Goal: Transaction & Acquisition: Purchase product/service

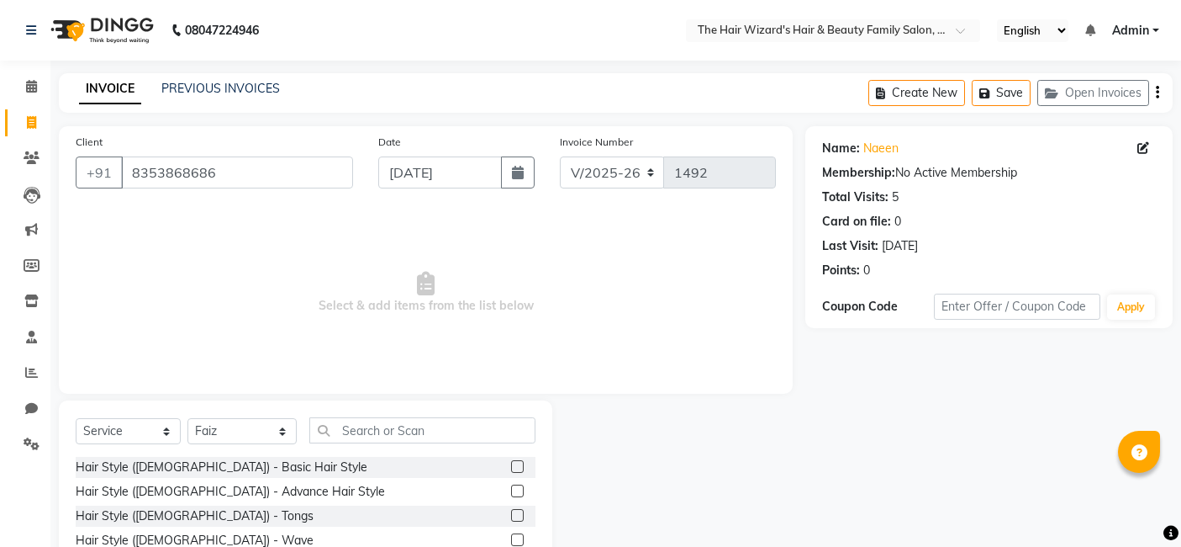
select select "8473"
select select "service"
select select "84133"
click at [401, 429] on input "text" at bounding box center [422, 430] width 226 height 26
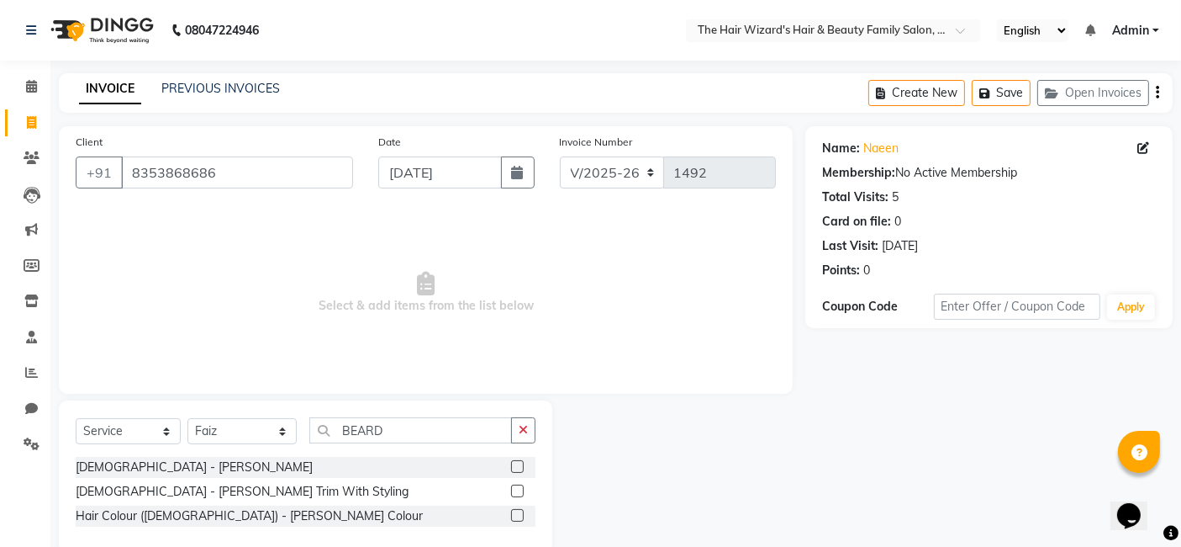
type input "BEARD"
click at [519, 460] on label at bounding box center [517, 466] width 13 height 13
click at [519, 462] on input "checkbox" at bounding box center [516, 467] width 11 height 11
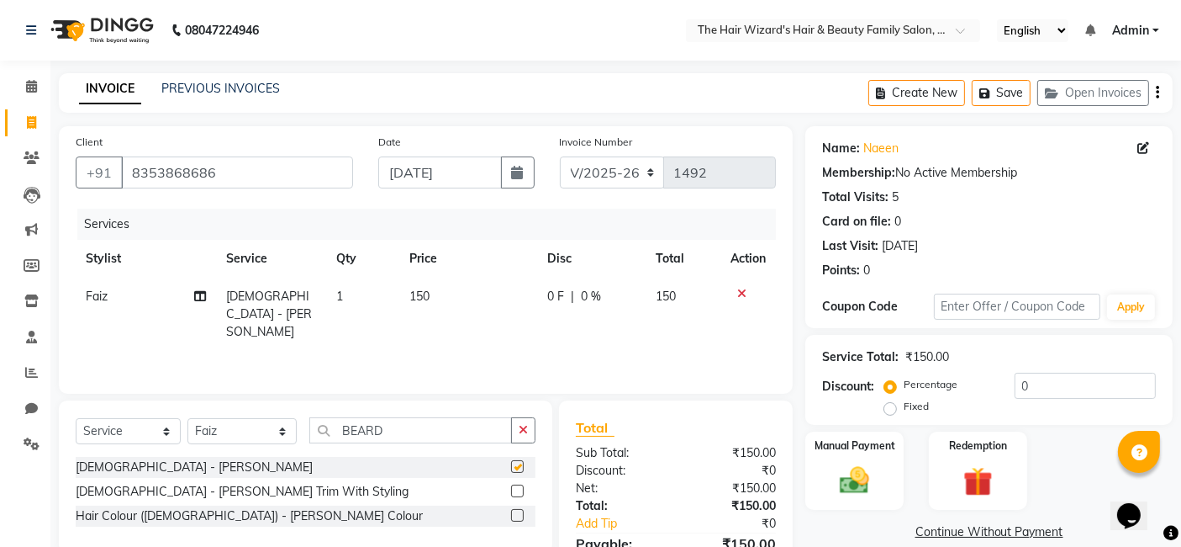
checkbox input "false"
click at [844, 486] on img at bounding box center [855, 479] width 50 height 35
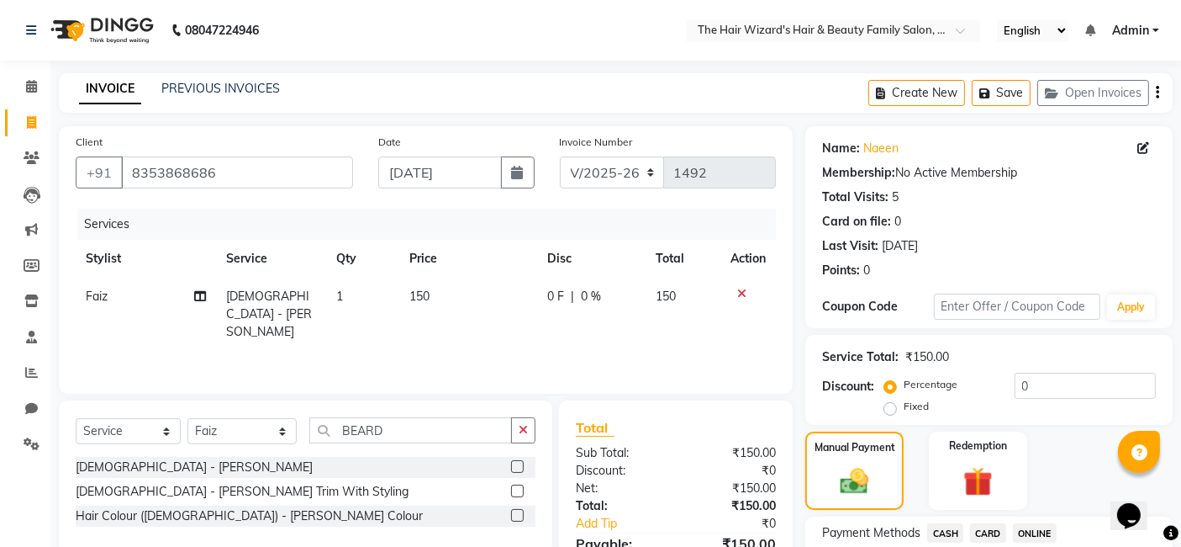
click at [1039, 530] on span "ONLINE" at bounding box center [1035, 532] width 44 height 19
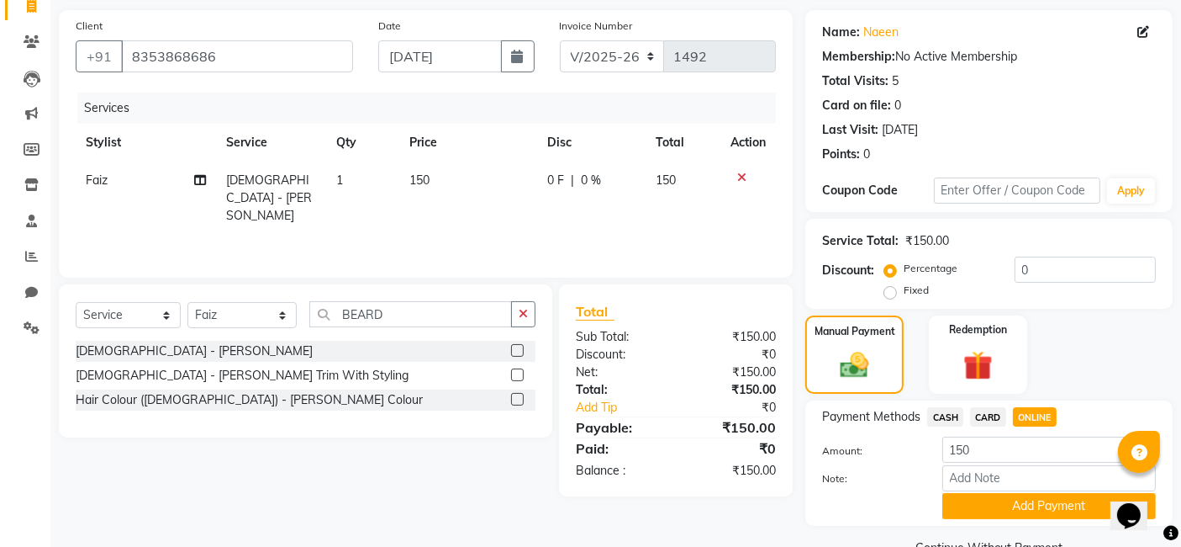
scroll to position [153, 0]
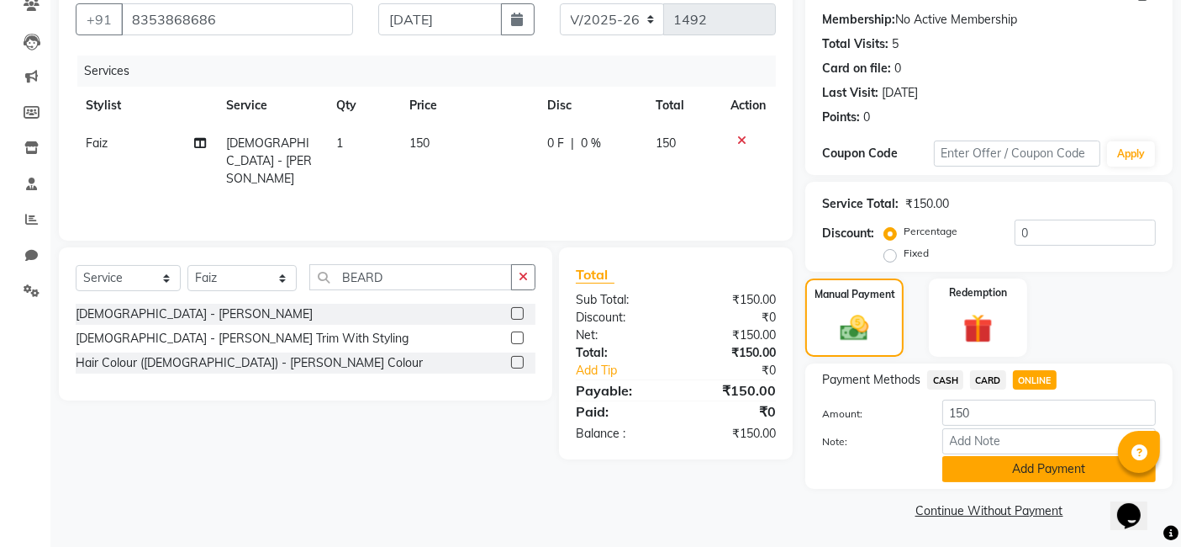
click at [1050, 464] on button "Add Payment" at bounding box center [1050, 469] width 214 height 26
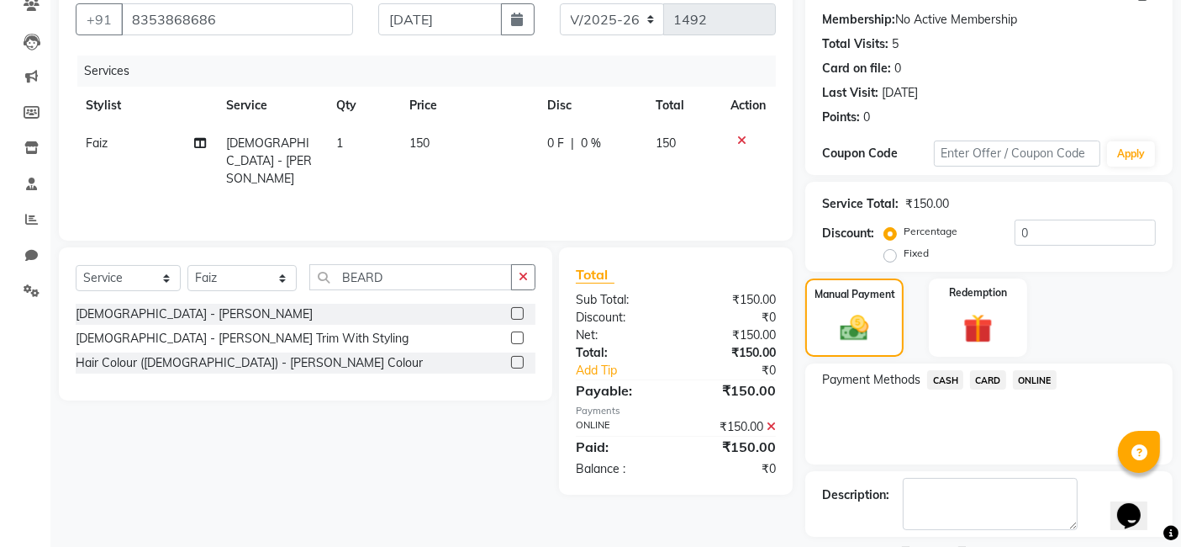
scroll to position [224, 0]
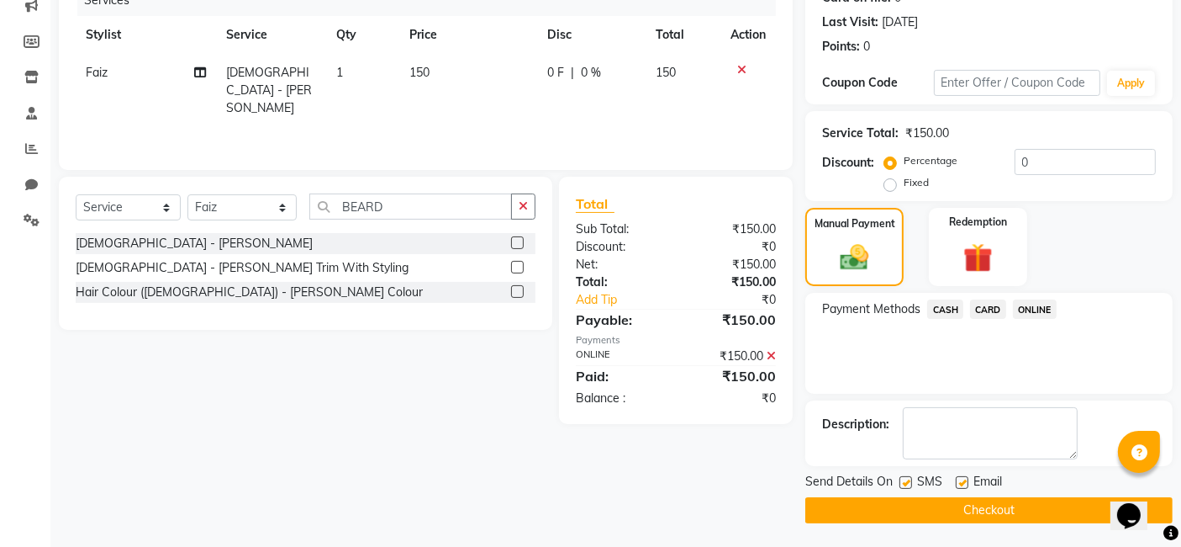
click at [1056, 501] on button "Checkout" at bounding box center [988, 510] width 367 height 26
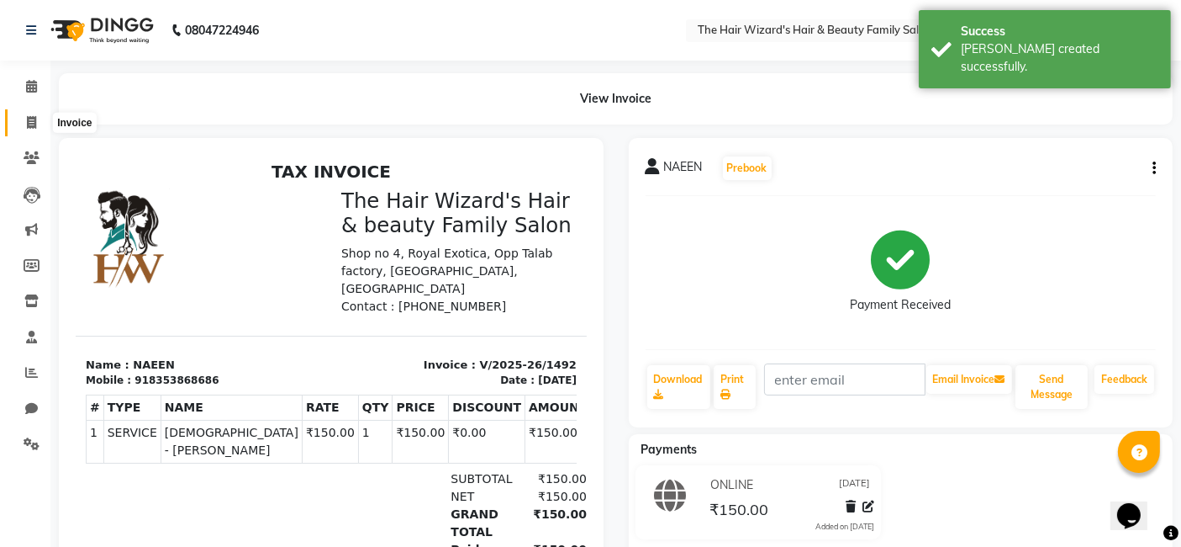
click at [29, 119] on icon at bounding box center [31, 122] width 9 height 13
select select "service"
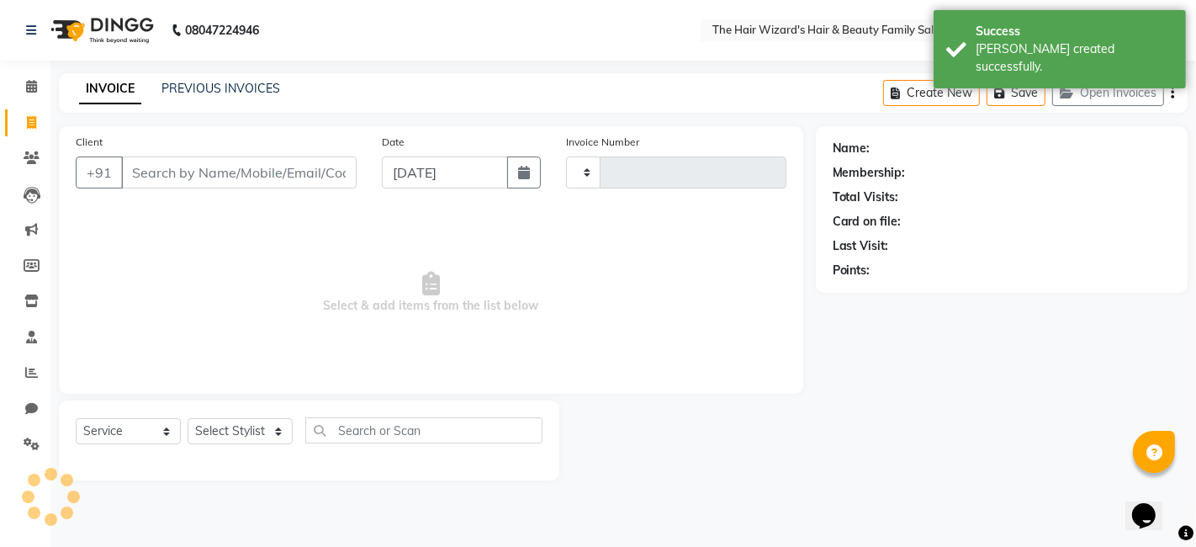
type input "1493"
select select "8473"
click at [180, 172] on input "Client" at bounding box center [238, 172] width 235 height 32
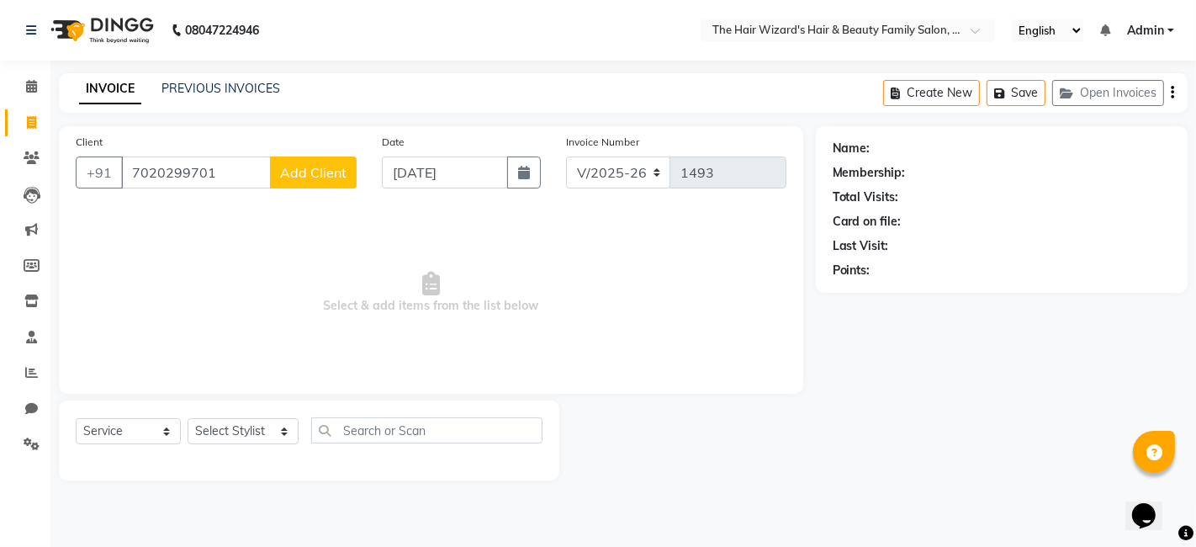
type input "7020299701"
click at [305, 168] on span "Add Client" at bounding box center [313, 172] width 66 height 17
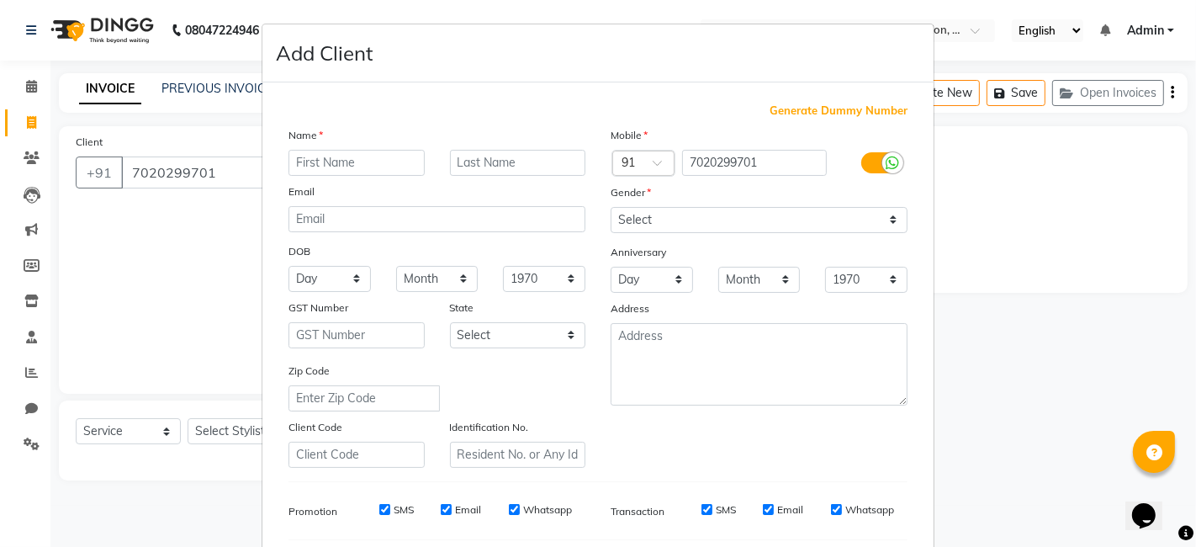
click at [328, 166] on input "text" at bounding box center [356, 163] width 136 height 26
type input "PRATAMESH"
click at [889, 221] on select "Select [DEMOGRAPHIC_DATA] [DEMOGRAPHIC_DATA] Other Prefer Not To Say" at bounding box center [758, 220] width 297 height 26
select select "[DEMOGRAPHIC_DATA]"
click at [610, 207] on select "Select [DEMOGRAPHIC_DATA] [DEMOGRAPHIC_DATA] Other Prefer Not To Say" at bounding box center [758, 220] width 297 height 26
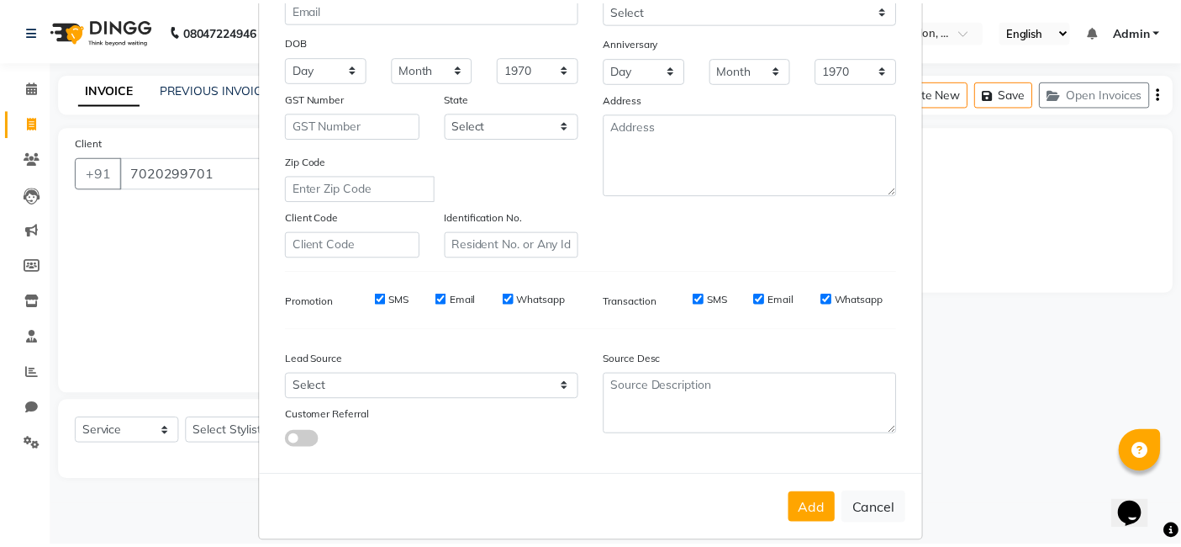
scroll to position [228, 0]
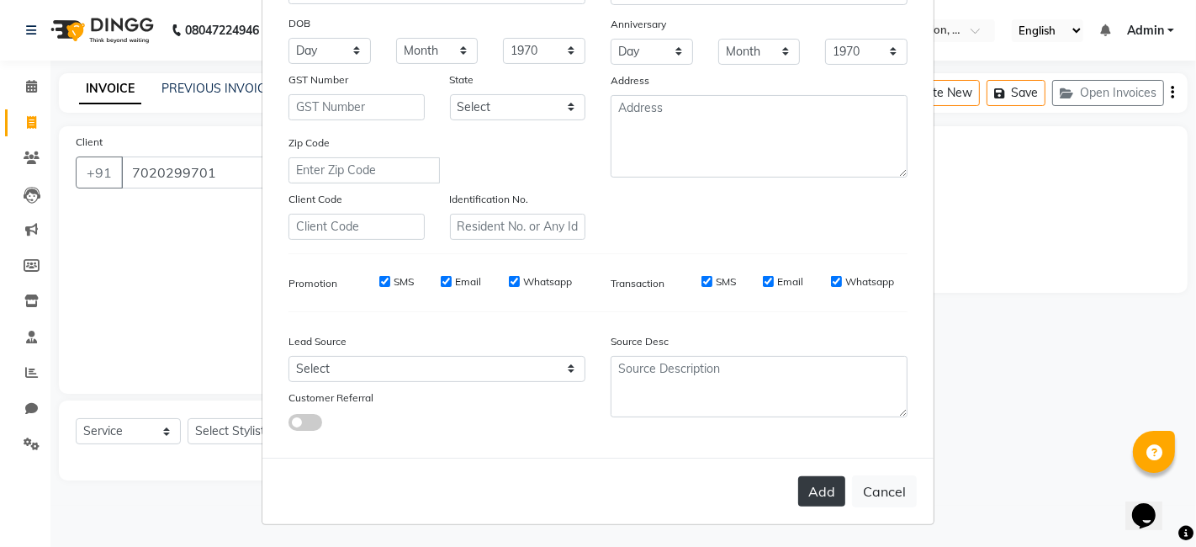
click at [808, 488] on button "Add" at bounding box center [821, 491] width 47 height 30
select select
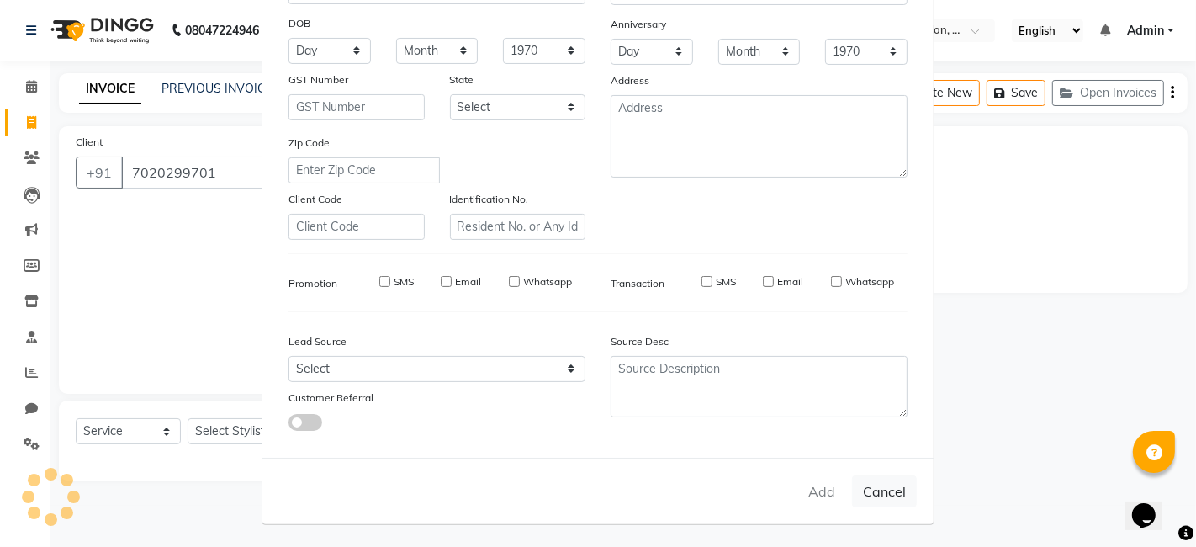
select select
checkbox input "false"
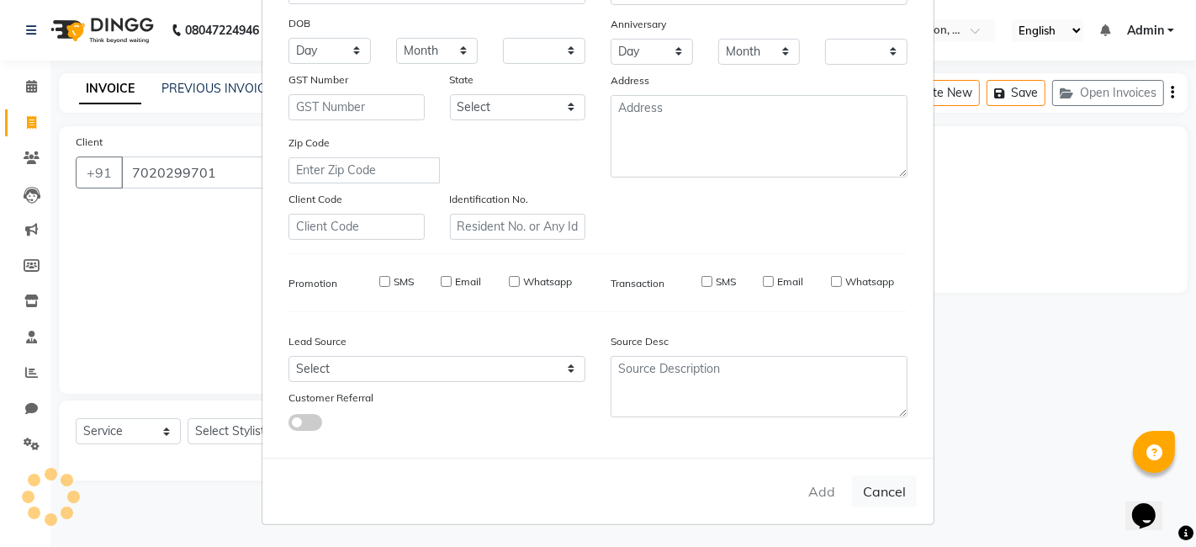
checkbox input "false"
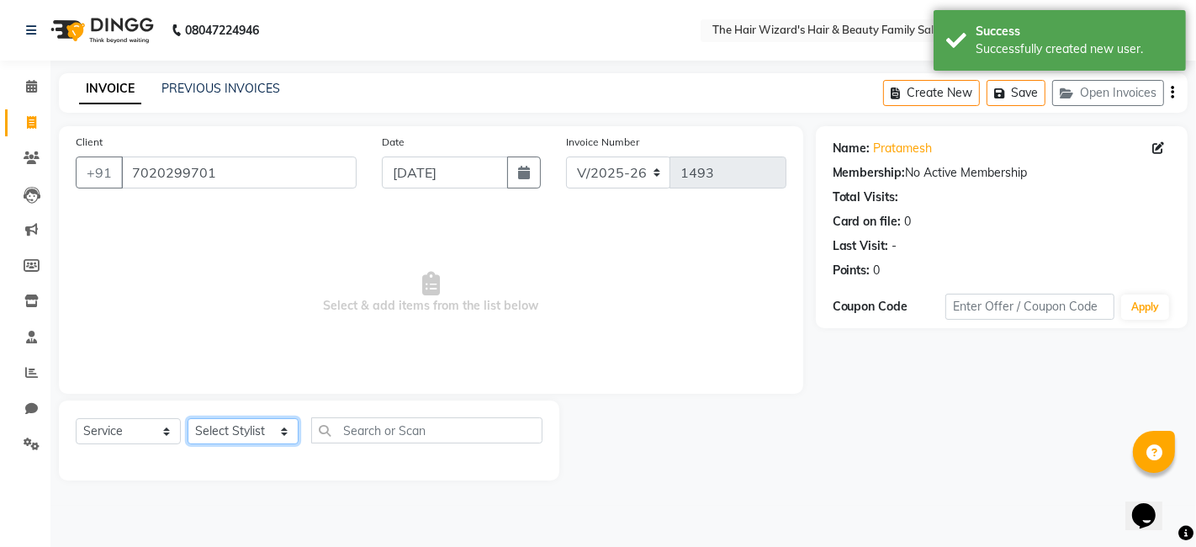
click at [278, 433] on select "Select Stylist [PERSON_NAME] [PERSON_NAME] [PERSON_NAME] [PERSON_NAME] [PERSON_…" at bounding box center [243, 431] width 111 height 26
select select "84133"
click at [188, 418] on select "Select Stylist [PERSON_NAME] [PERSON_NAME] [PERSON_NAME] [PERSON_NAME] [PERSON_…" at bounding box center [243, 431] width 111 height 26
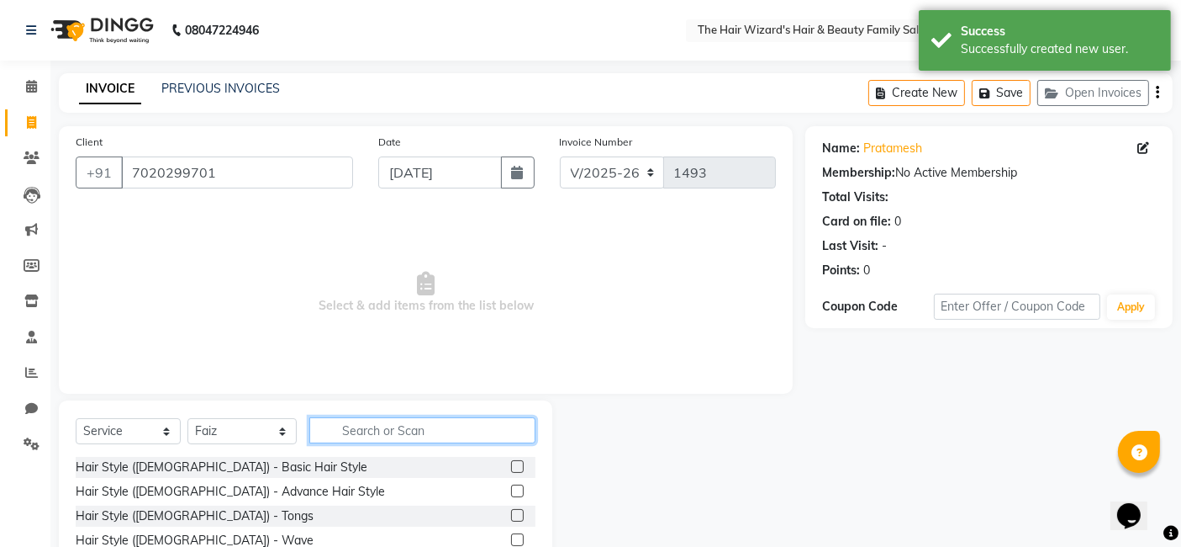
click at [365, 420] on input "text" at bounding box center [422, 430] width 226 height 26
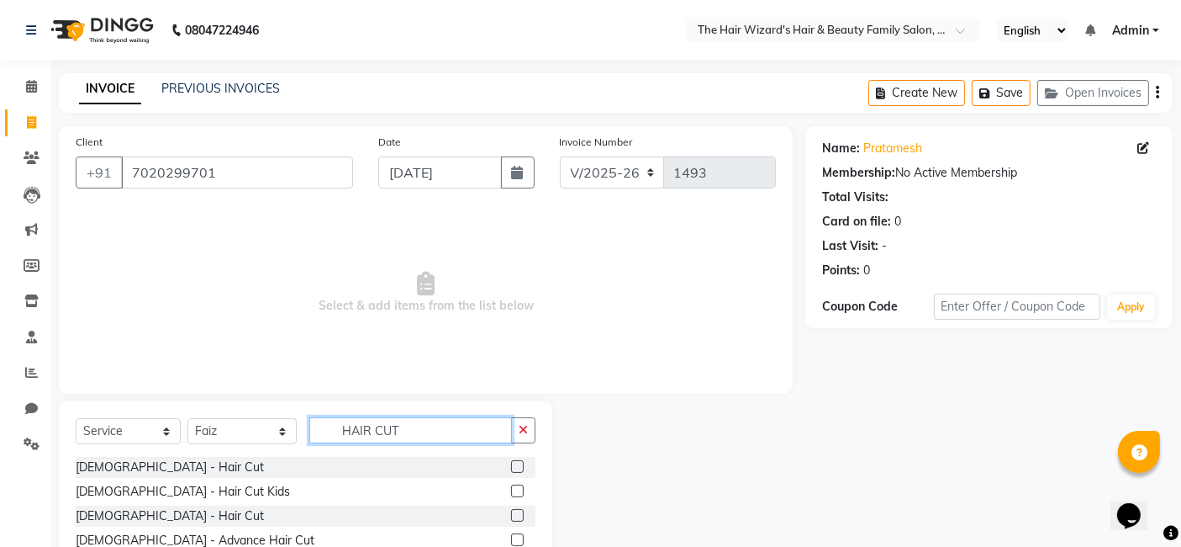
type input "HAIR CUT"
click at [516, 463] on label at bounding box center [517, 466] width 13 height 13
click at [516, 463] on input "checkbox" at bounding box center [516, 467] width 11 height 11
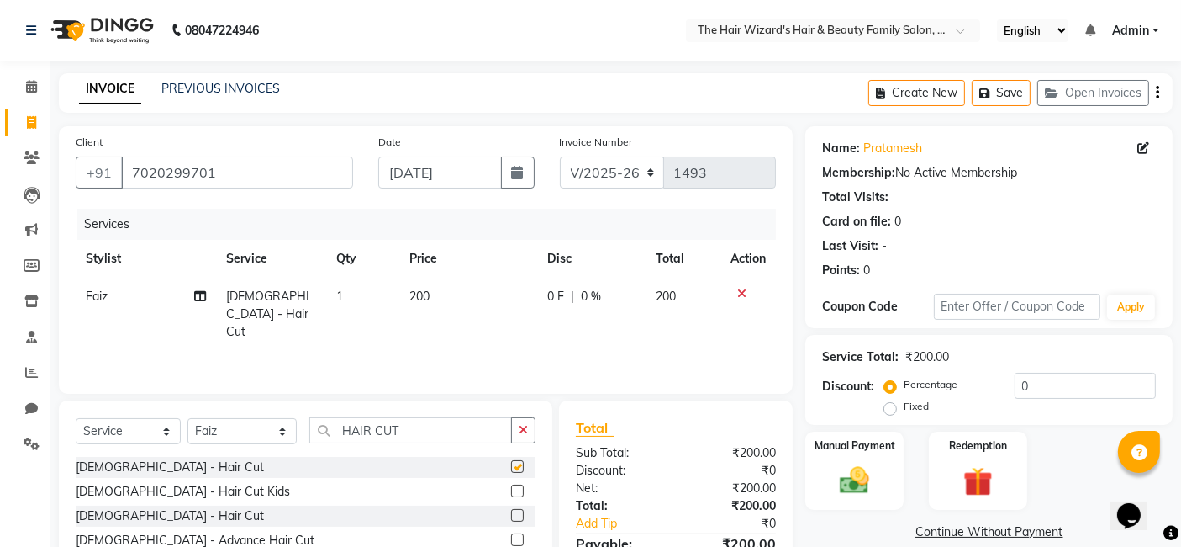
checkbox input "false"
click at [452, 425] on input "HAIR CUT" at bounding box center [410, 430] width 203 height 26
type input "H"
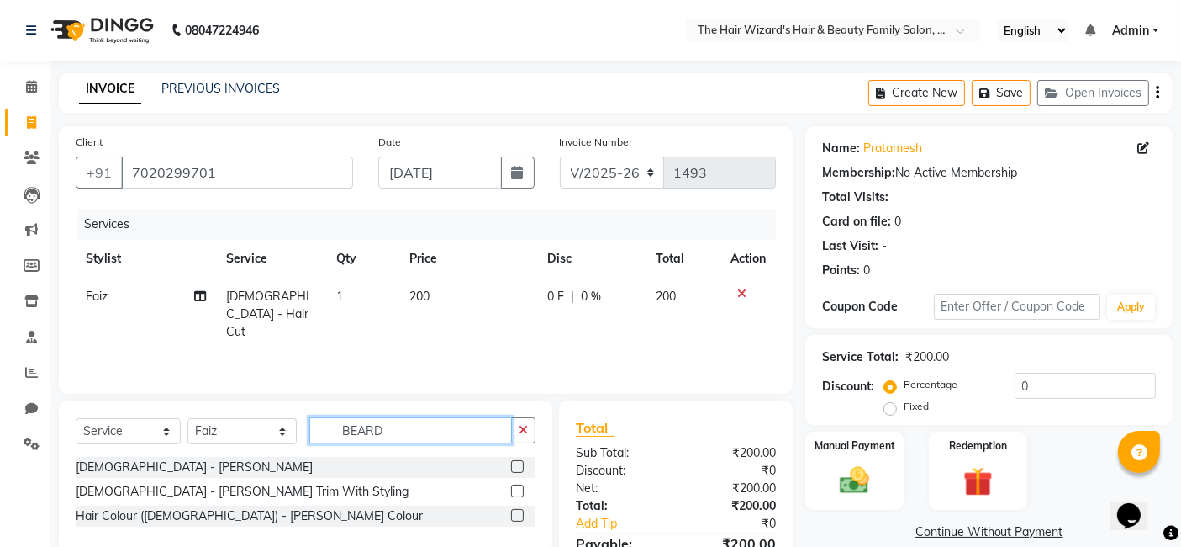
type input "BEARD"
click at [517, 467] on label at bounding box center [517, 466] width 13 height 13
click at [517, 467] on input "checkbox" at bounding box center [516, 467] width 11 height 11
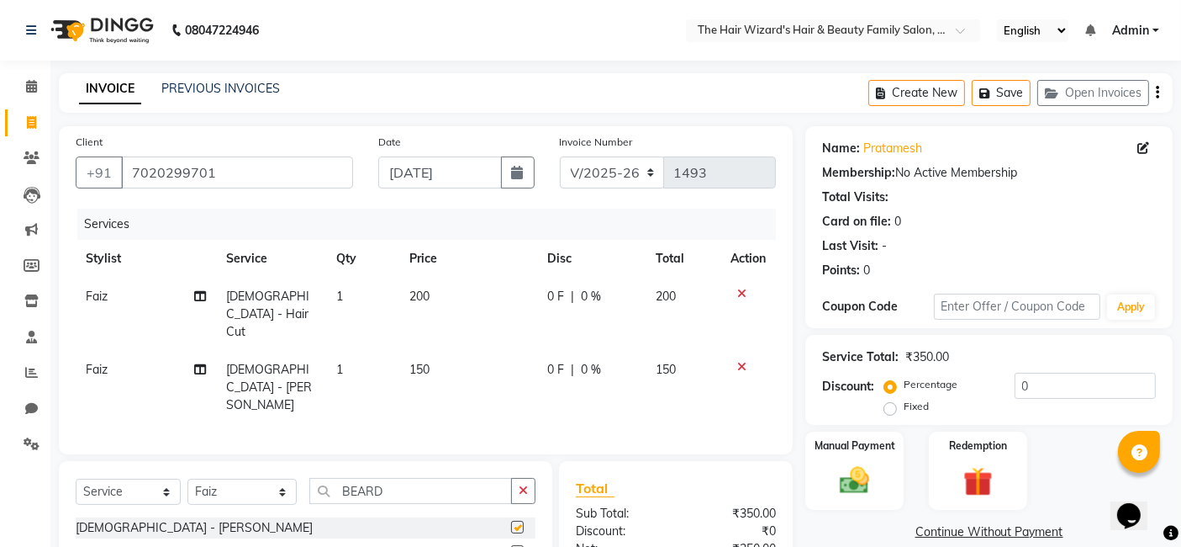
checkbox input "false"
click at [850, 490] on img at bounding box center [855, 479] width 50 height 35
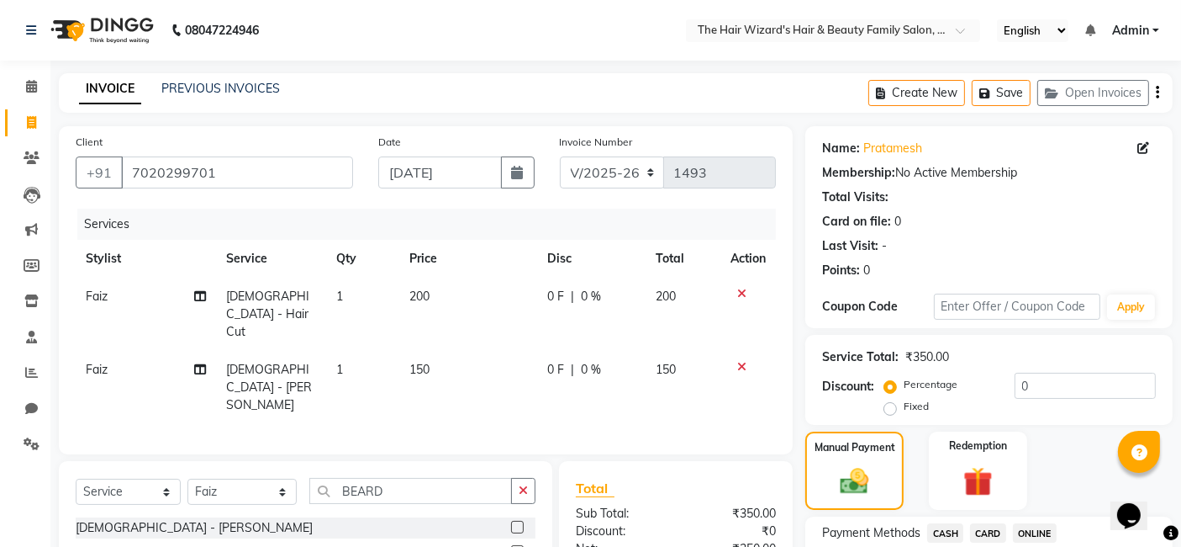
click at [1042, 533] on span "ONLINE" at bounding box center [1035, 532] width 44 height 19
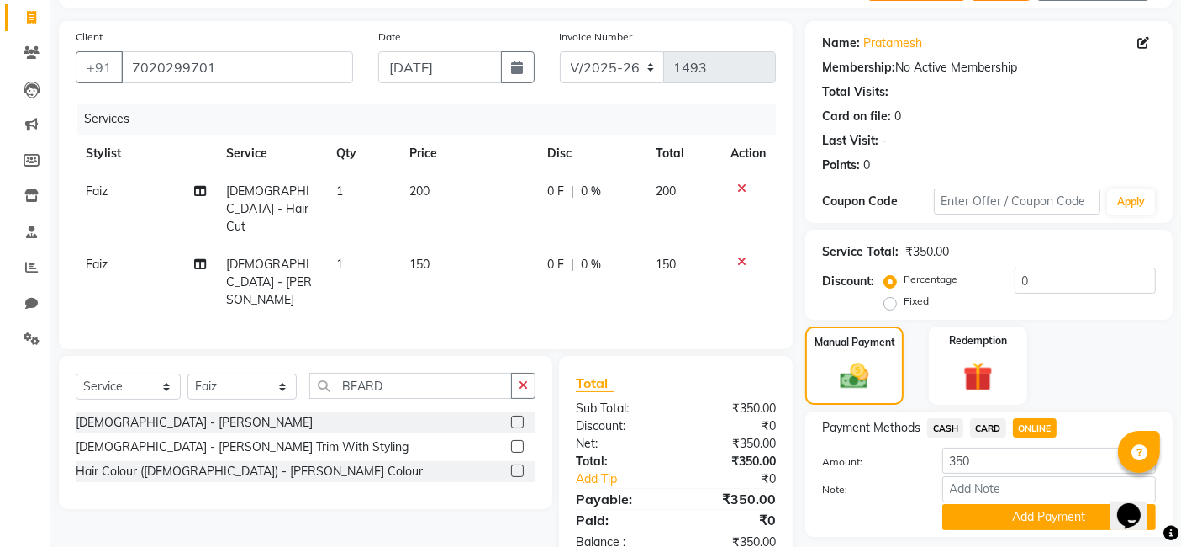
scroll to position [153, 0]
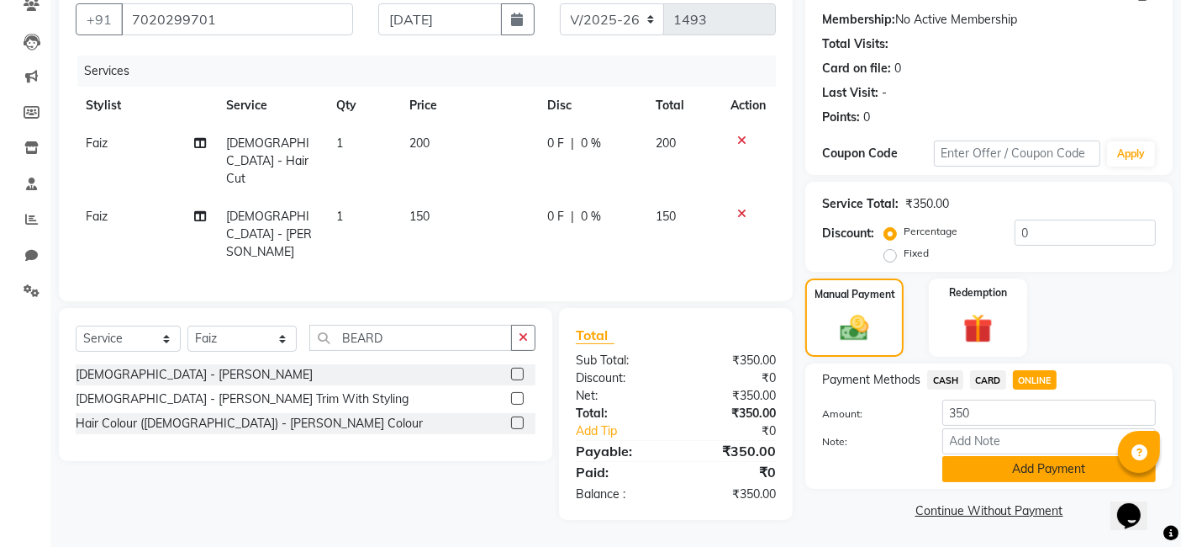
click at [1052, 472] on button "Add Payment" at bounding box center [1050, 469] width 214 height 26
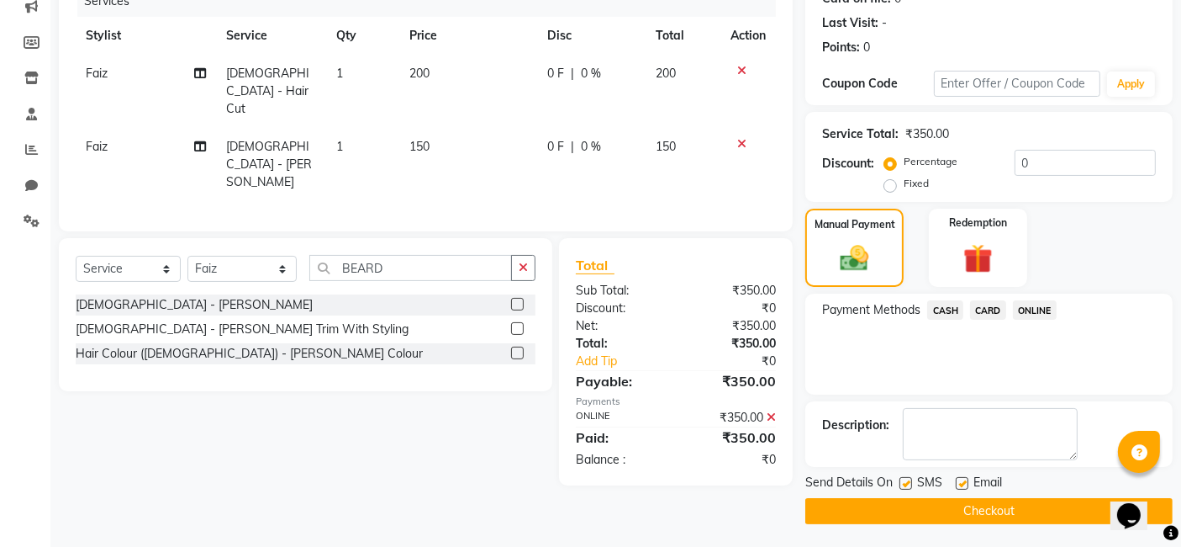
scroll to position [224, 0]
click at [1072, 510] on button "Checkout" at bounding box center [988, 510] width 367 height 26
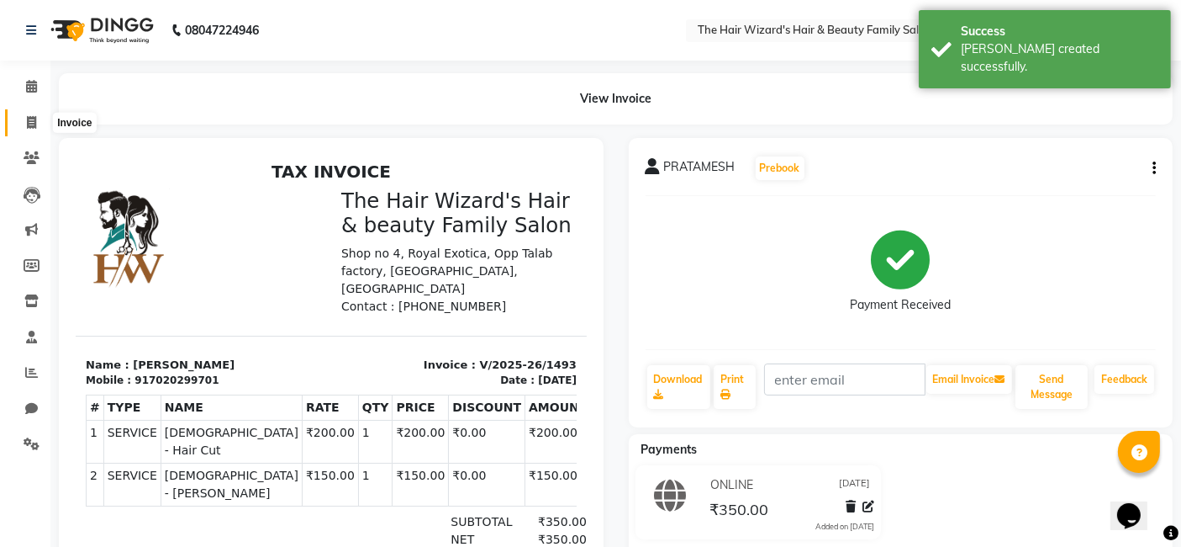
click at [29, 124] on icon at bounding box center [31, 122] width 9 height 13
select select "service"
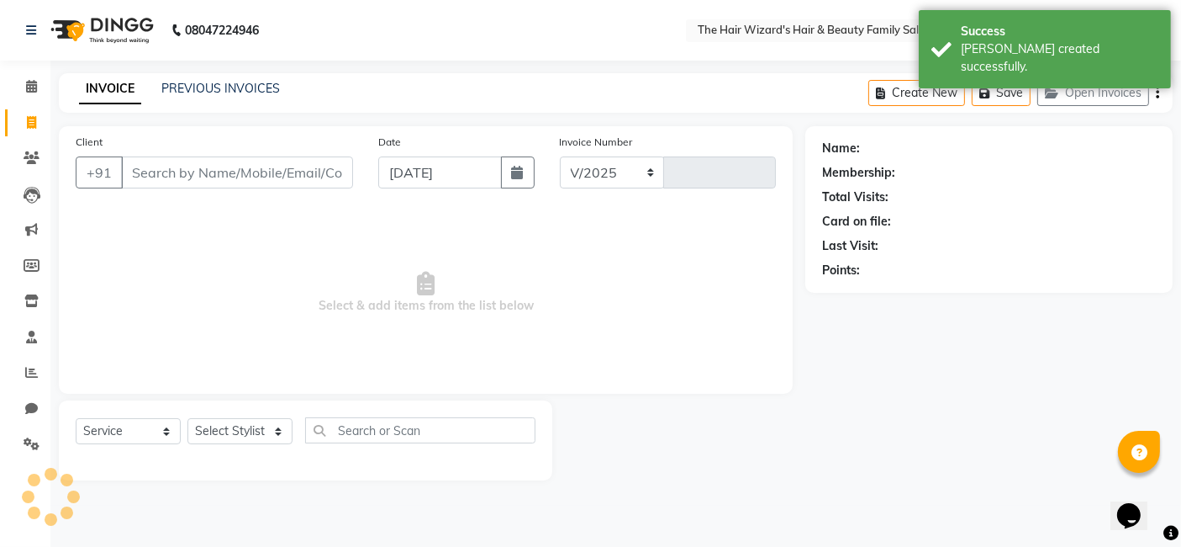
select select "8473"
type input "1494"
click at [176, 174] on input "Client" at bounding box center [238, 172] width 235 height 32
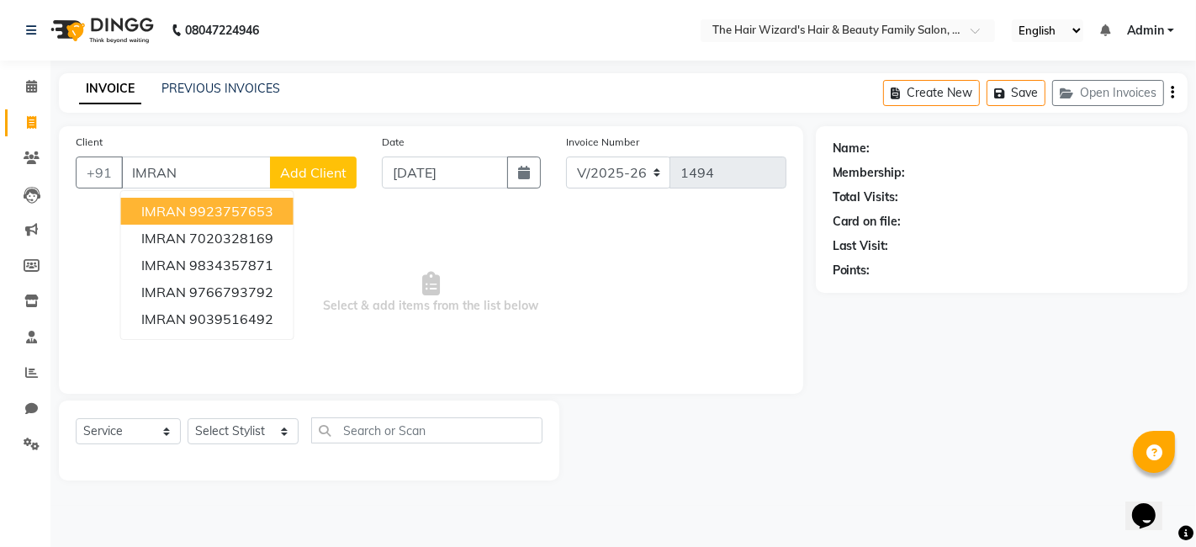
click at [212, 169] on input "IMRAN" at bounding box center [196, 172] width 150 height 32
type input "I"
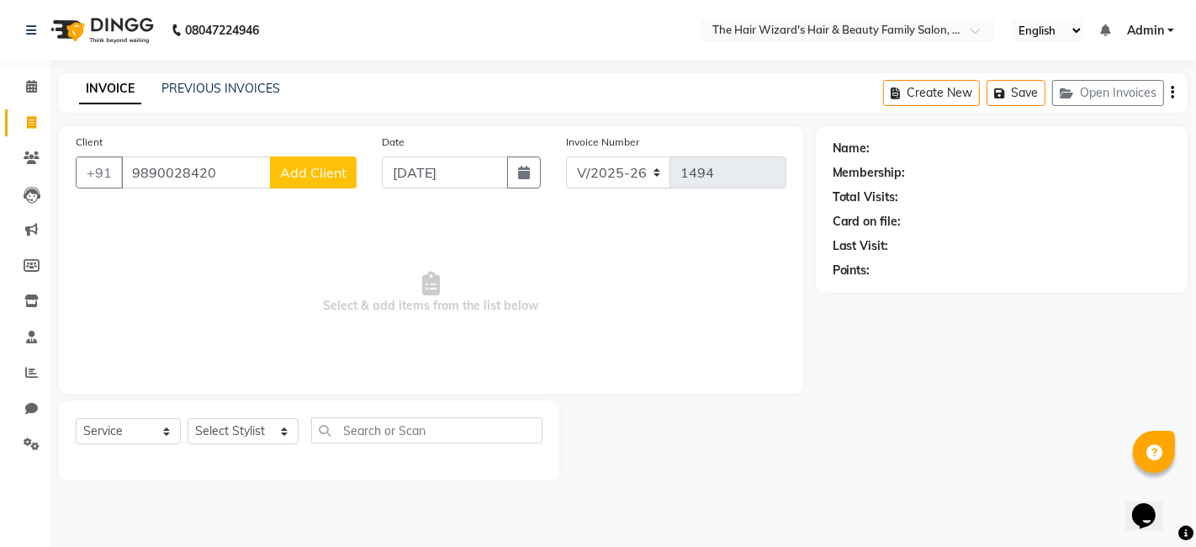
type input "9890028420"
click at [319, 169] on span "Add Client" at bounding box center [313, 172] width 66 height 17
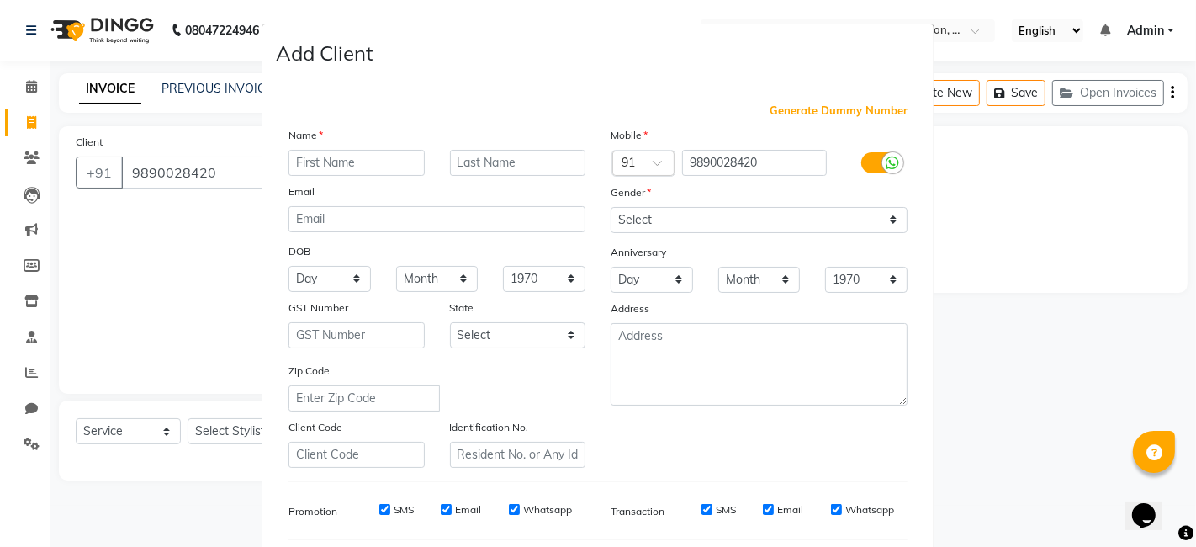
click at [334, 164] on input "text" at bounding box center [356, 163] width 136 height 26
type input "IMRAN"
click at [889, 216] on select "Select [DEMOGRAPHIC_DATA] [DEMOGRAPHIC_DATA] Other Prefer Not To Say" at bounding box center [758, 220] width 297 height 26
select select "[DEMOGRAPHIC_DATA]"
click at [610, 207] on select "Select [DEMOGRAPHIC_DATA] [DEMOGRAPHIC_DATA] Other Prefer Not To Say" at bounding box center [758, 220] width 297 height 26
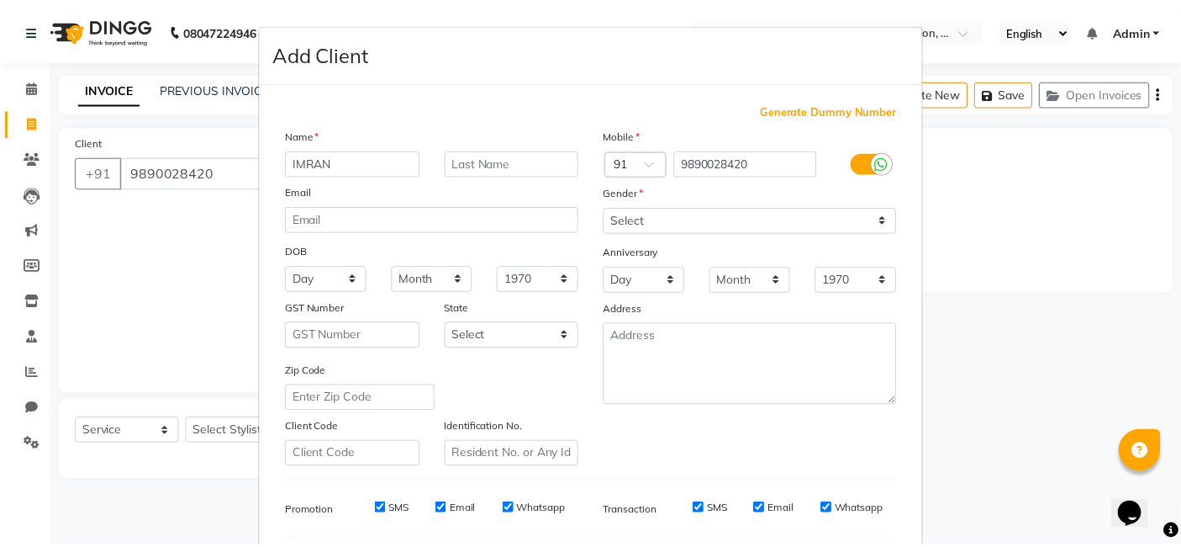
scroll to position [228, 0]
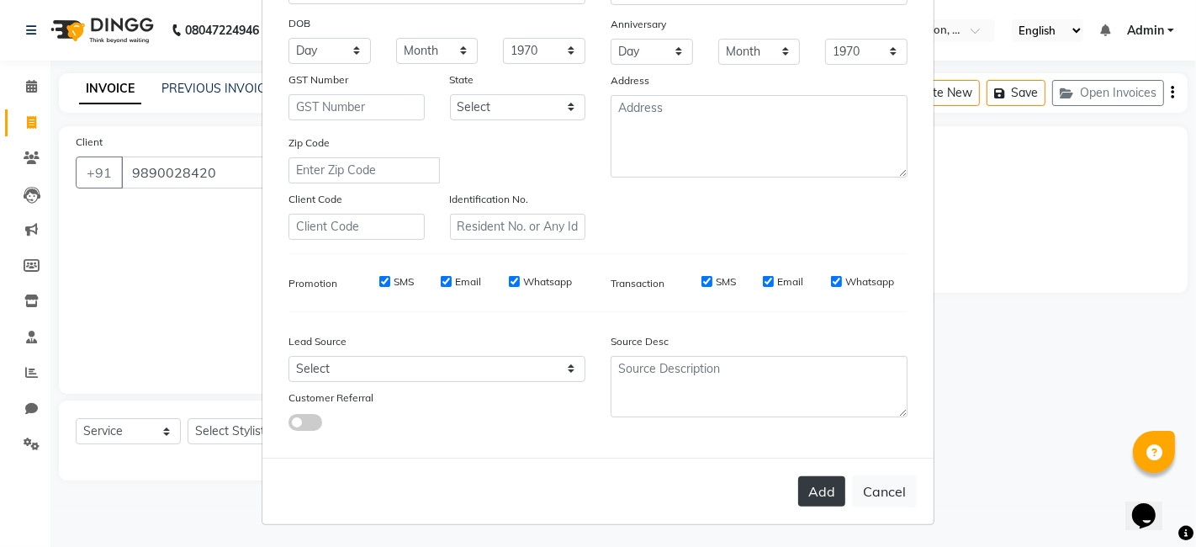
click at [825, 494] on button "Add" at bounding box center [821, 491] width 47 height 30
select select
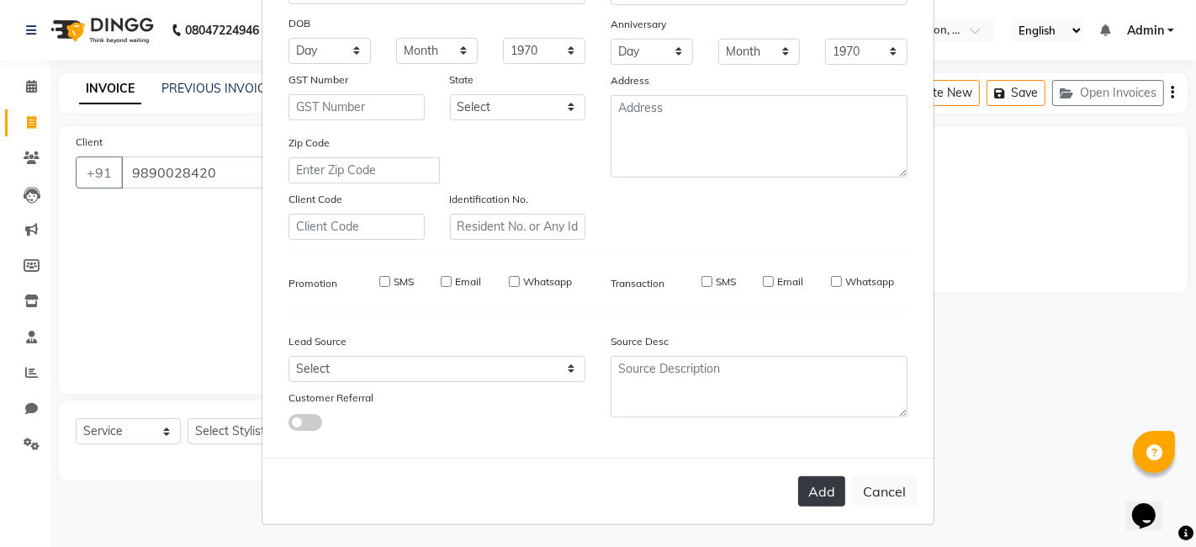
select select
checkbox input "false"
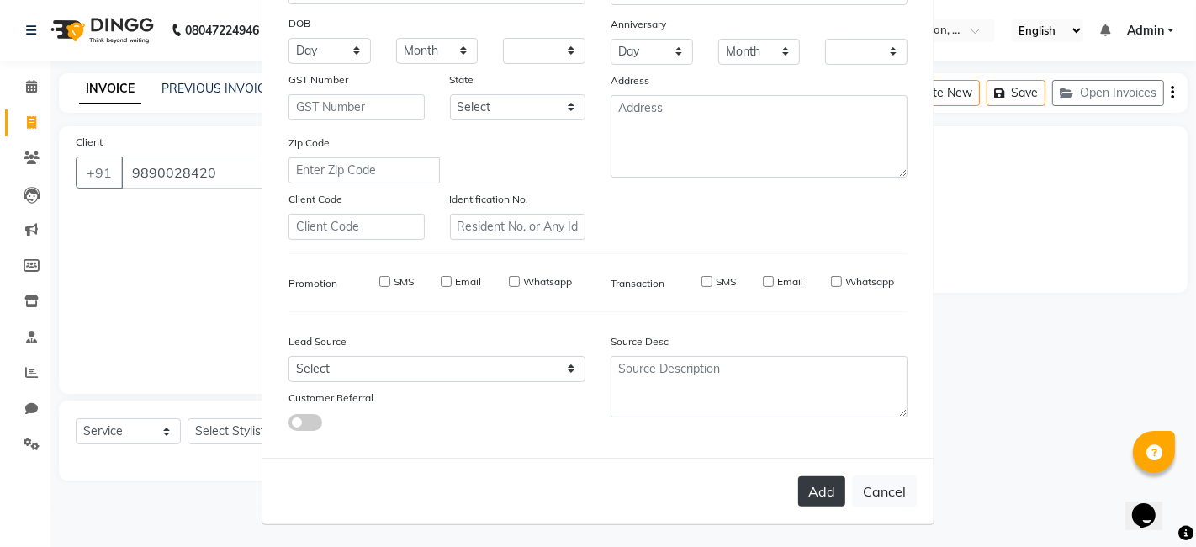
checkbox input "false"
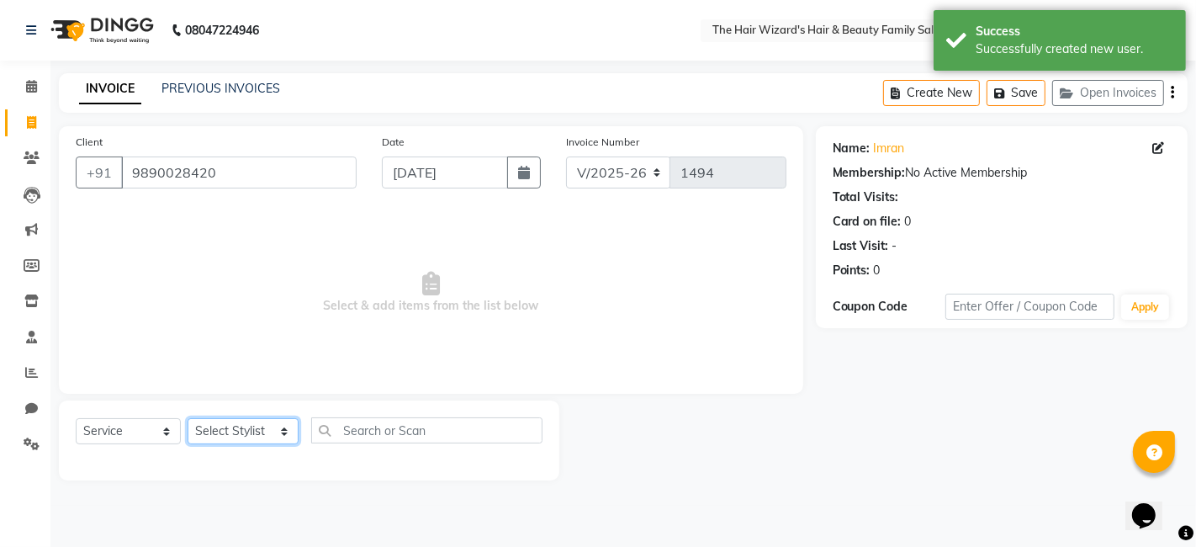
click at [283, 430] on select "Select Stylist [PERSON_NAME] [PERSON_NAME] [PERSON_NAME] [PERSON_NAME] [PERSON_…" at bounding box center [243, 431] width 111 height 26
select select "84133"
click at [188, 418] on select "Select Stylist [PERSON_NAME] [PERSON_NAME] [PERSON_NAME] [PERSON_NAME] [PERSON_…" at bounding box center [243, 431] width 111 height 26
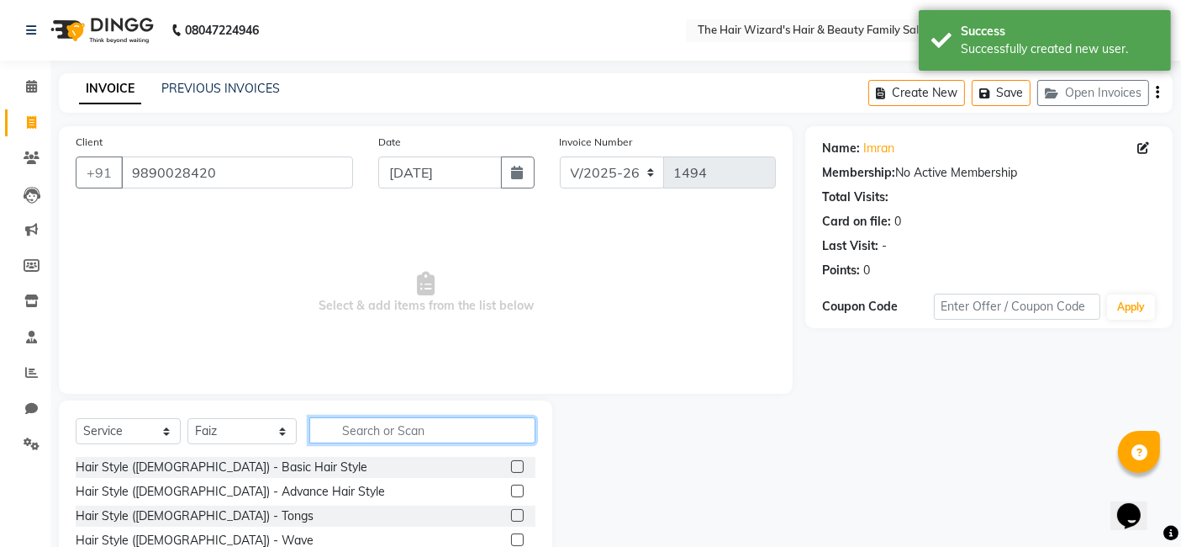
click at [387, 430] on input "text" at bounding box center [422, 430] width 226 height 26
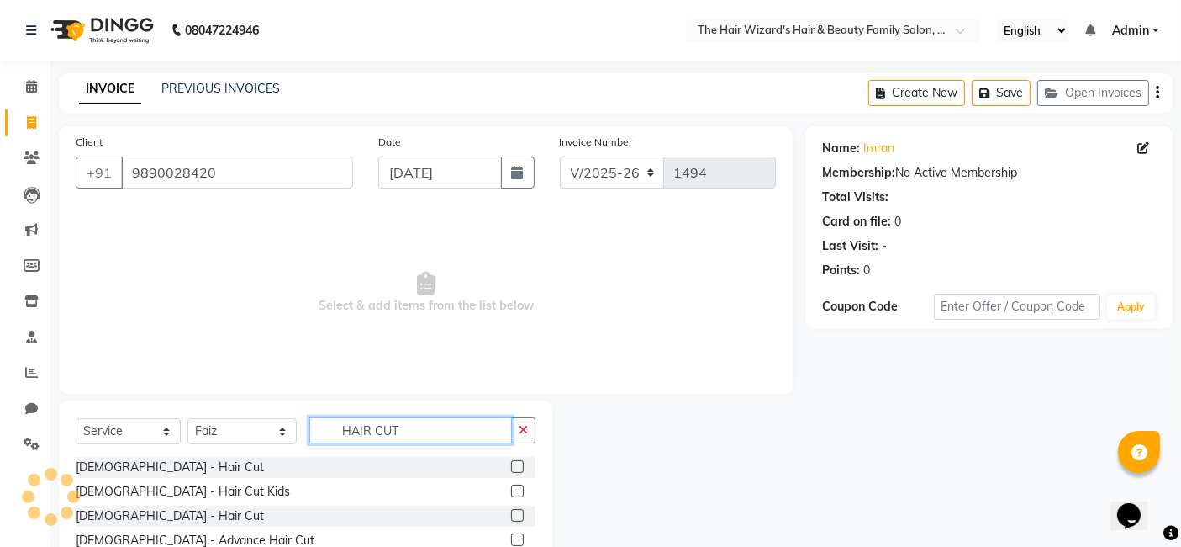
type input "HAIR CUT"
click at [520, 490] on label at bounding box center [517, 490] width 13 height 13
click at [520, 490] on input "checkbox" at bounding box center [516, 491] width 11 height 11
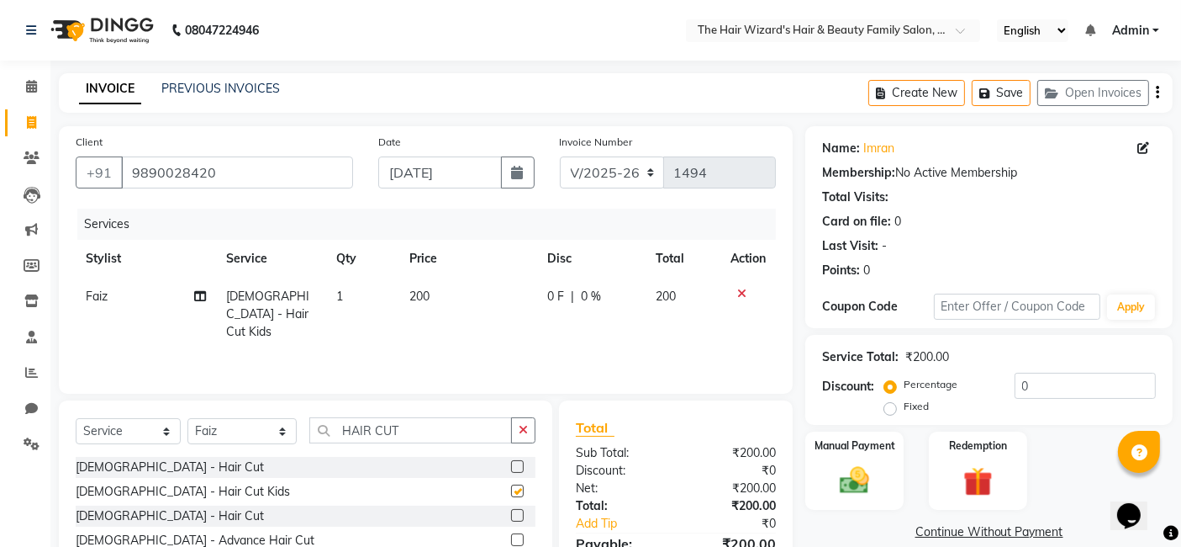
checkbox input "false"
click at [880, 489] on div "Manual Payment" at bounding box center [855, 471] width 102 height 82
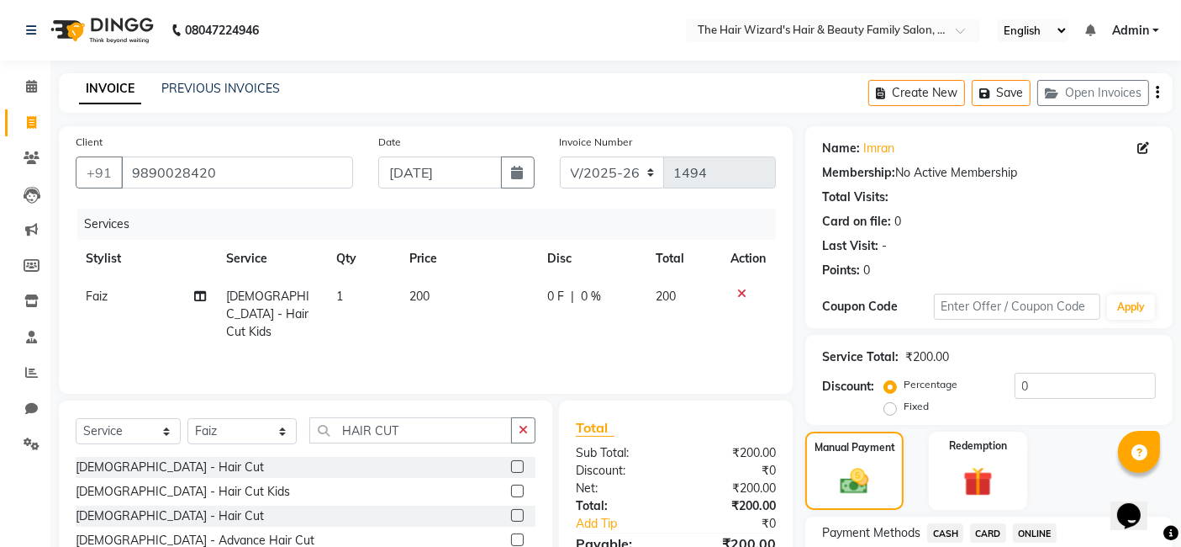
click at [1039, 533] on span "ONLINE" at bounding box center [1035, 532] width 44 height 19
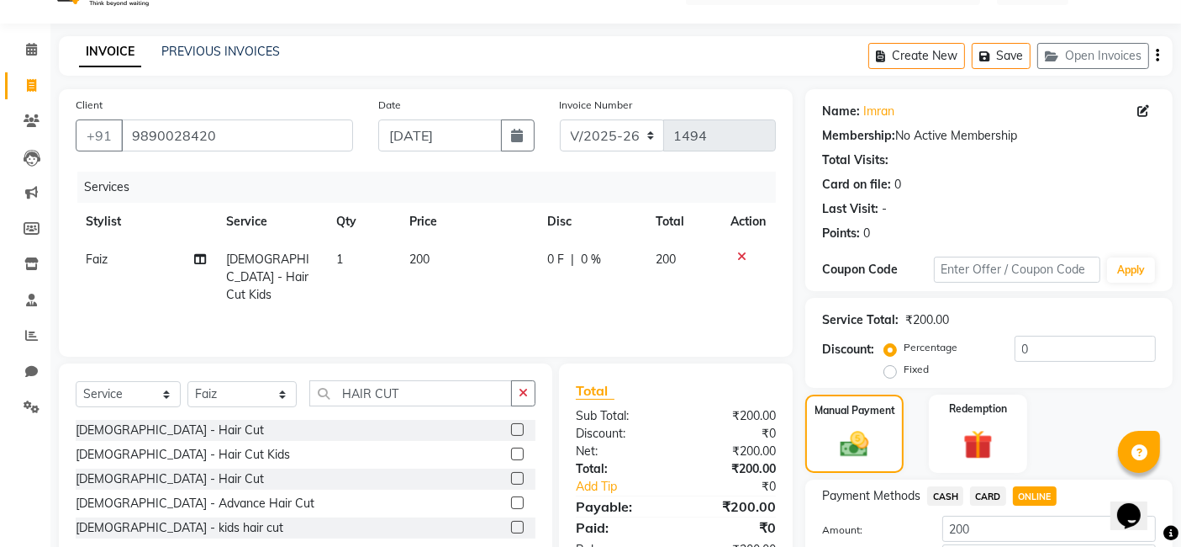
scroll to position [153, 0]
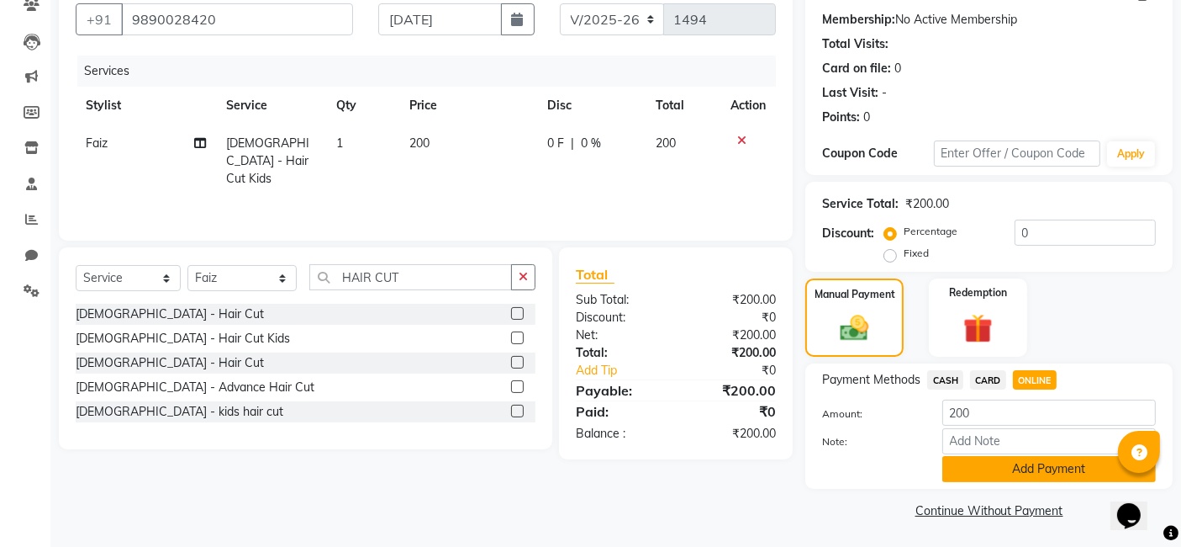
click at [1044, 464] on button "Add Payment" at bounding box center [1050, 469] width 214 height 26
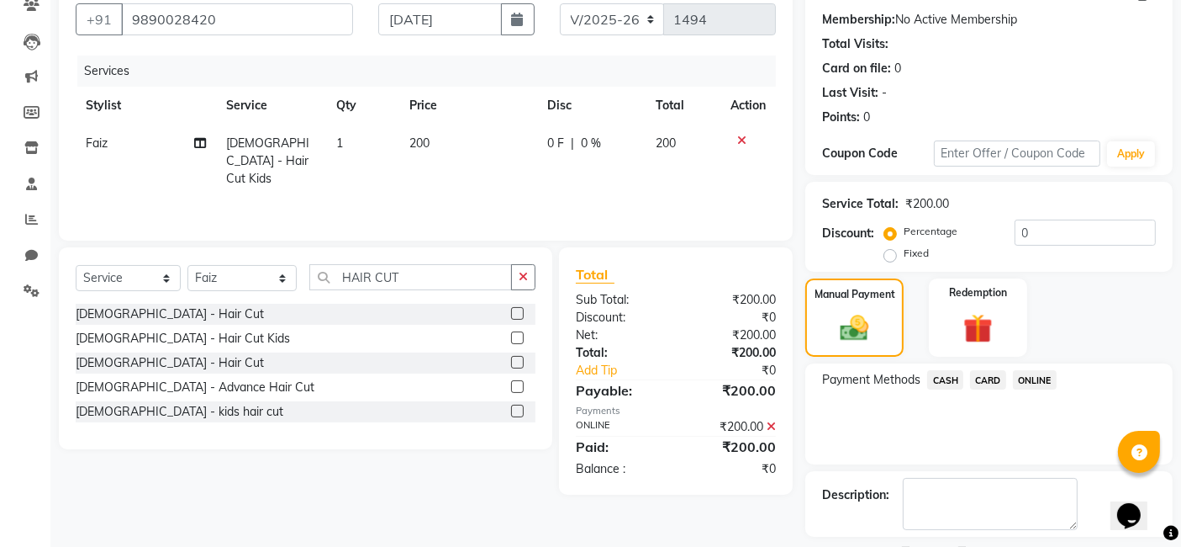
scroll to position [224, 0]
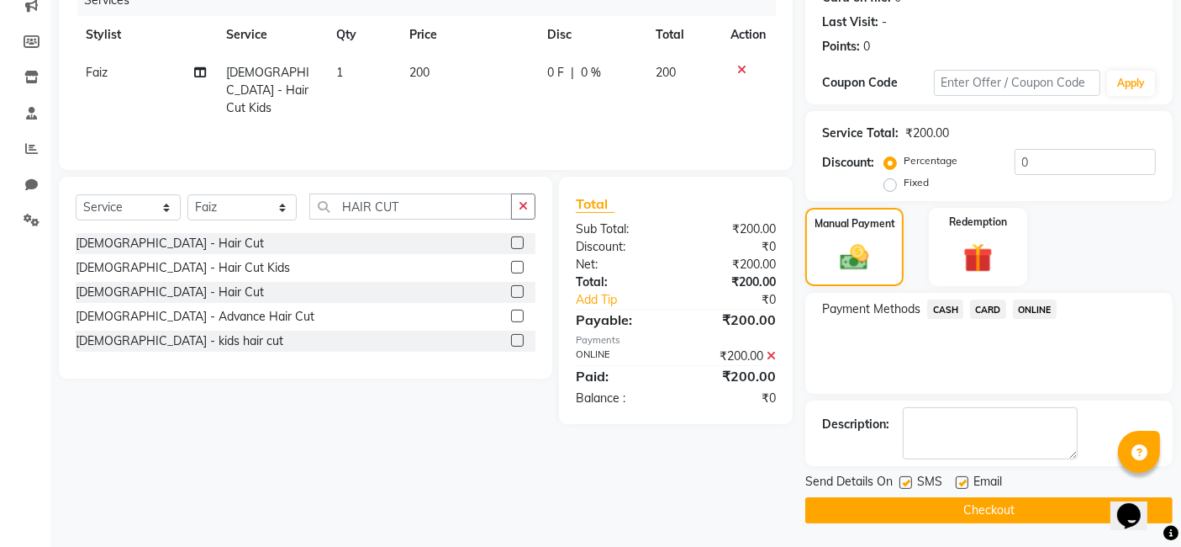
click at [1013, 499] on button "Checkout" at bounding box center [988, 510] width 367 height 26
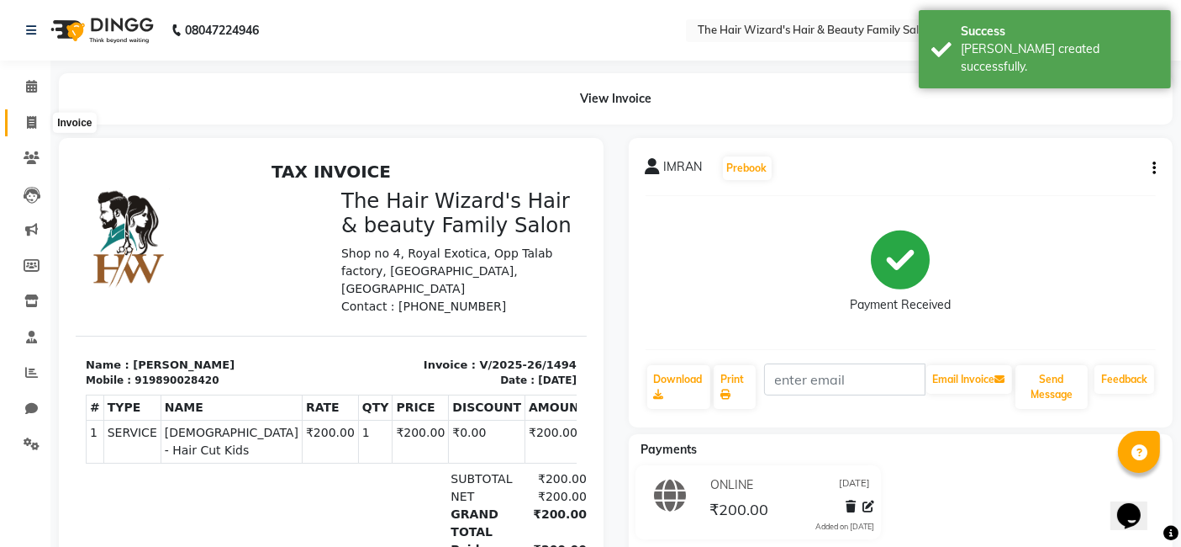
click at [31, 121] on icon at bounding box center [31, 122] width 9 height 13
select select "service"
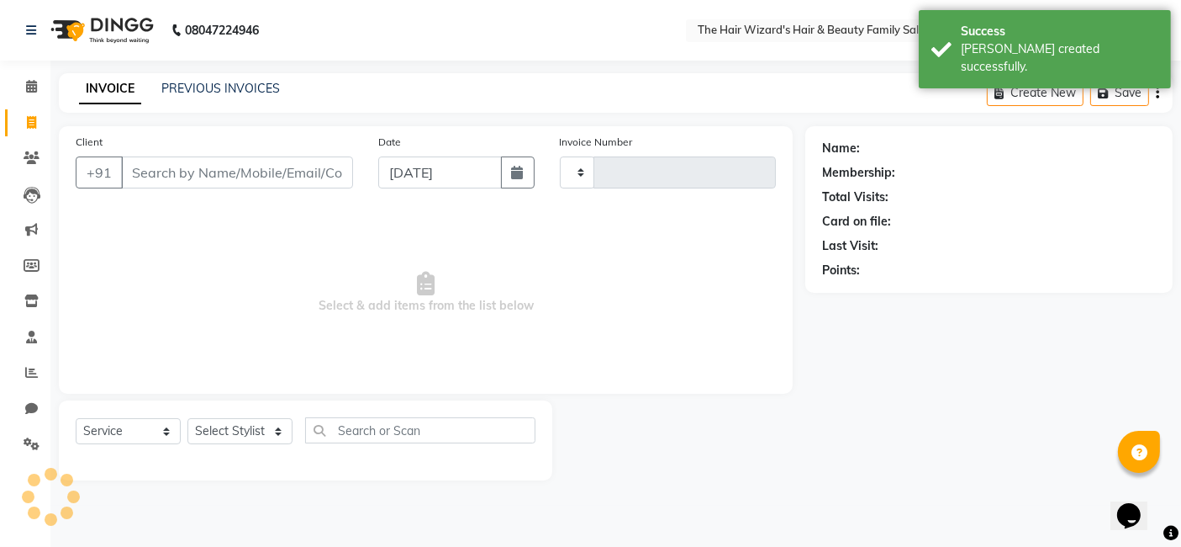
type input "1495"
select select "8473"
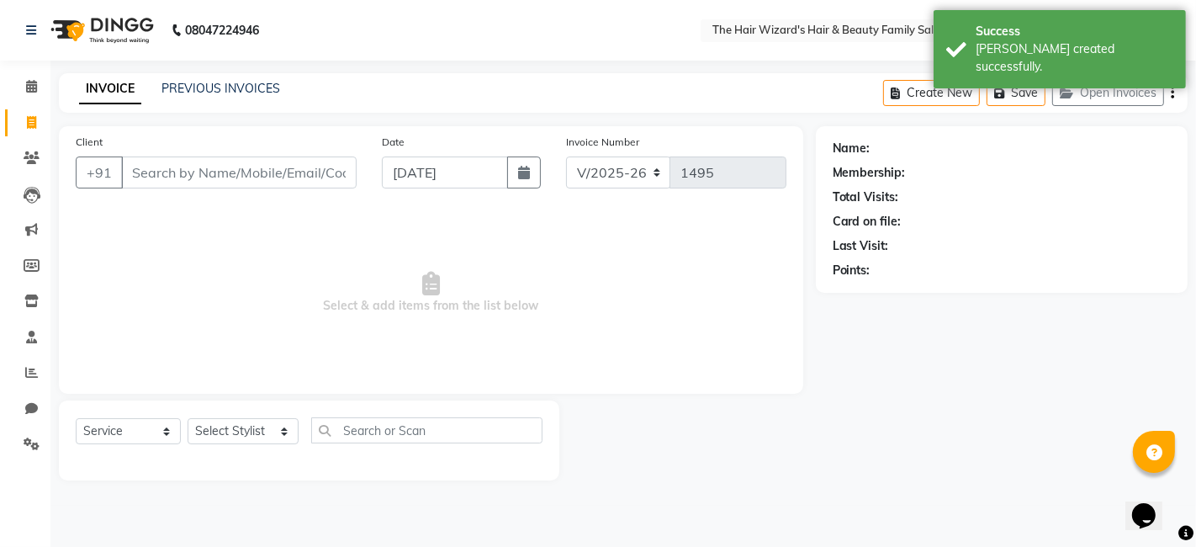
click at [202, 183] on input "Client" at bounding box center [238, 172] width 235 height 32
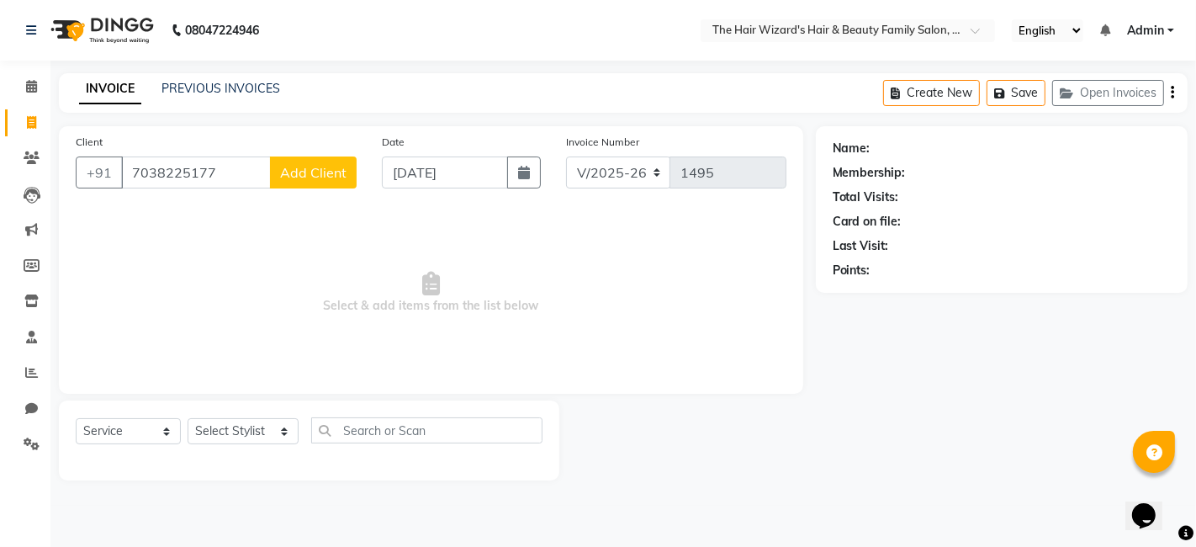
type input "7038225177"
click at [321, 171] on span "Add Client" at bounding box center [313, 172] width 66 height 17
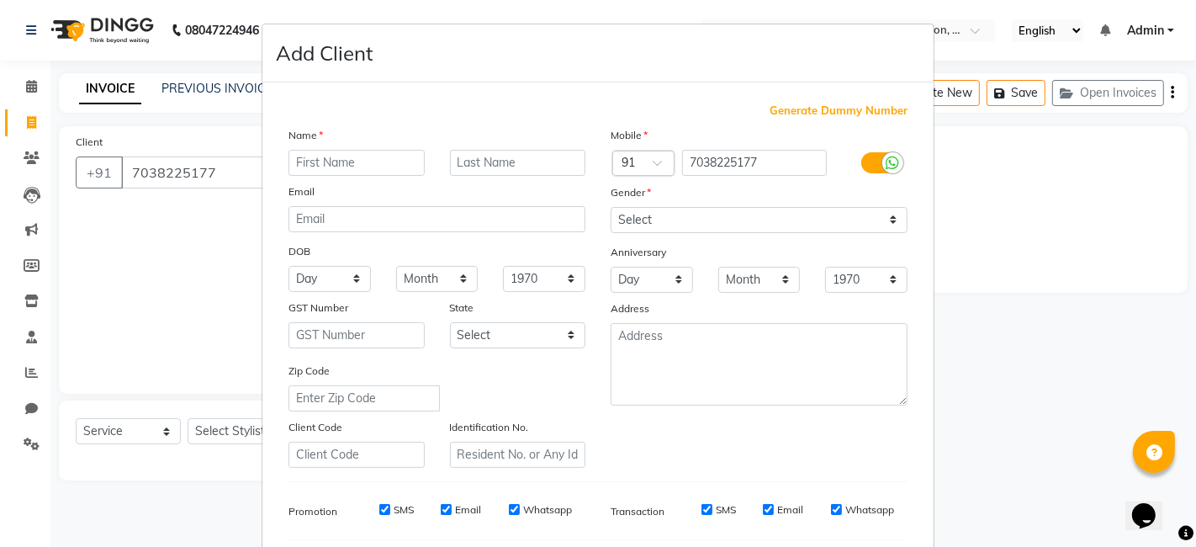
click at [321, 164] on input "text" at bounding box center [356, 163] width 136 height 26
type input "SHALOM"
click at [890, 217] on select "Select [DEMOGRAPHIC_DATA] [DEMOGRAPHIC_DATA] Other Prefer Not To Say" at bounding box center [758, 220] width 297 height 26
select select "[DEMOGRAPHIC_DATA]"
click at [610, 207] on select "Select [DEMOGRAPHIC_DATA] [DEMOGRAPHIC_DATA] Other Prefer Not To Say" at bounding box center [758, 220] width 297 height 26
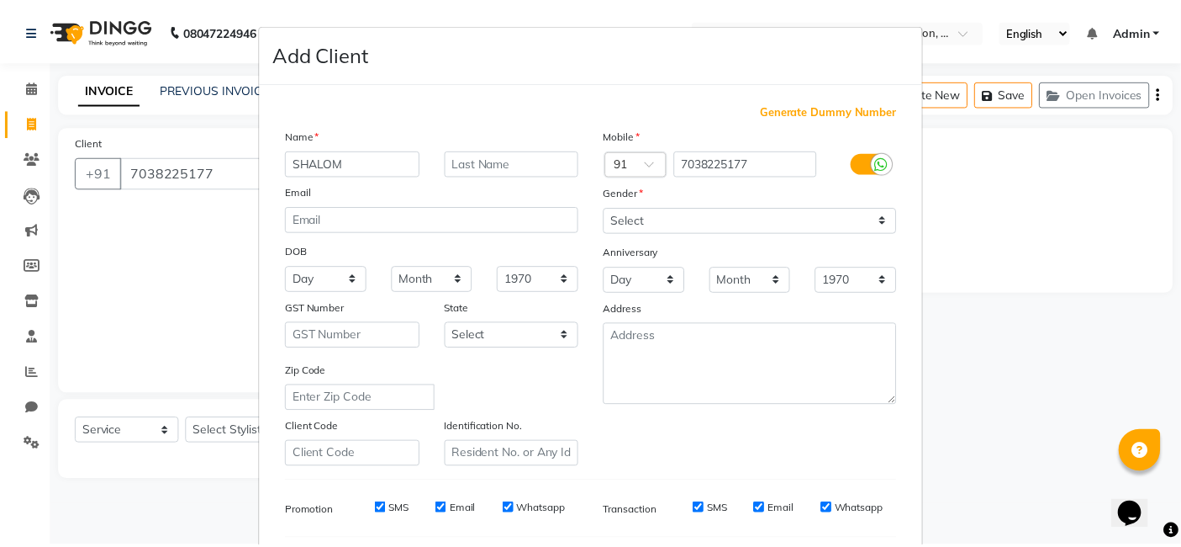
scroll to position [228, 0]
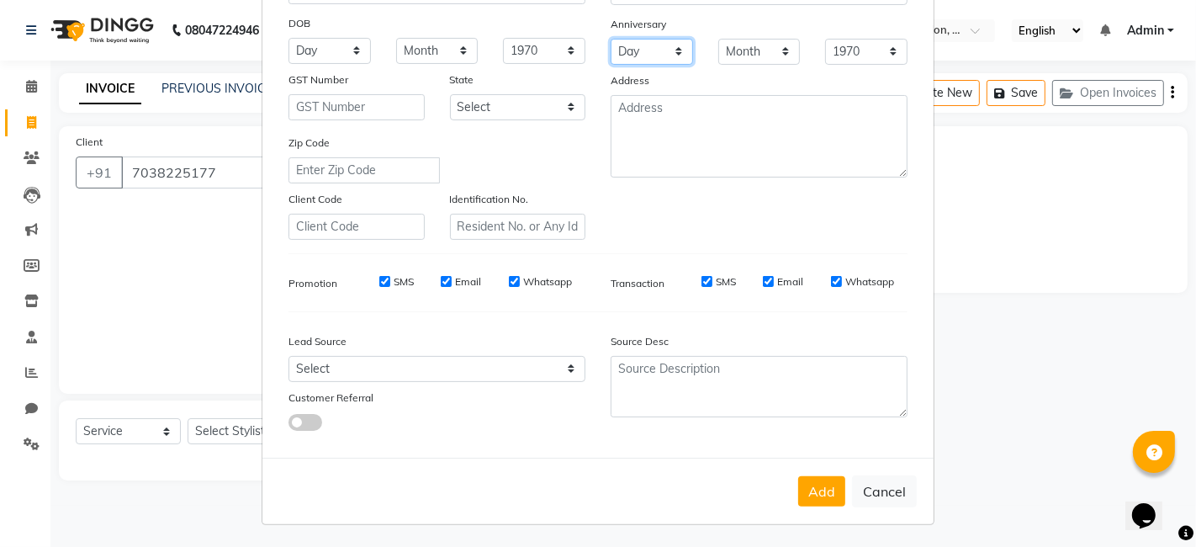
click at [666, 50] on select "Day 01 02 03 04 05 06 07 08 09 10 11 12 13 14 15 16 17 18 19 20 21 22 23 24 25 …" at bounding box center [651, 52] width 82 height 26
select select "01"
click at [610, 39] on select "Day 01 02 03 04 05 06 07 08 09 10 11 12 13 14 15 16 17 18 19 20 21 22 23 24 25 …" at bounding box center [651, 52] width 82 height 26
click at [771, 45] on select "Month January February March April May June July August September October Novem…" at bounding box center [759, 52] width 82 height 26
select select "04"
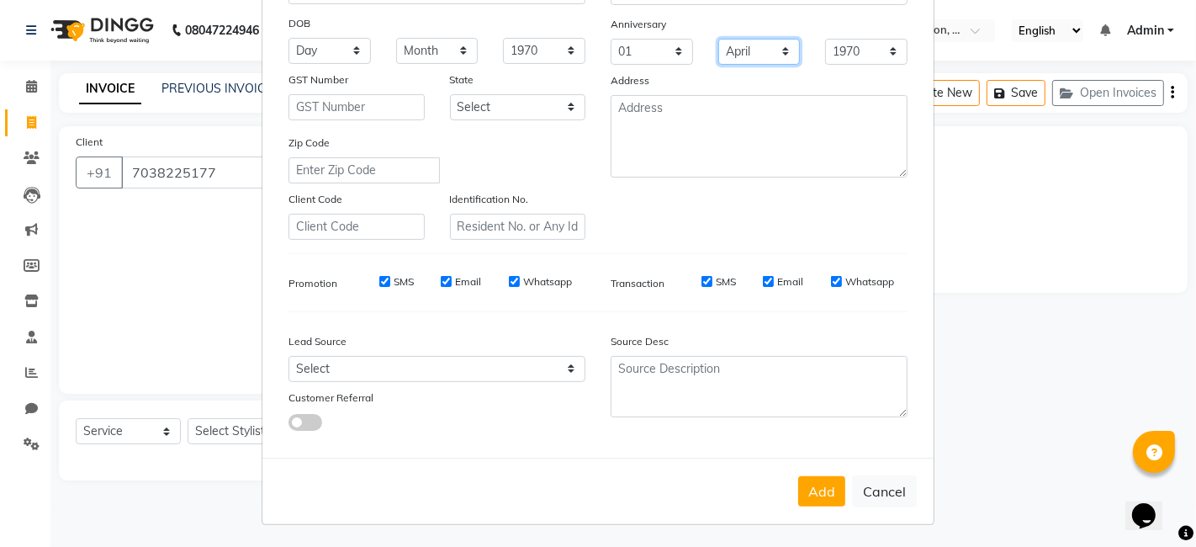
click at [718, 39] on select "Month January February March April May June July August September October Novem…" at bounding box center [759, 52] width 82 height 26
click at [876, 46] on select "1970 1971 1972 1973 1974 1975 1976 1977 1978 1979 1980 1981 1982 1983 1984 1985…" at bounding box center [866, 52] width 82 height 26
click at [674, 46] on select "Day 01 02 03 04 05 06 07 08 09 10 11 12 13 14 15 16 17 18 19 20 21 22 23 24 25 …" at bounding box center [651, 52] width 82 height 26
select select "30"
click at [610, 39] on select "Day 01 02 03 04 05 06 07 08 09 10 11 12 13 14 15 16 17 18 19 20 21 22 23 24 25 …" at bounding box center [651, 52] width 82 height 26
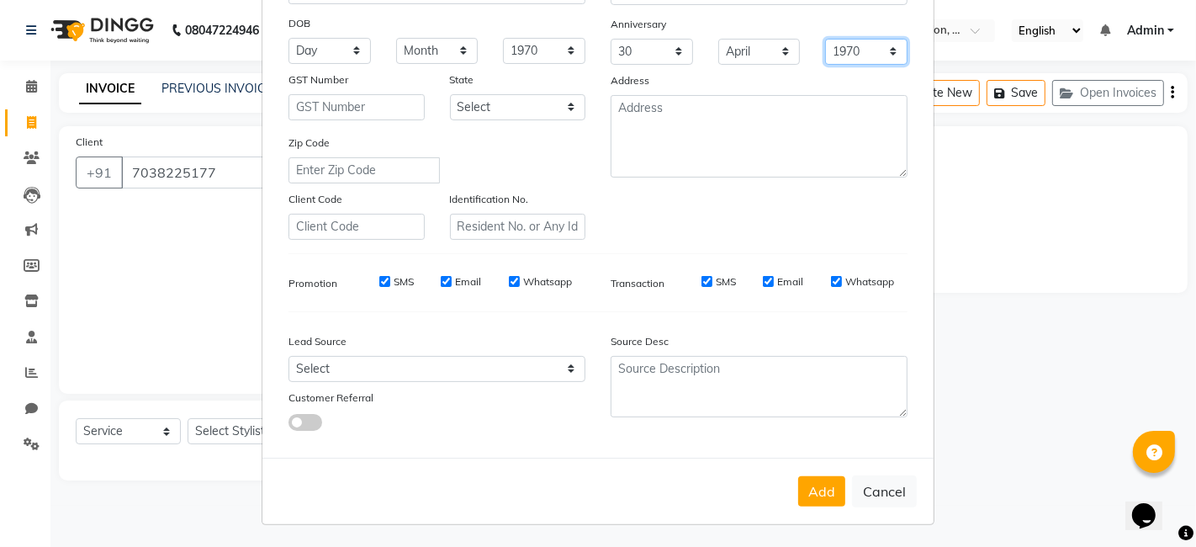
click at [888, 43] on select "1970 1971 1972 1973 1974 1975 1976 1977 1978 1979 1980 1981 1982 1983 1984 1985…" at bounding box center [866, 52] width 82 height 26
select select "2000"
click at [825, 39] on select "1970 1971 1972 1973 1974 1975 1976 1977 1978 1979 1980 1981 1982 1983 1984 1985…" at bounding box center [866, 52] width 82 height 26
click at [816, 496] on button "Add" at bounding box center [821, 491] width 47 height 30
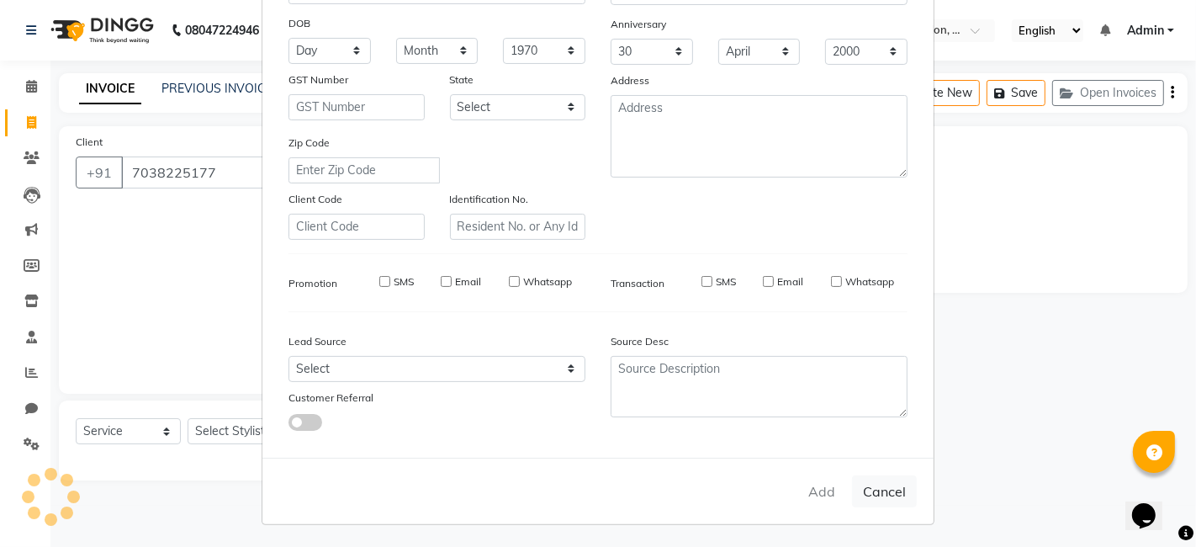
select select
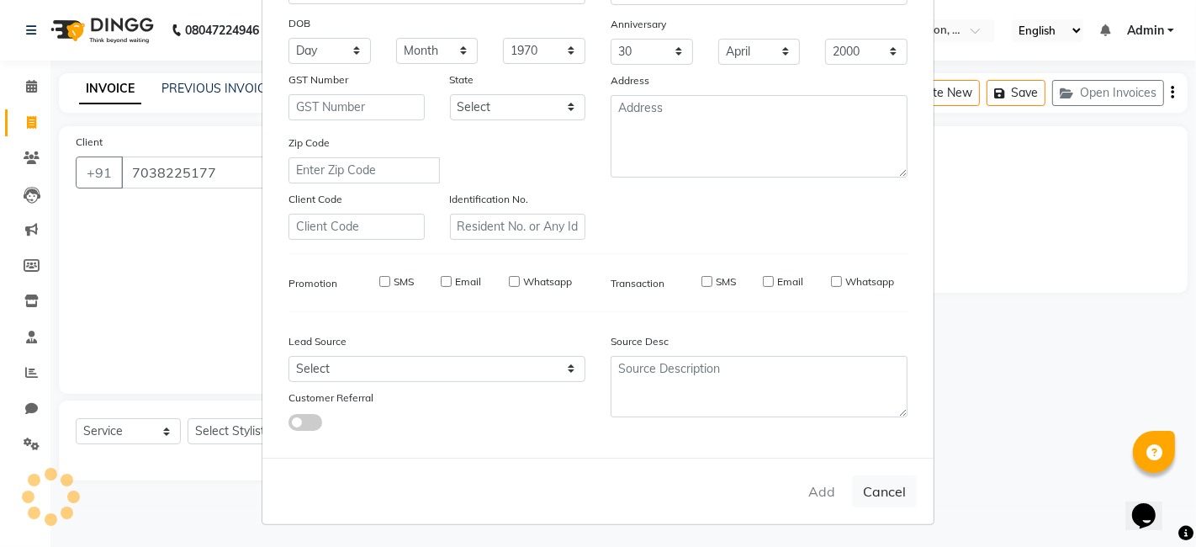
select select
checkbox input "false"
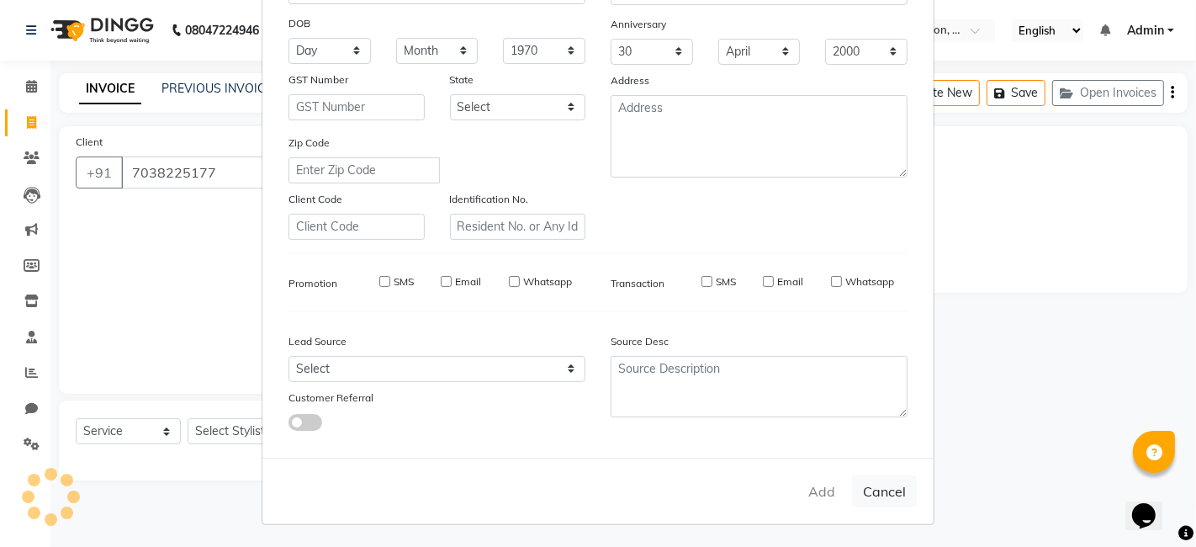
checkbox input "false"
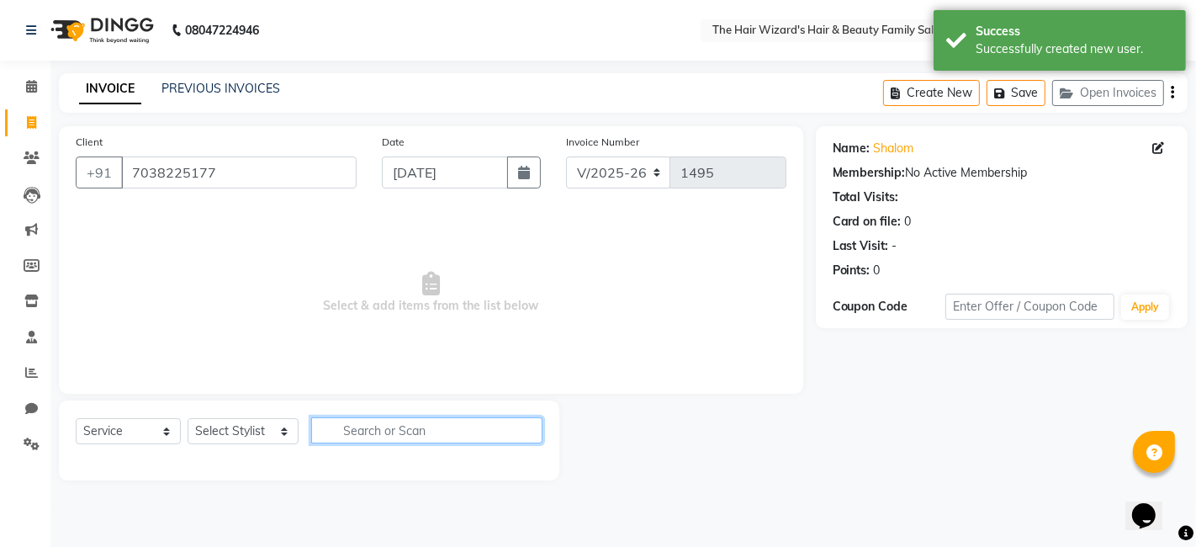
click at [368, 436] on input "text" at bounding box center [426, 430] width 231 height 26
type input "HAI"
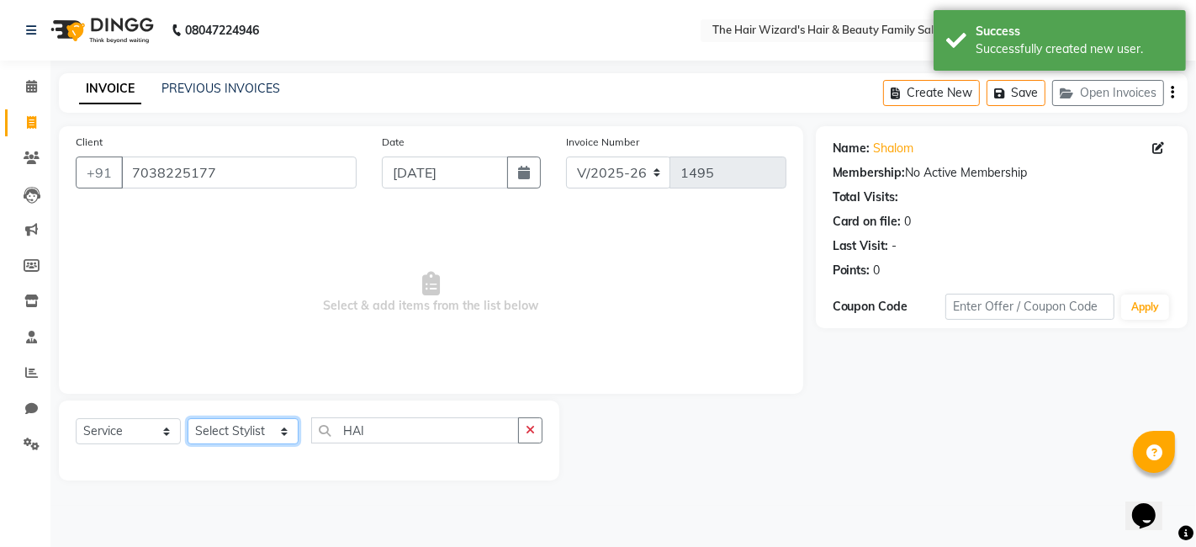
click at [280, 430] on select "Select Stylist [PERSON_NAME] [PERSON_NAME] [PERSON_NAME] [PERSON_NAME] [PERSON_…" at bounding box center [243, 431] width 111 height 26
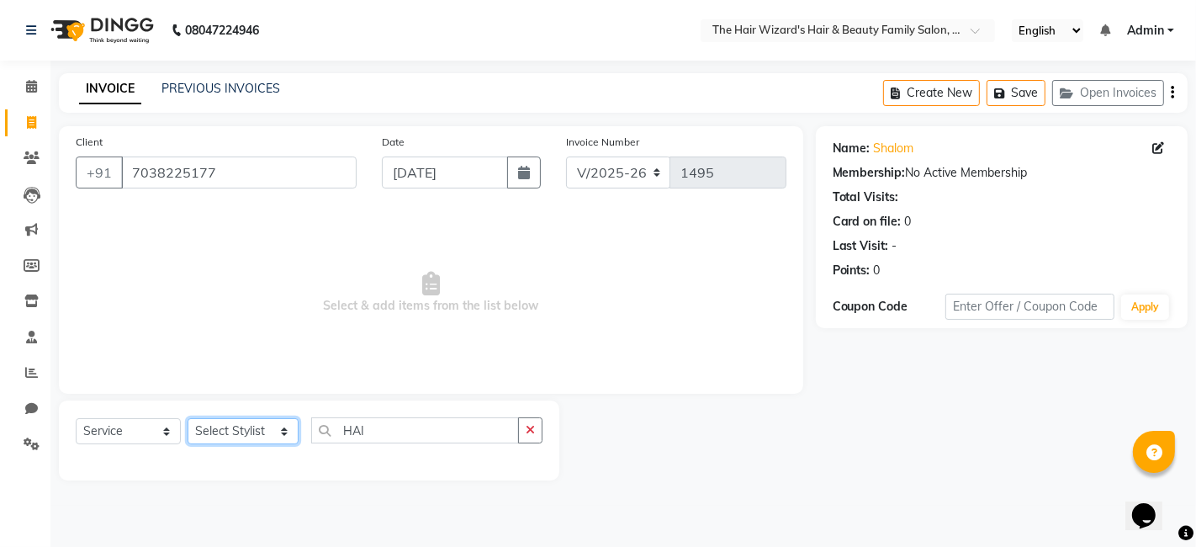
select select "85305"
click at [188, 418] on select "Select Stylist [PERSON_NAME] [PERSON_NAME] [PERSON_NAME] [PERSON_NAME] [PERSON_…" at bounding box center [243, 431] width 111 height 26
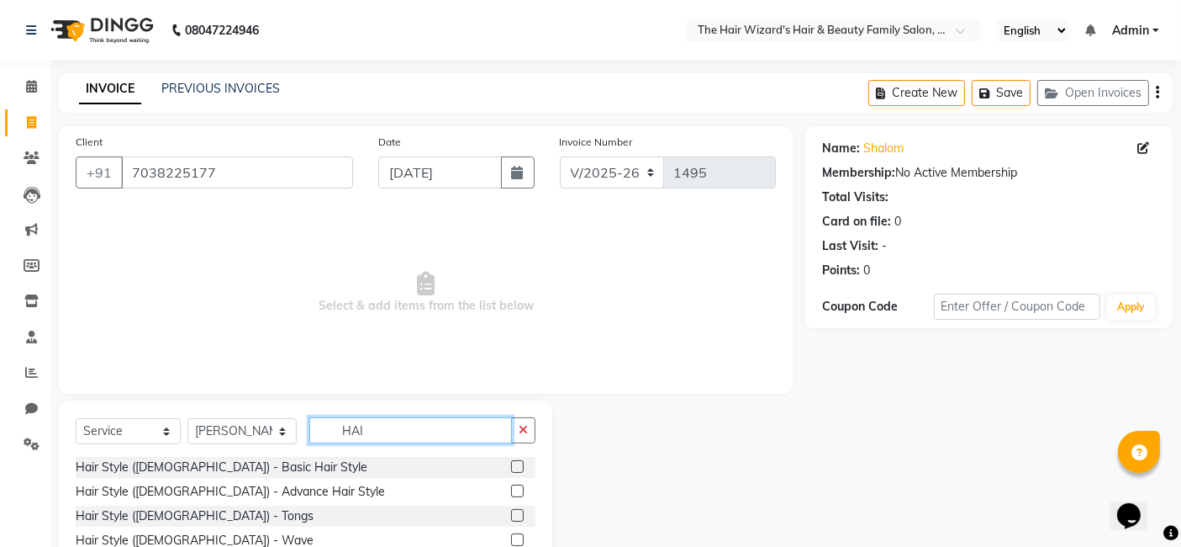
click at [377, 425] on input "HAI" at bounding box center [410, 430] width 203 height 26
type input "R"
type input "HAIR CUT"
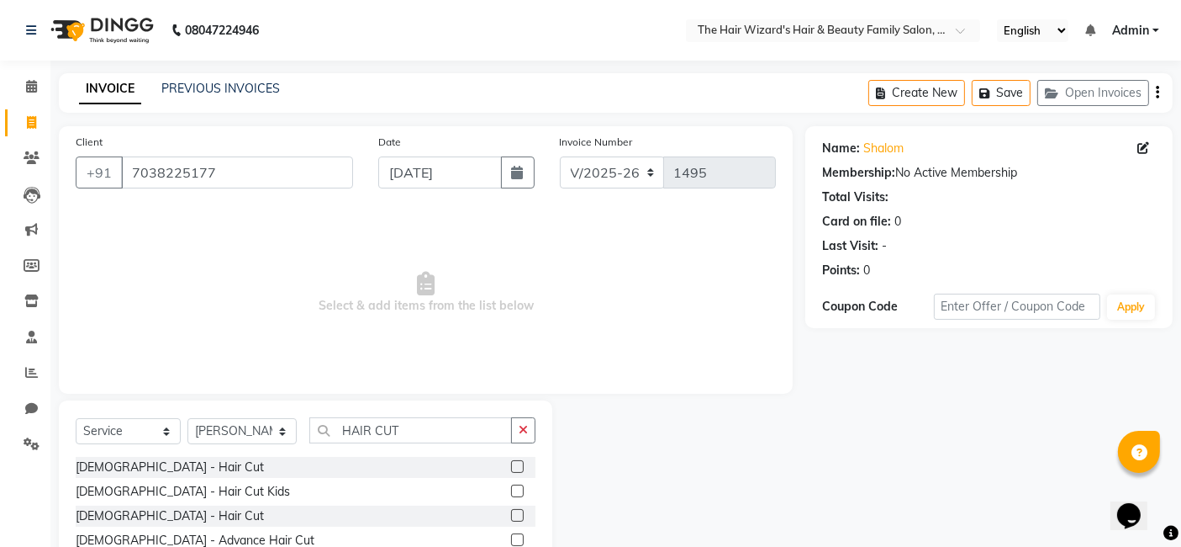
click at [515, 514] on label at bounding box center [517, 515] width 13 height 13
click at [515, 514] on input "checkbox" at bounding box center [516, 515] width 11 height 11
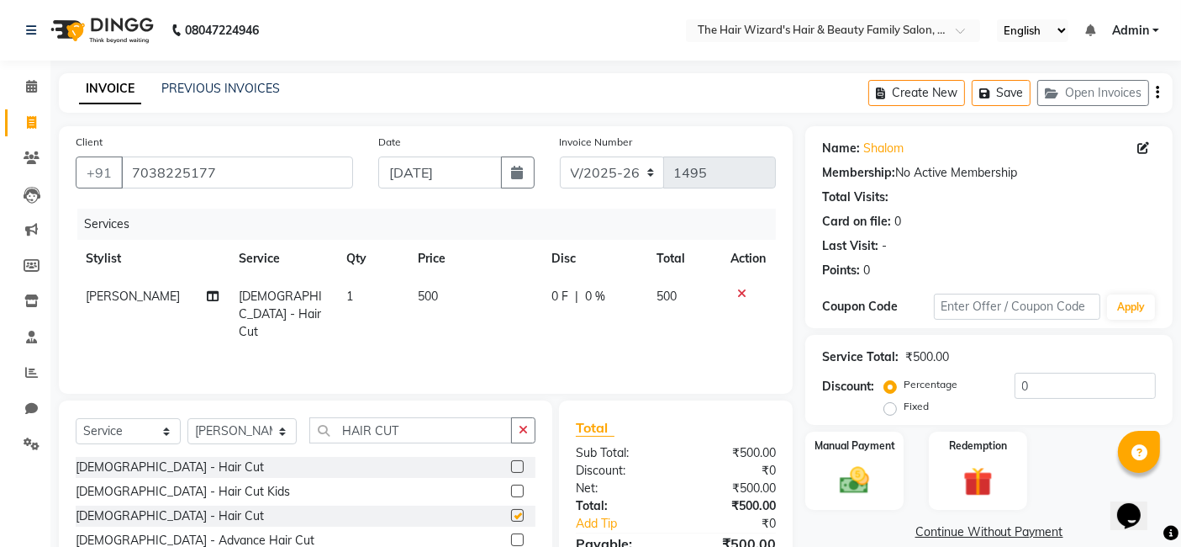
checkbox input "false"
click at [863, 473] on img at bounding box center [855, 479] width 50 height 35
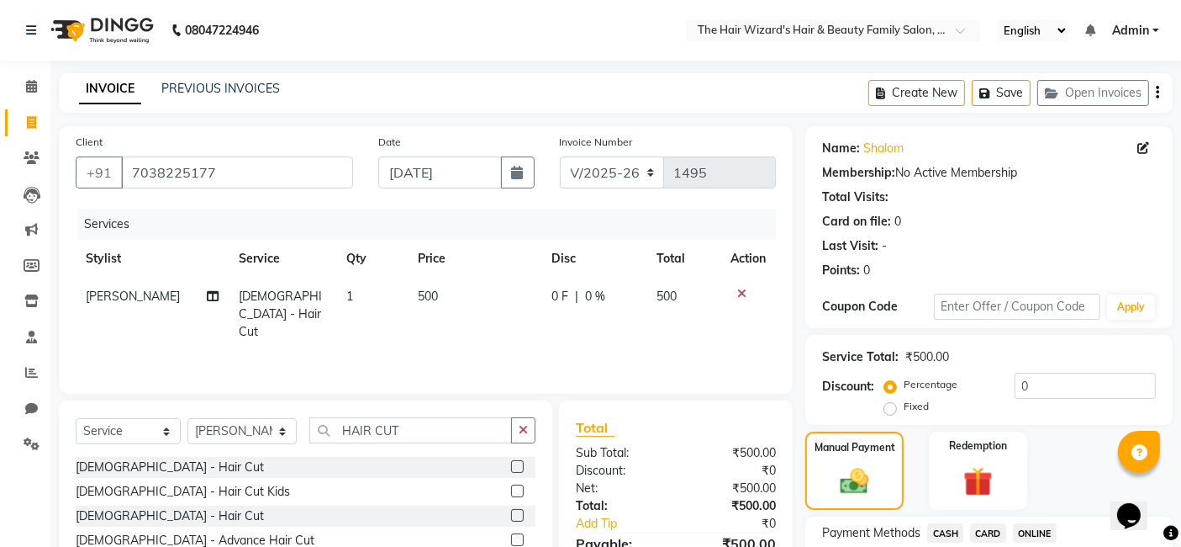
click at [1033, 530] on span "ONLINE" at bounding box center [1035, 532] width 44 height 19
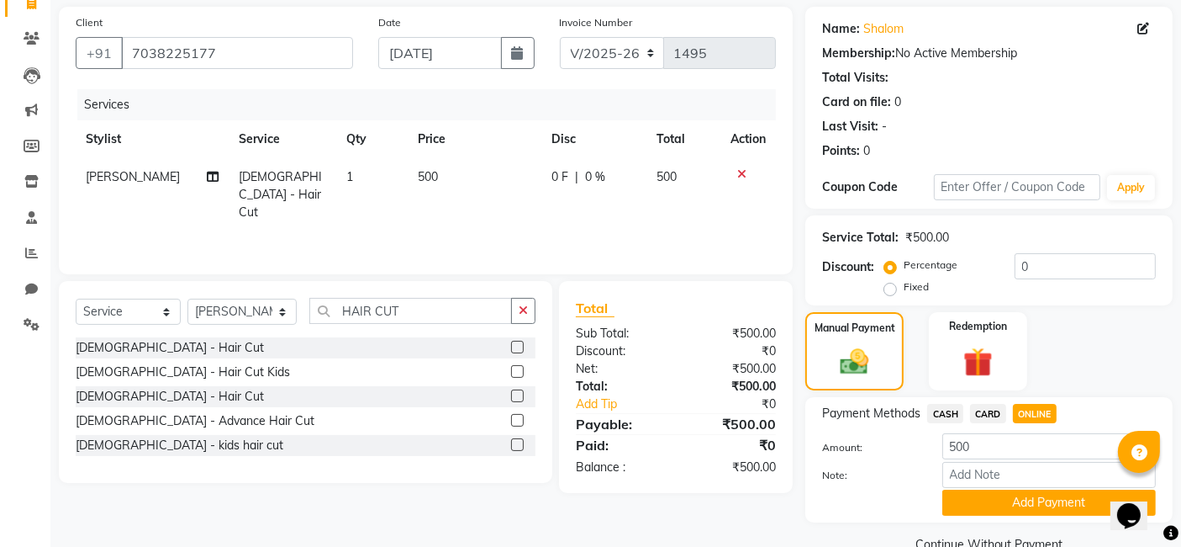
scroll to position [153, 0]
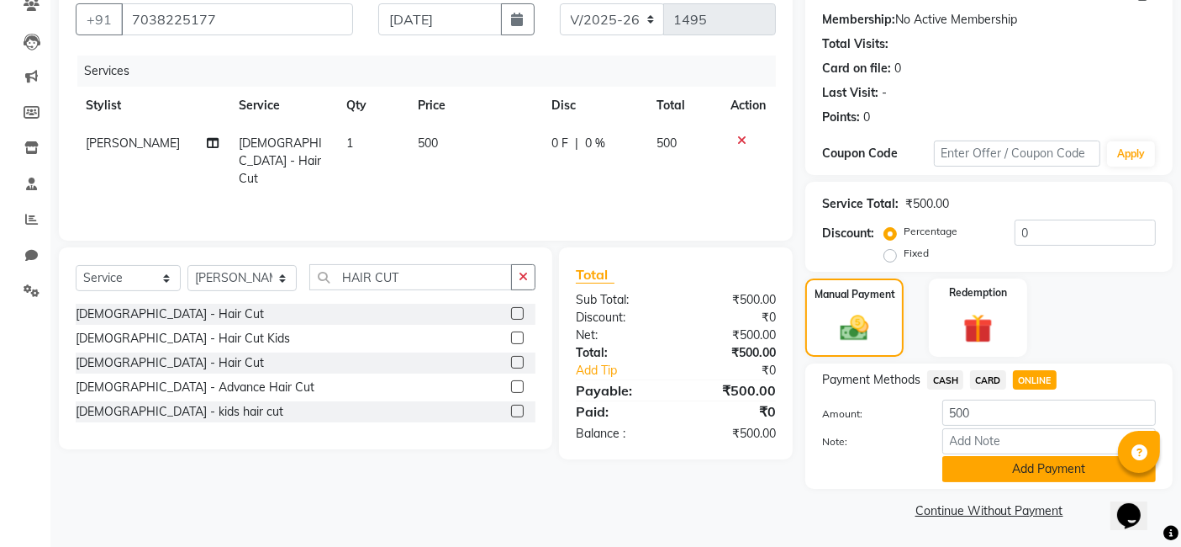
click at [1064, 467] on button "Add Payment" at bounding box center [1050, 469] width 214 height 26
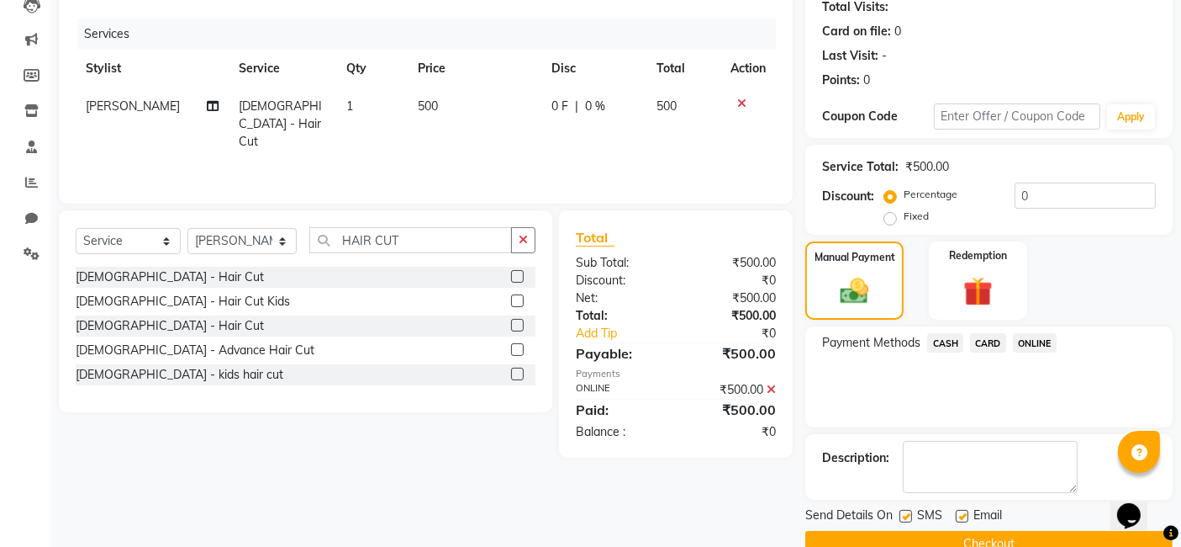
scroll to position [224, 0]
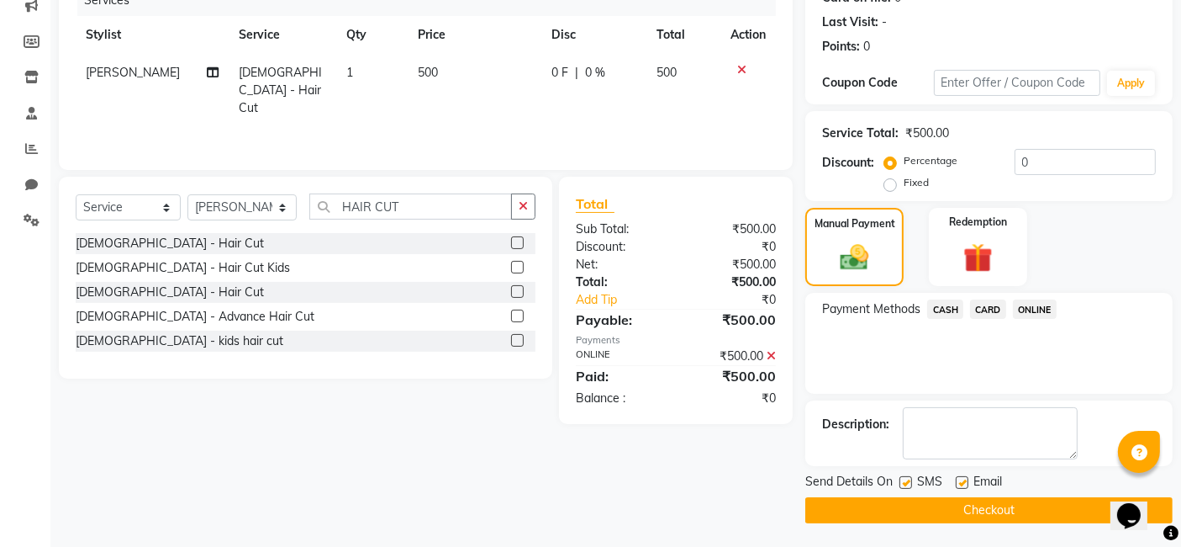
click at [1075, 514] on button "Checkout" at bounding box center [988, 510] width 367 height 26
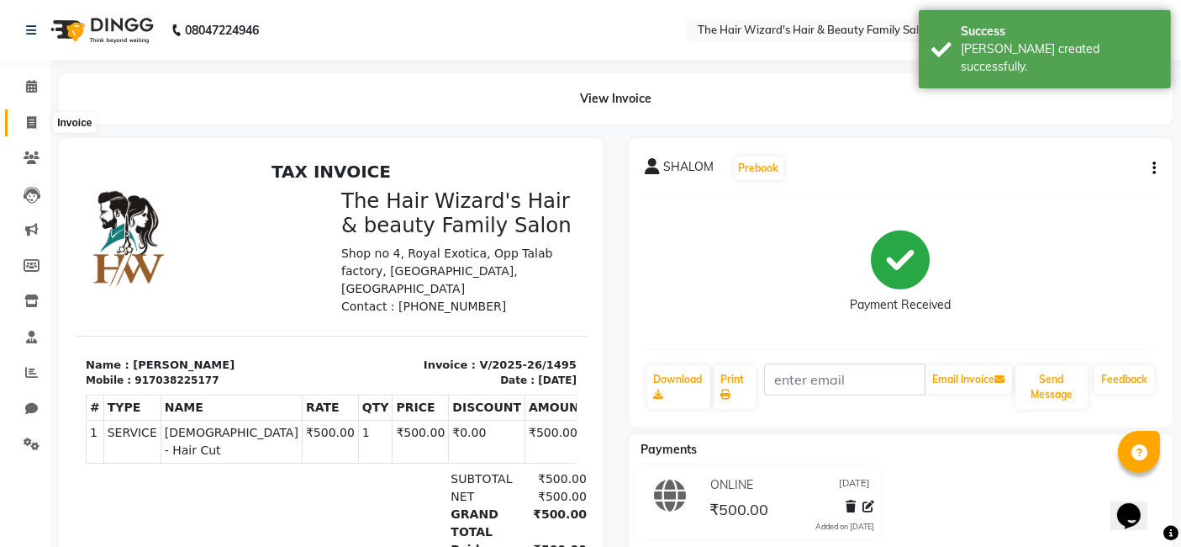
click at [29, 124] on icon at bounding box center [31, 122] width 9 height 13
select select "8473"
select select "service"
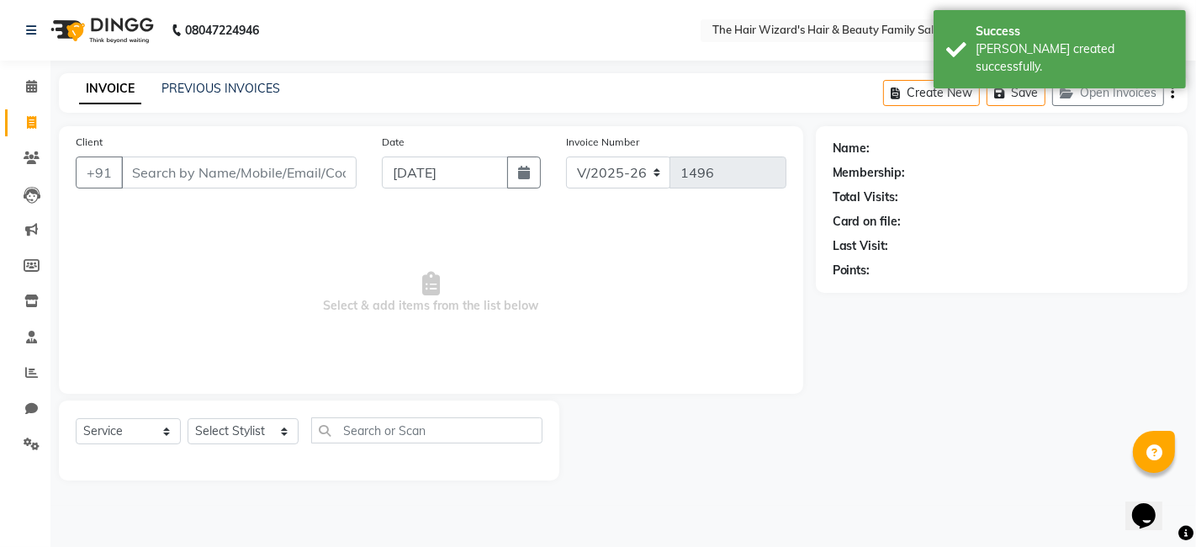
click at [175, 172] on input "Client" at bounding box center [238, 172] width 235 height 32
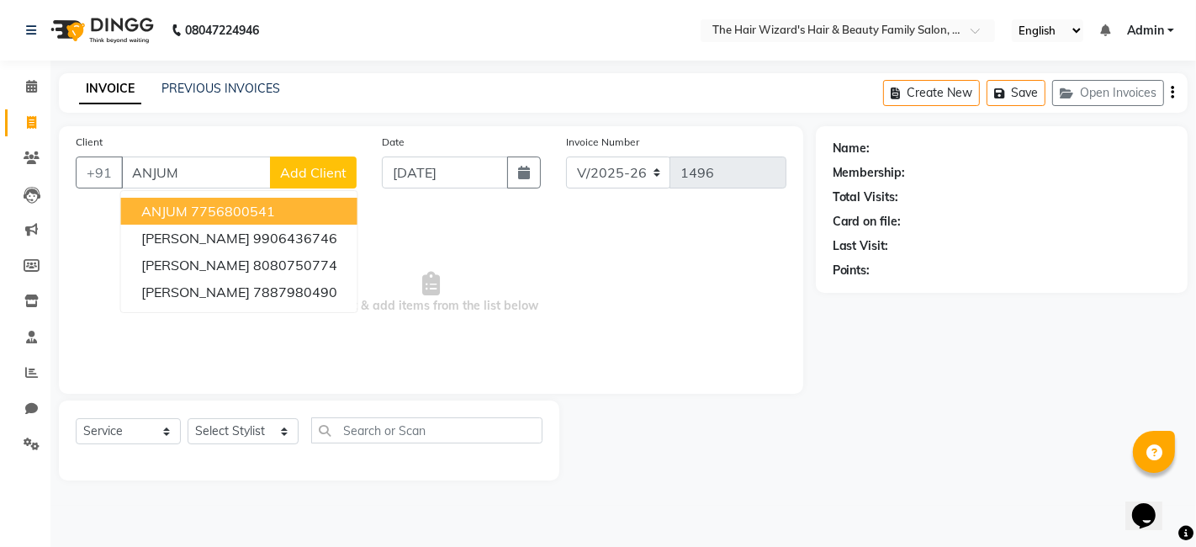
click at [269, 203] on ngb-highlight "7756800541" at bounding box center [233, 211] width 84 height 17
type input "7756800541"
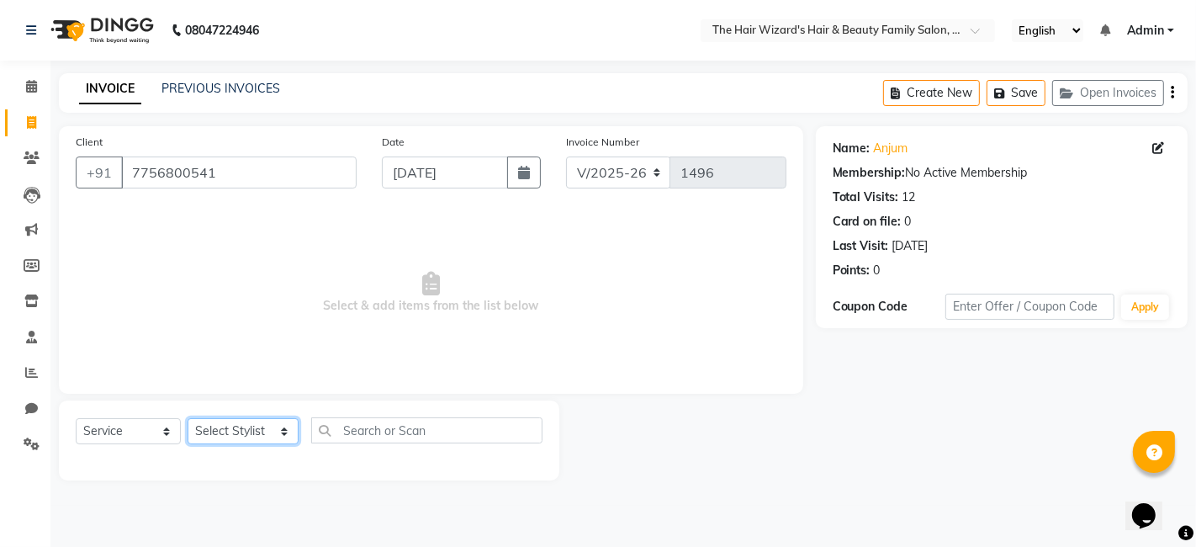
click at [281, 429] on select "Select Stylist [PERSON_NAME] [PERSON_NAME] [PERSON_NAME] [PERSON_NAME] [PERSON_…" at bounding box center [243, 431] width 111 height 26
select select "83324"
click at [188, 418] on select "Select Stylist [PERSON_NAME] [PERSON_NAME] [PERSON_NAME] [PERSON_NAME] [PERSON_…" at bounding box center [243, 431] width 111 height 26
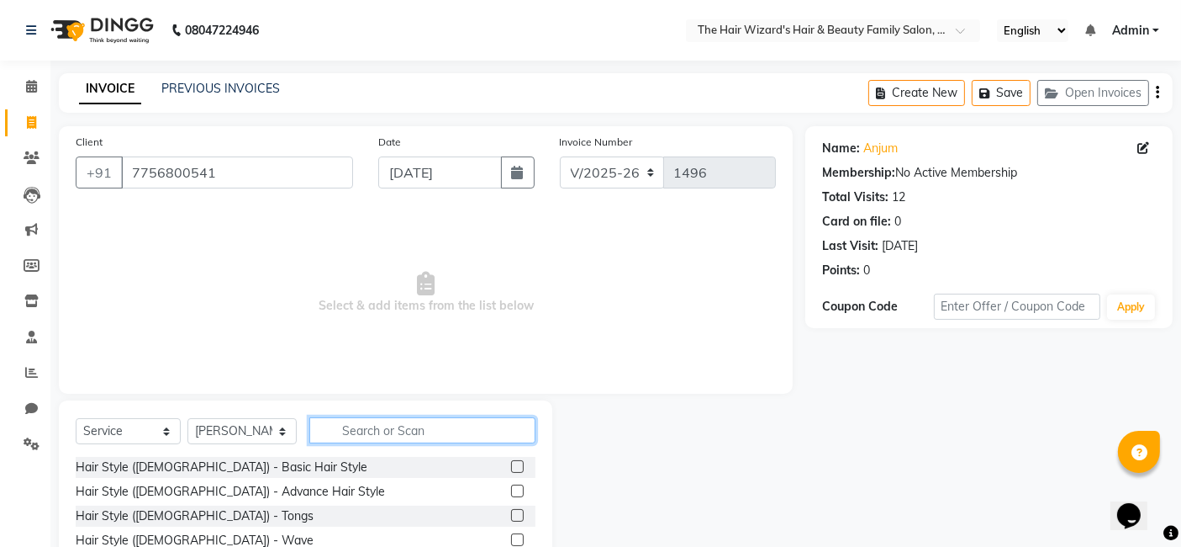
click at [359, 431] on input "text" at bounding box center [422, 430] width 226 height 26
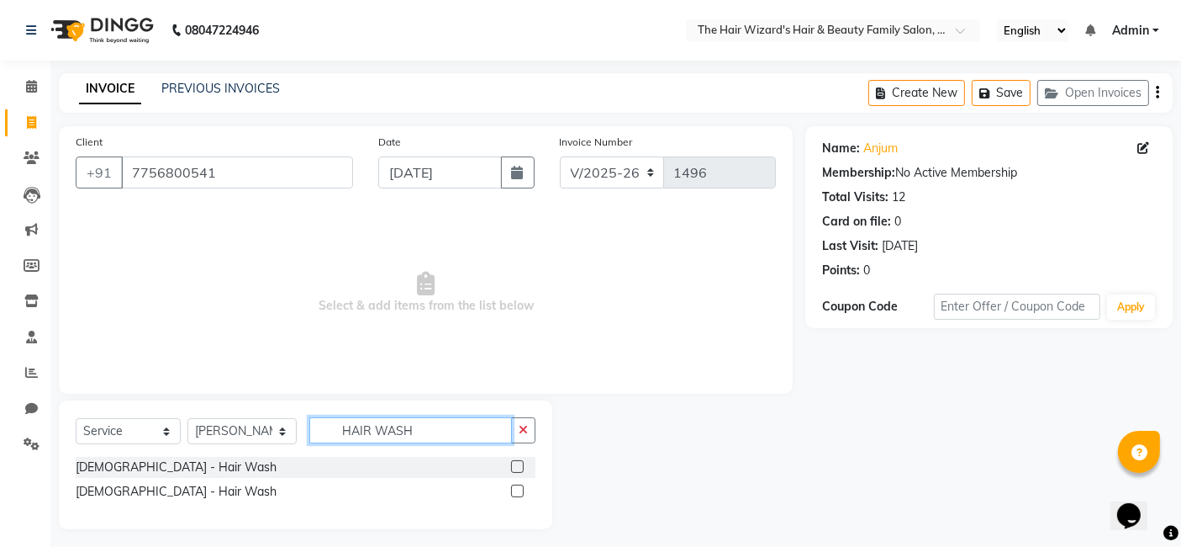
type input "HAIR WASH"
click at [519, 484] on label at bounding box center [517, 490] width 13 height 13
click at [519, 486] on input "checkbox" at bounding box center [516, 491] width 11 height 11
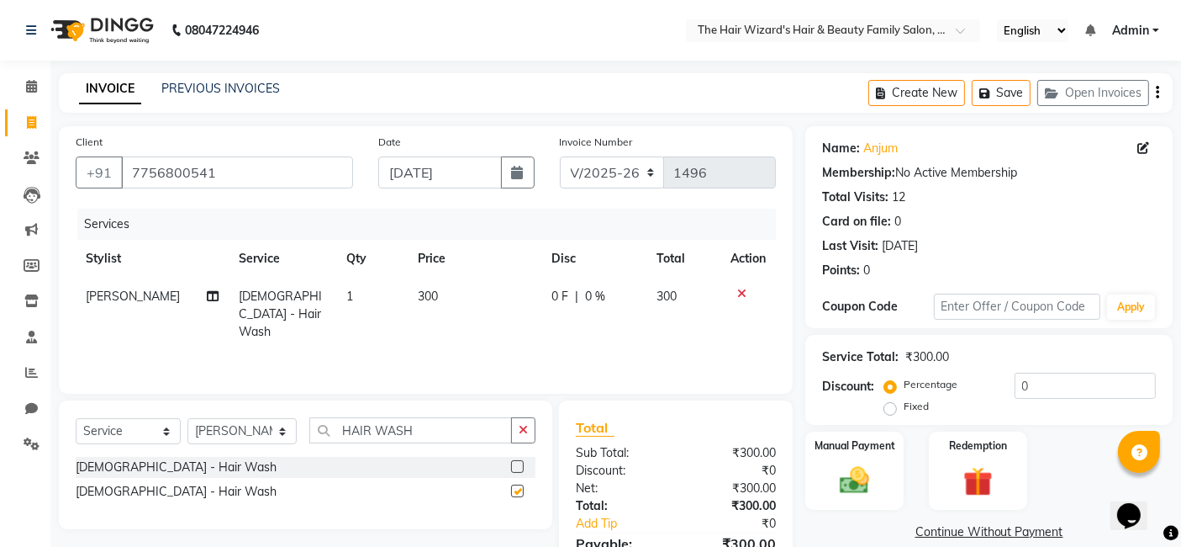
checkbox input "false"
click at [885, 462] on div "Manual Payment" at bounding box center [855, 471] width 102 height 82
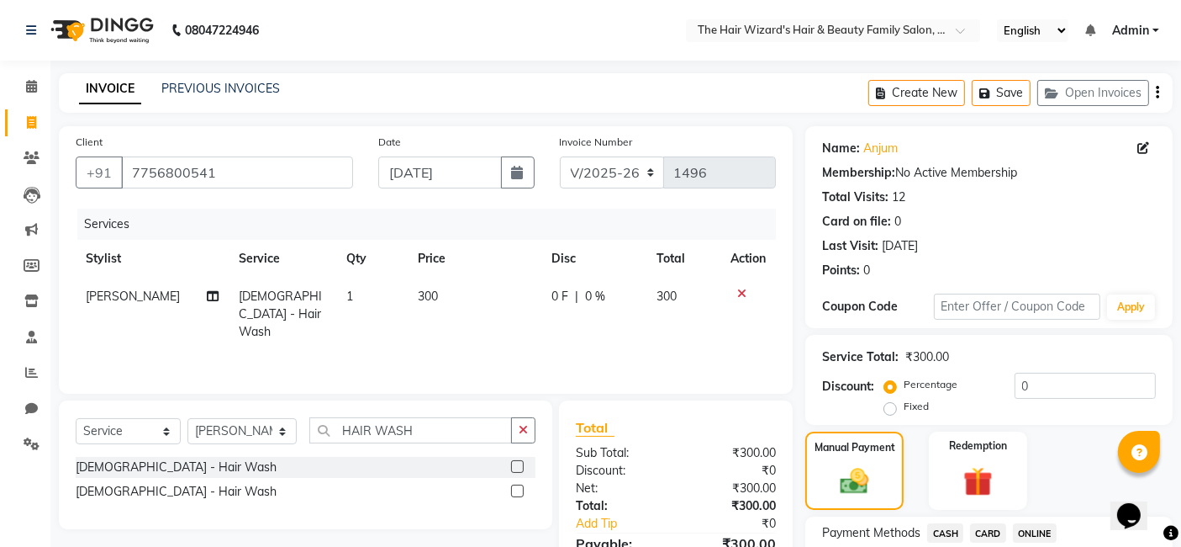
click at [1030, 530] on span "ONLINE" at bounding box center [1035, 532] width 44 height 19
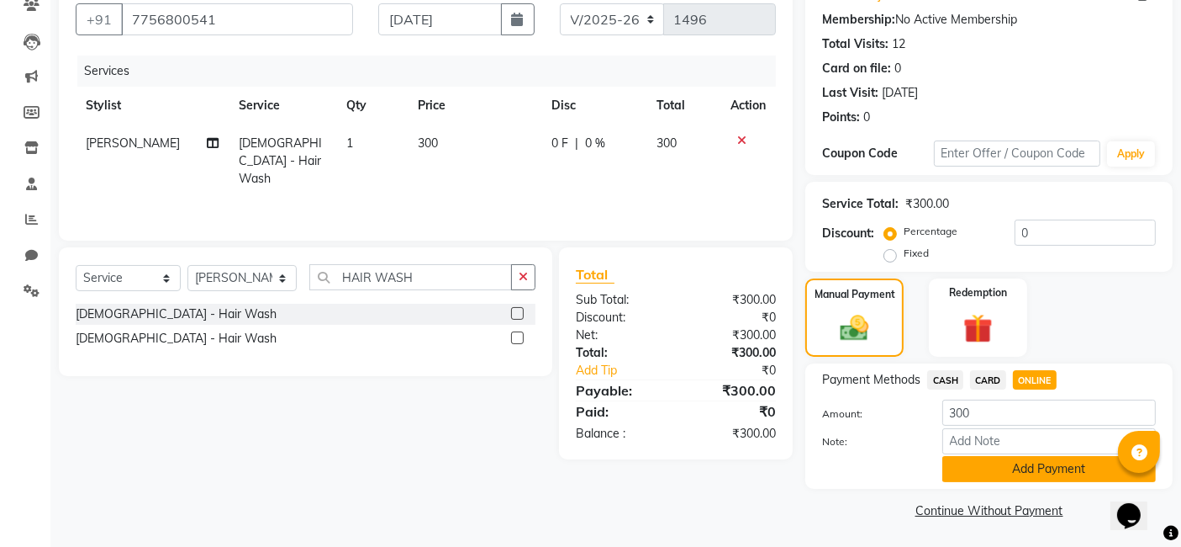
click at [1062, 466] on button "Add Payment" at bounding box center [1050, 469] width 214 height 26
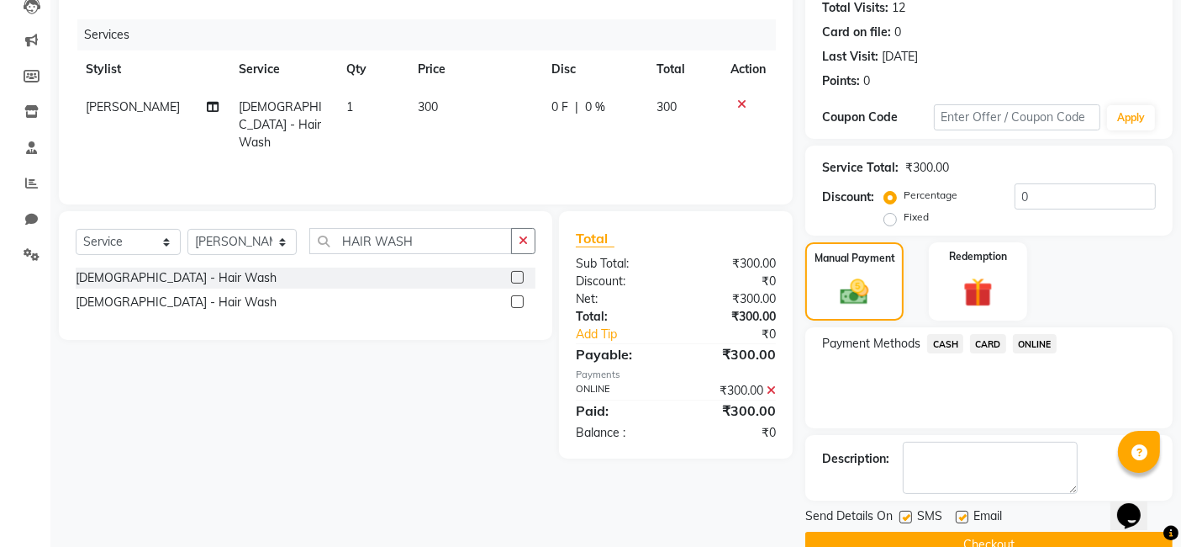
scroll to position [224, 0]
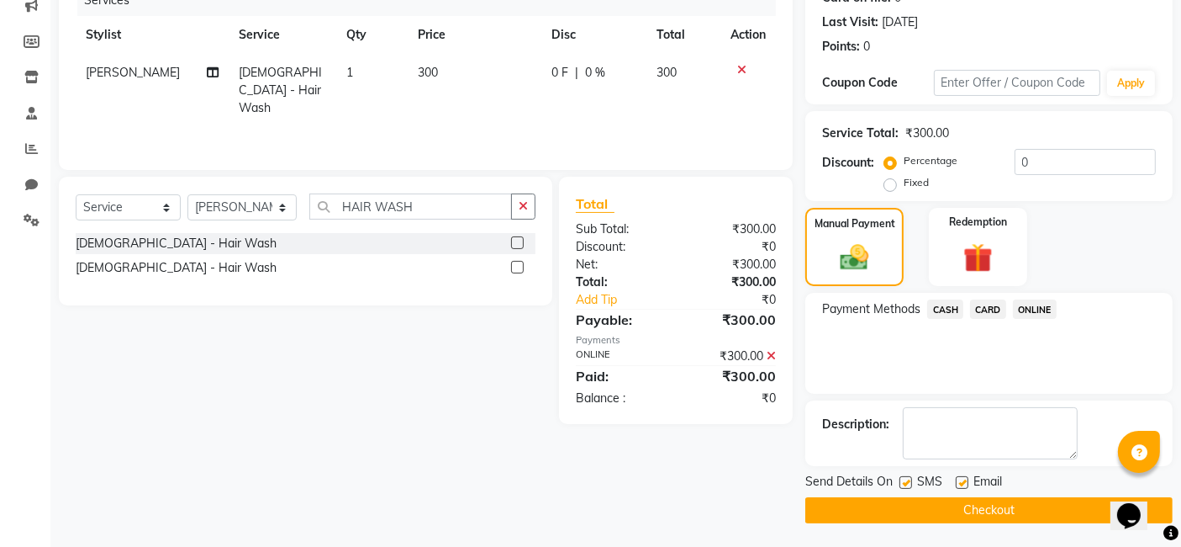
click at [1069, 506] on button "Checkout" at bounding box center [988, 510] width 367 height 26
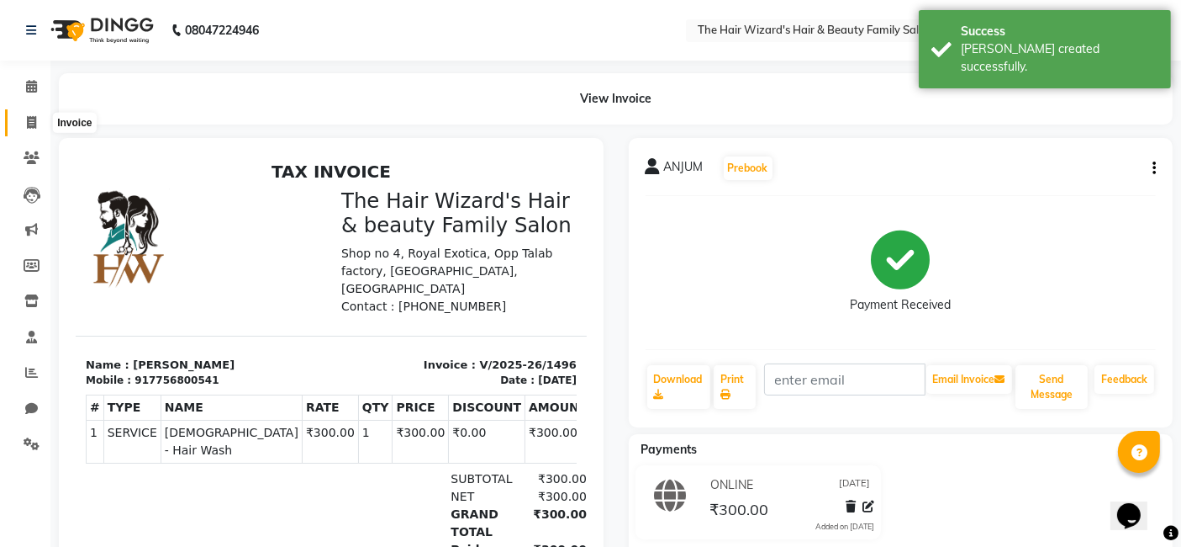
click at [36, 124] on span at bounding box center [31, 123] width 29 height 19
select select "8473"
select select "service"
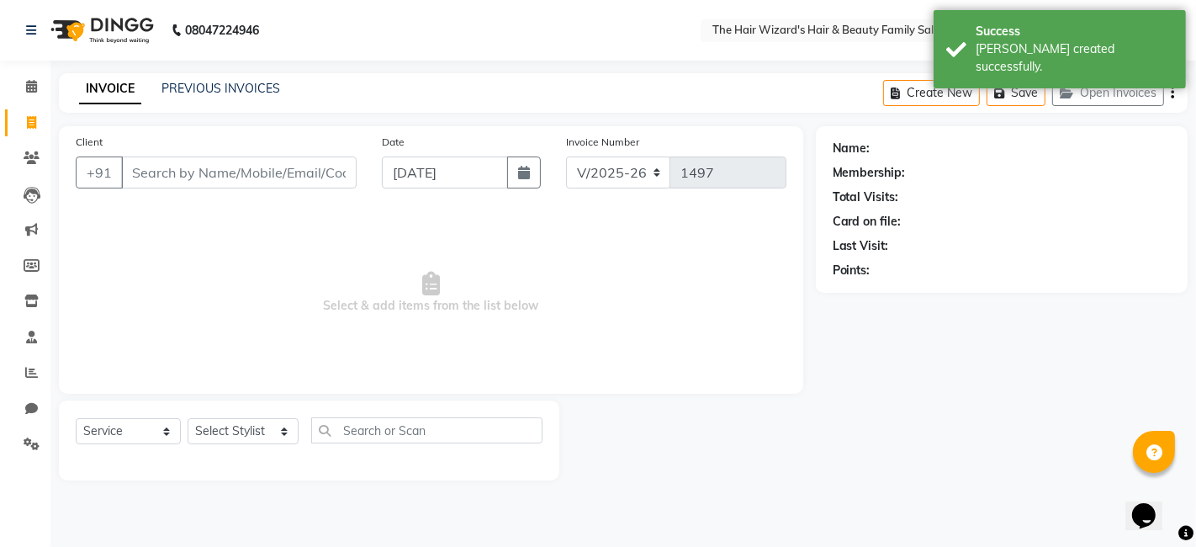
click at [158, 165] on input "Client" at bounding box center [238, 172] width 235 height 32
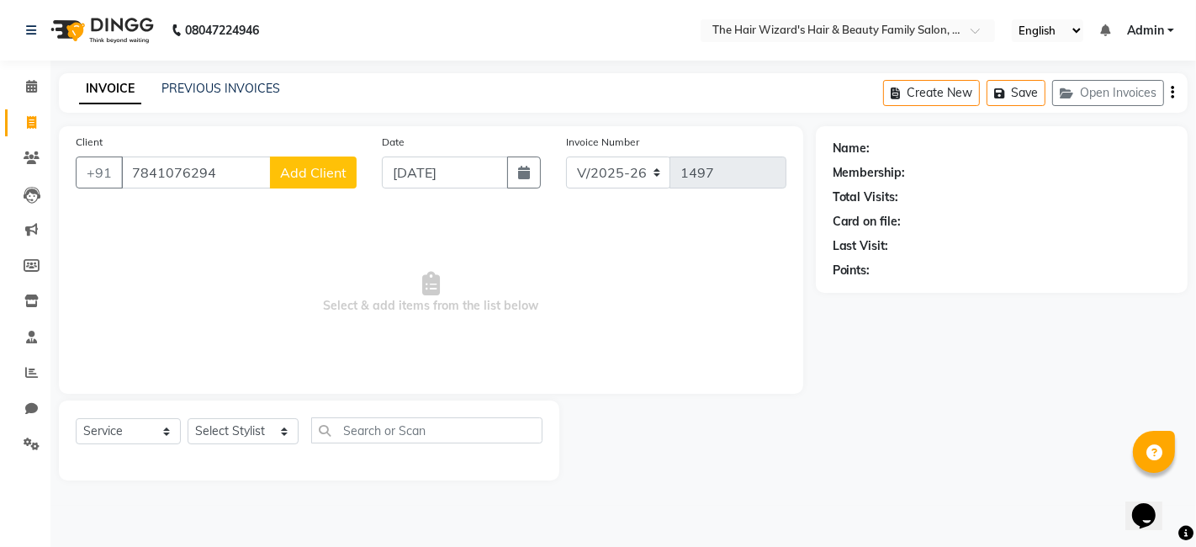
type input "7841076294"
click at [309, 168] on span "Add Client" at bounding box center [313, 172] width 66 height 17
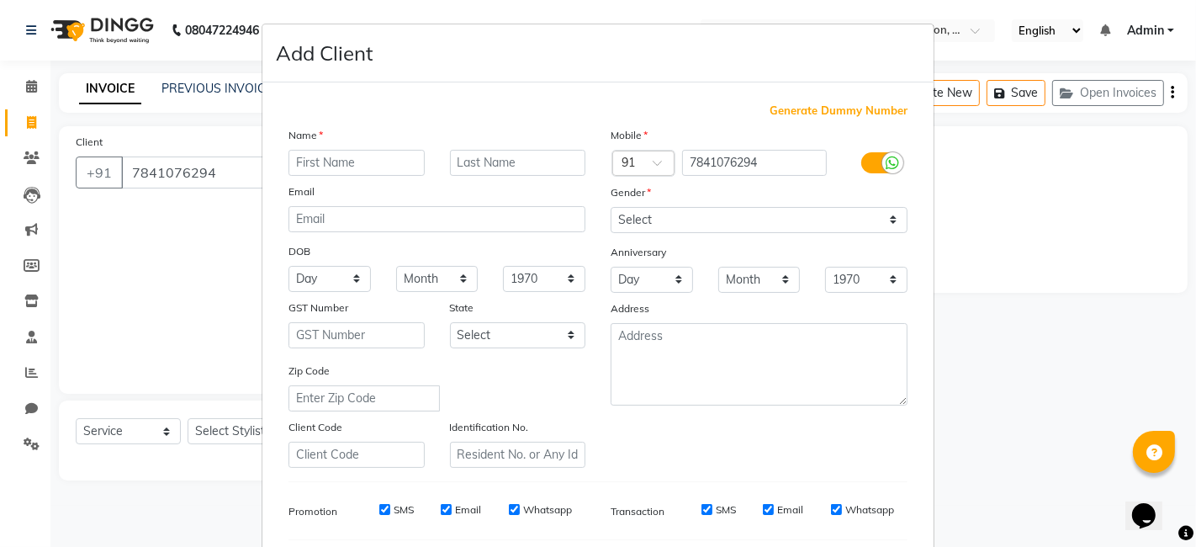
click at [328, 165] on input "text" at bounding box center [356, 163] width 136 height 26
type input "[PERSON_NAME]"
click at [888, 219] on select "Select [DEMOGRAPHIC_DATA] [DEMOGRAPHIC_DATA] Other Prefer Not To Say" at bounding box center [758, 220] width 297 height 26
select select "[DEMOGRAPHIC_DATA]"
click at [610, 207] on select "Select [DEMOGRAPHIC_DATA] [DEMOGRAPHIC_DATA] Other Prefer Not To Say" at bounding box center [758, 220] width 297 height 26
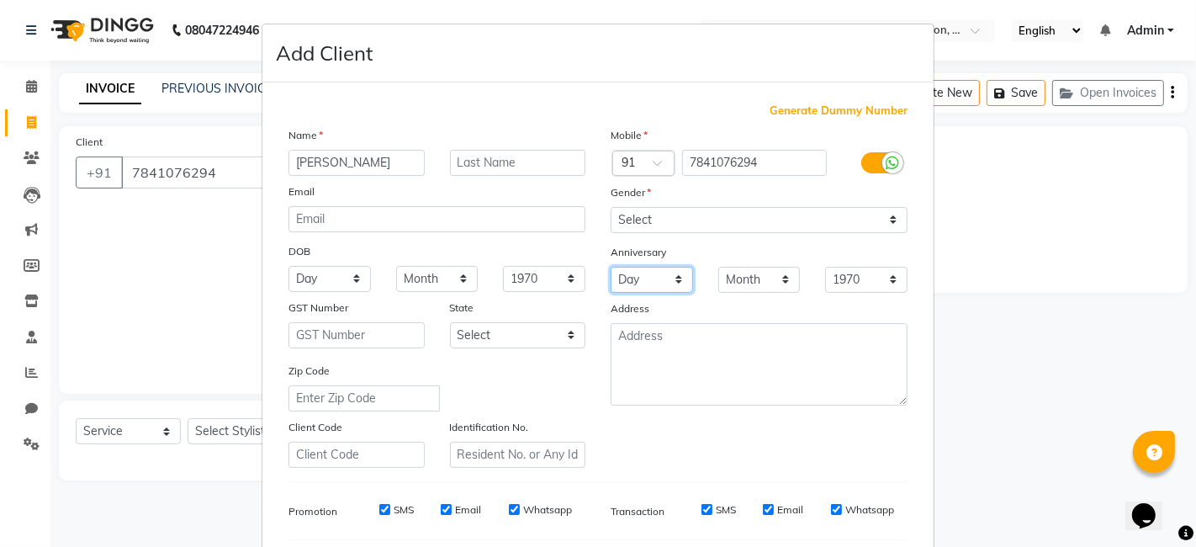
click at [668, 278] on select "Day 01 02 03 04 05 06 07 08 09 10 11 12 13 14 15 16 17 18 19 20 21 22 23 24 25 …" at bounding box center [651, 280] width 82 height 26
select select "01"
click at [610, 267] on select "Day 01 02 03 04 05 06 07 08 09 10 11 12 13 14 15 16 17 18 19 20 21 22 23 24 25 …" at bounding box center [651, 280] width 82 height 26
click at [771, 282] on select "Month January February March April May June July August September October Novem…" at bounding box center [759, 280] width 82 height 26
select select "07"
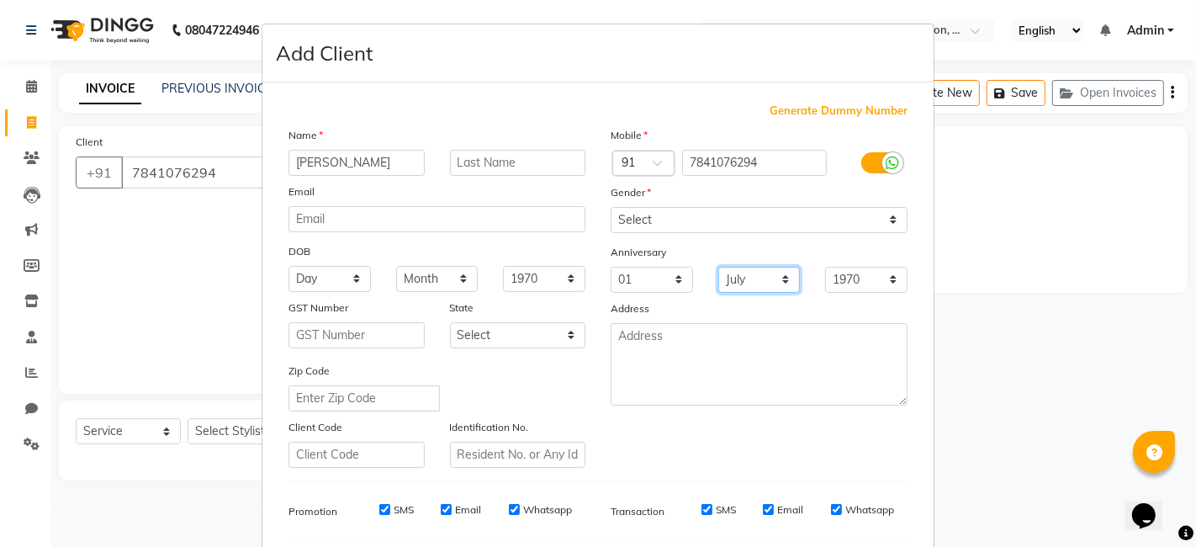
click at [718, 267] on select "Month January February March April May June July August September October Novem…" at bounding box center [759, 280] width 82 height 26
click at [888, 277] on select "1970 1971 1972 1973 1974 1975 1976 1977 1978 1979 1980 1981 1982 1983 1984 1985…" at bounding box center [866, 280] width 82 height 26
select select "2000"
click at [825, 267] on select "1970 1971 1972 1973 1974 1975 1976 1977 1978 1979 1980 1981 1982 1983 1984 1985…" at bounding box center [866, 280] width 82 height 26
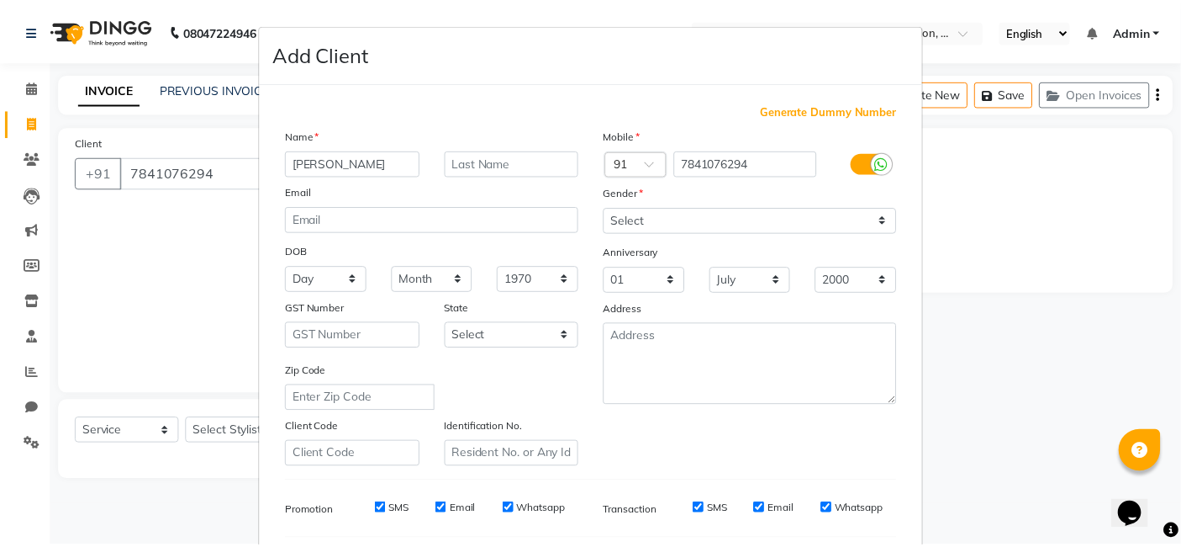
scroll to position [228, 0]
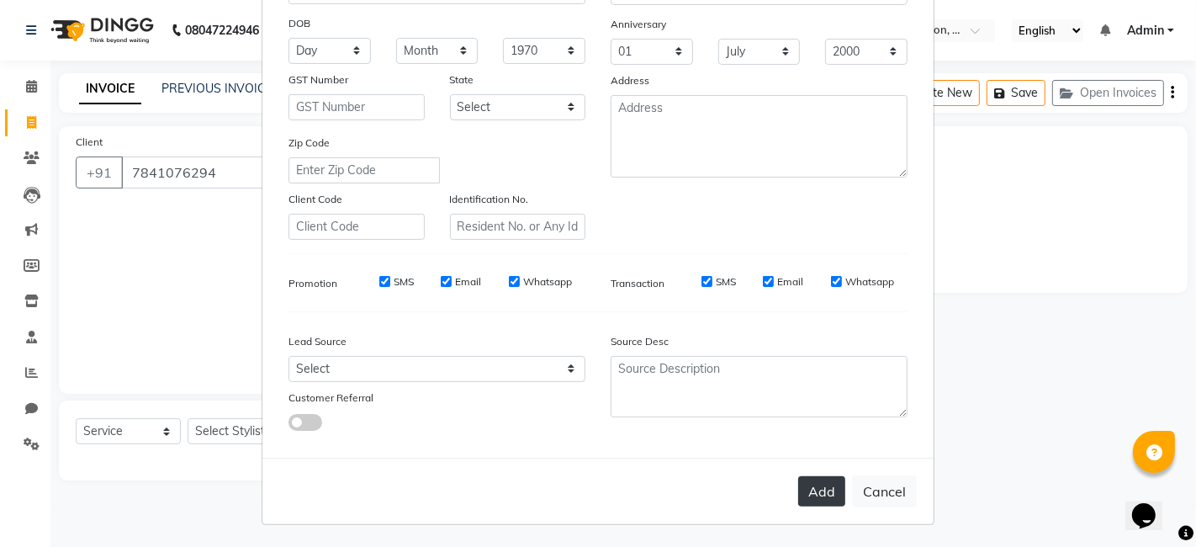
click at [827, 482] on button "Add" at bounding box center [821, 491] width 47 height 30
select select
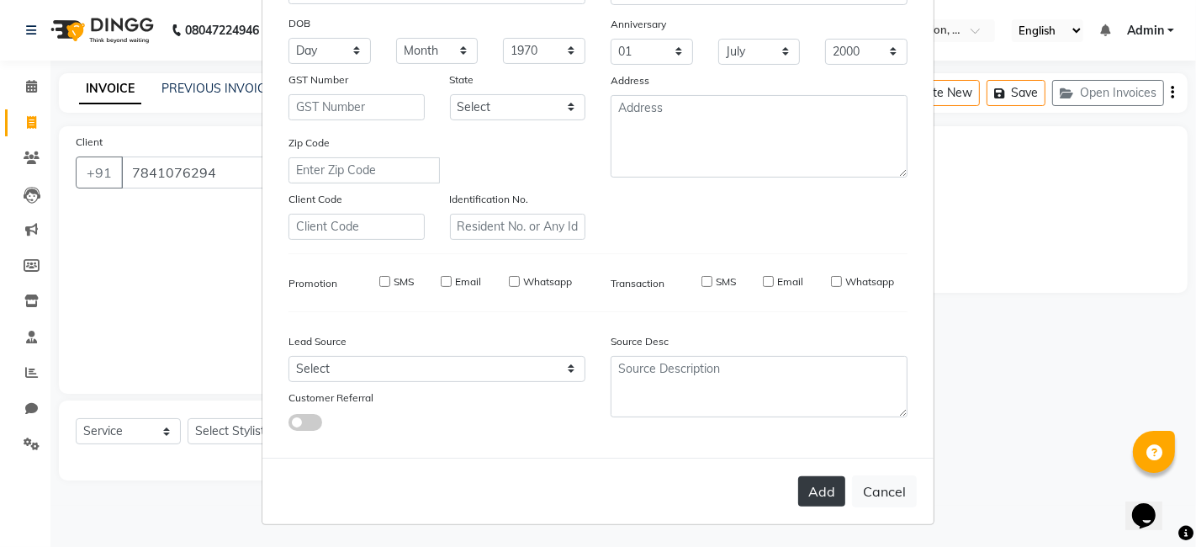
select select
checkbox input "false"
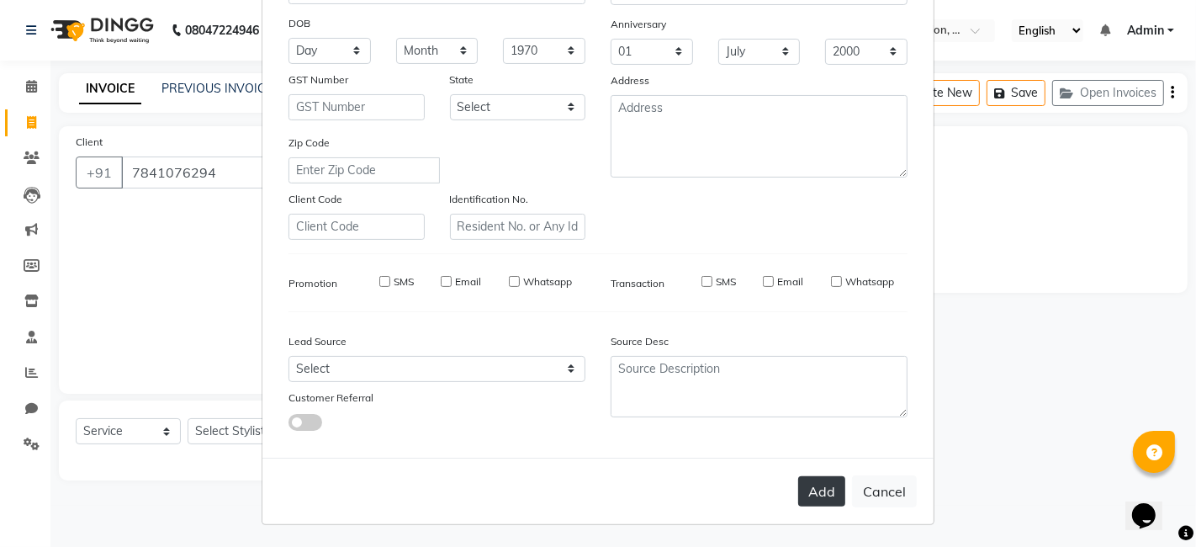
checkbox input "false"
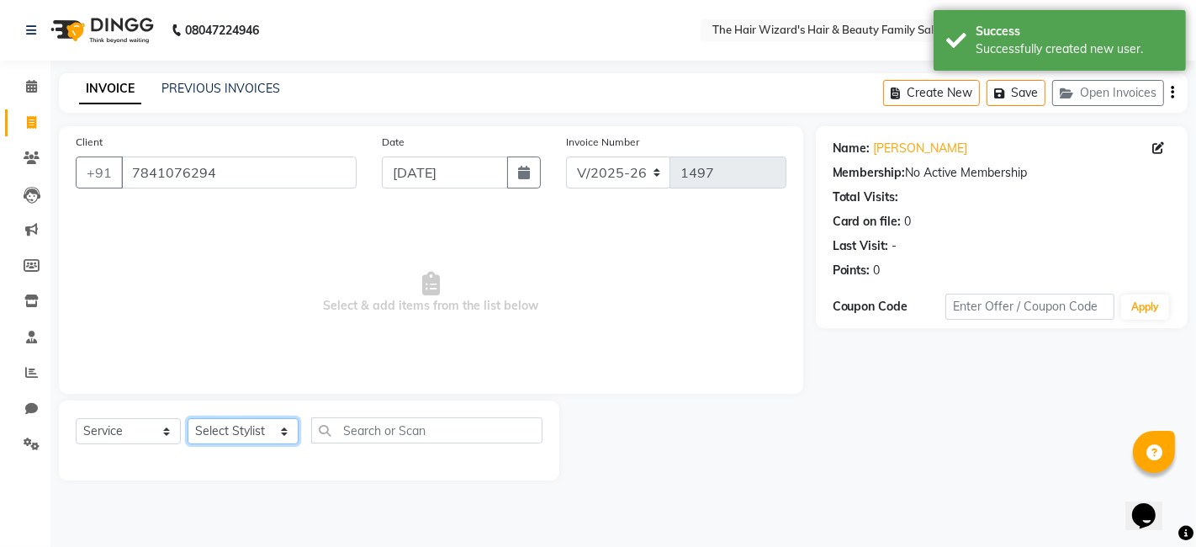
click at [267, 434] on select "Select Stylist [PERSON_NAME] [PERSON_NAME] [PERSON_NAME] [PERSON_NAME] [PERSON_…" at bounding box center [243, 431] width 111 height 26
select select "85305"
click at [188, 418] on select "Select Stylist [PERSON_NAME] [PERSON_NAME] [PERSON_NAME] [PERSON_NAME] [PERSON_…" at bounding box center [243, 431] width 111 height 26
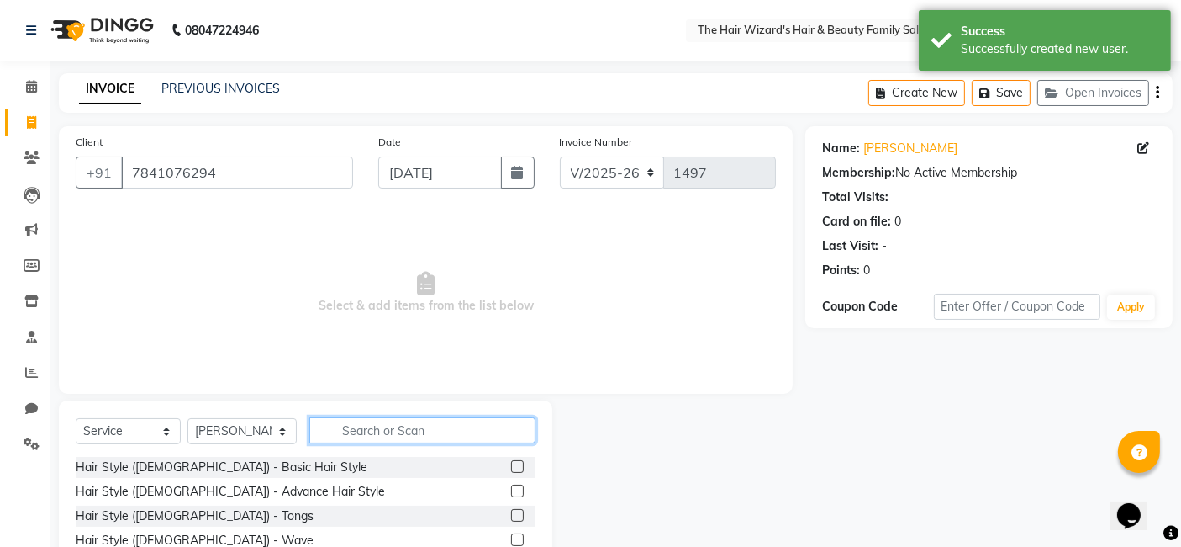
click at [371, 423] on input "text" at bounding box center [422, 430] width 226 height 26
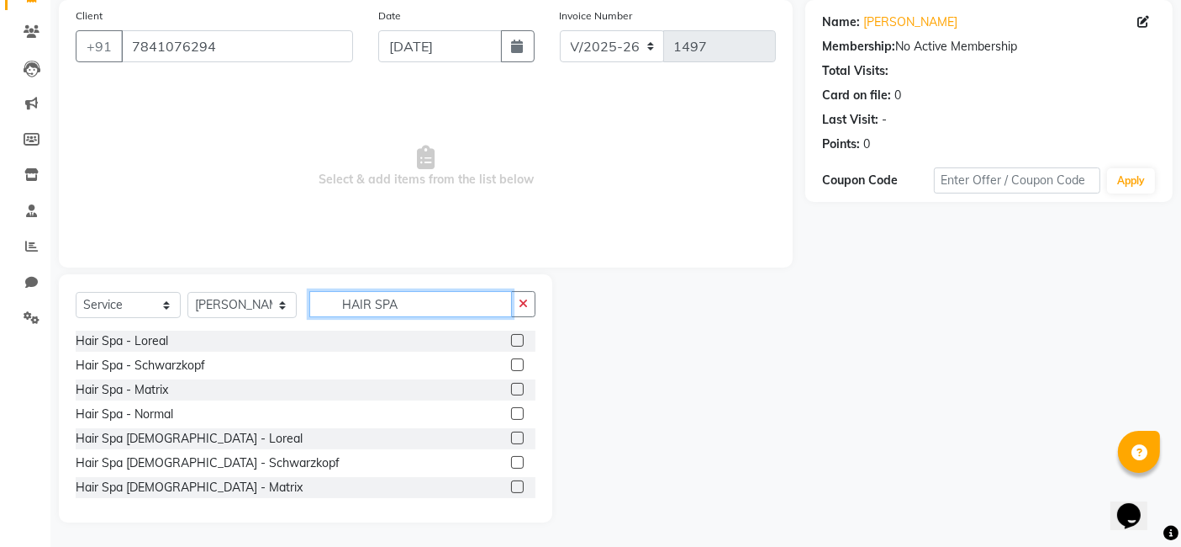
scroll to position [26, 0]
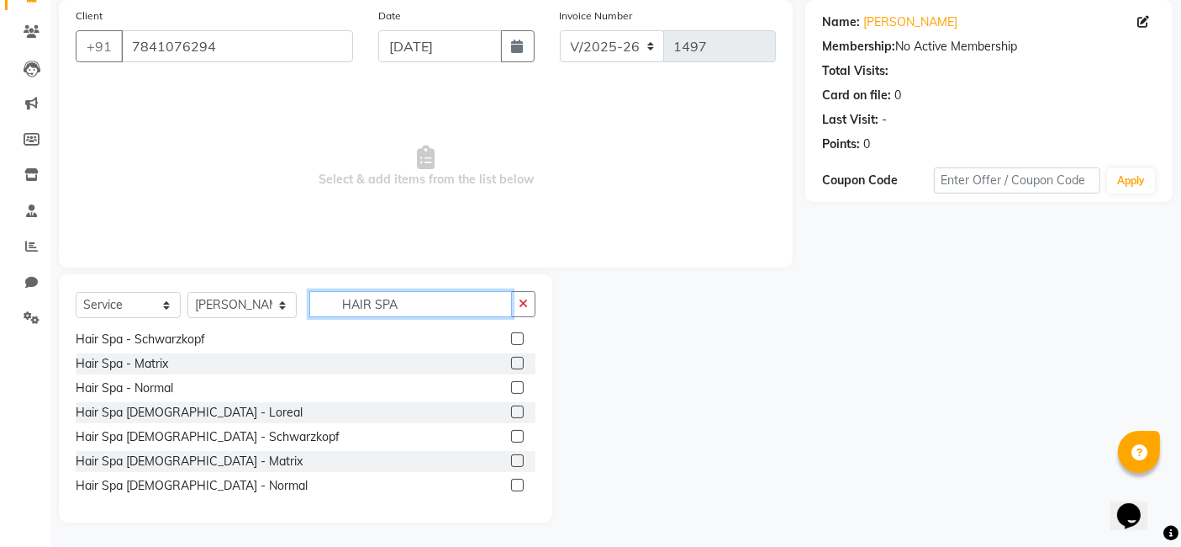
type input "HAIR SPA"
click at [511, 455] on label at bounding box center [517, 460] width 13 height 13
click at [511, 456] on input "checkbox" at bounding box center [516, 461] width 11 height 11
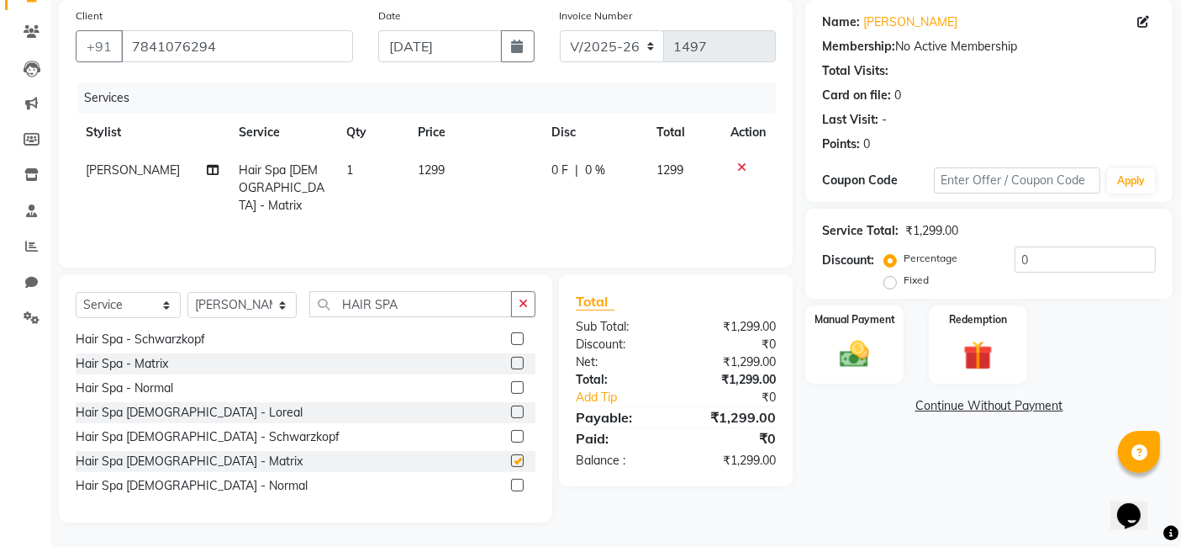
checkbox input "false"
click at [511, 483] on label at bounding box center [517, 484] width 13 height 13
click at [511, 483] on input "checkbox" at bounding box center [516, 485] width 11 height 11
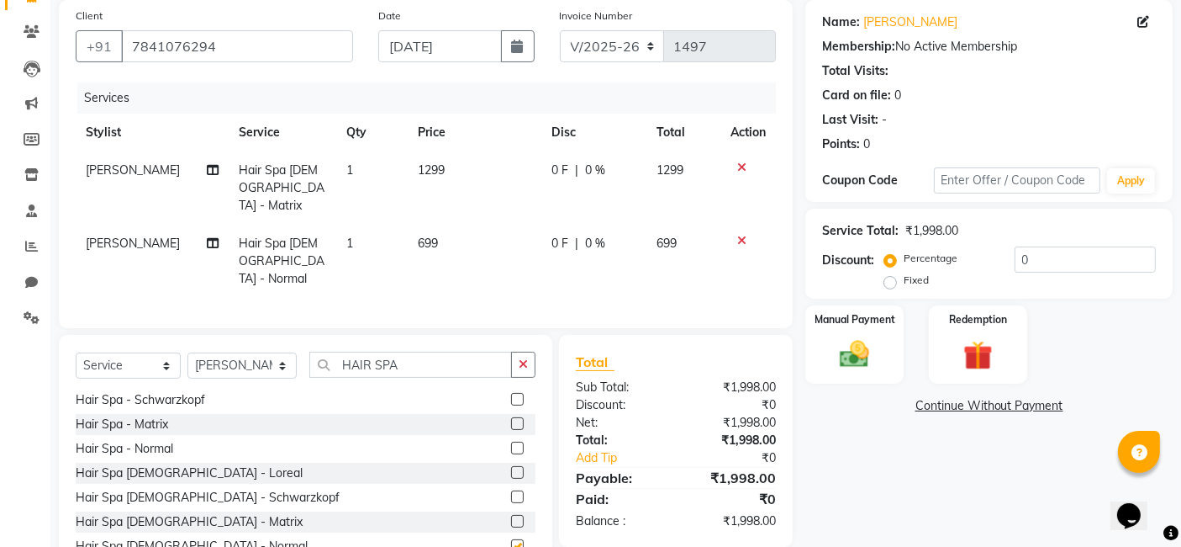
checkbox input "false"
click at [511, 490] on label at bounding box center [517, 496] width 13 height 13
click at [511, 492] on input "checkbox" at bounding box center [516, 497] width 11 height 11
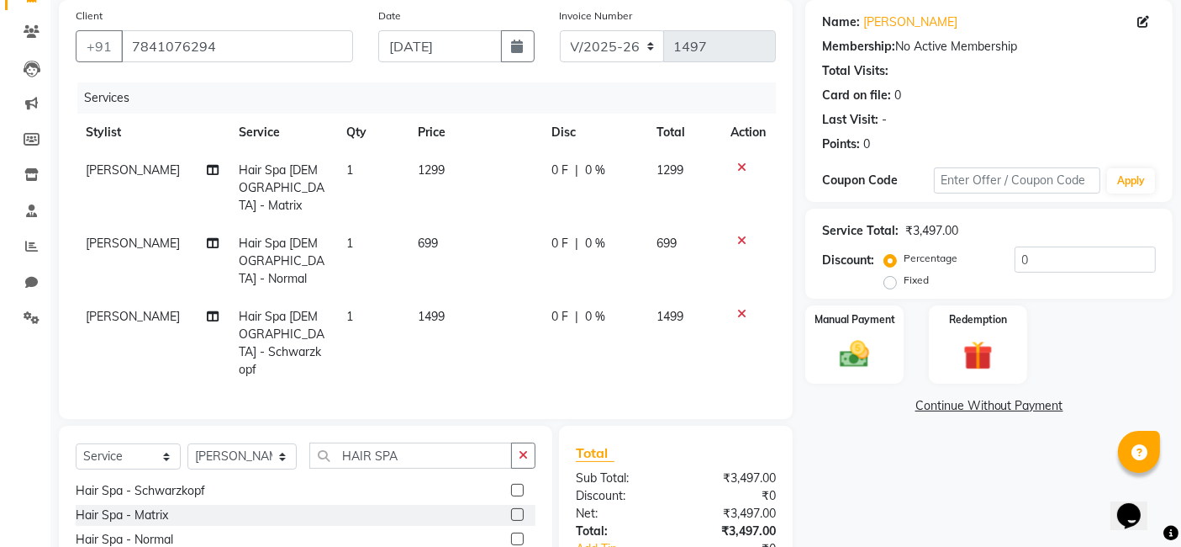
checkbox input "false"
click at [742, 308] on icon at bounding box center [741, 314] width 9 height 12
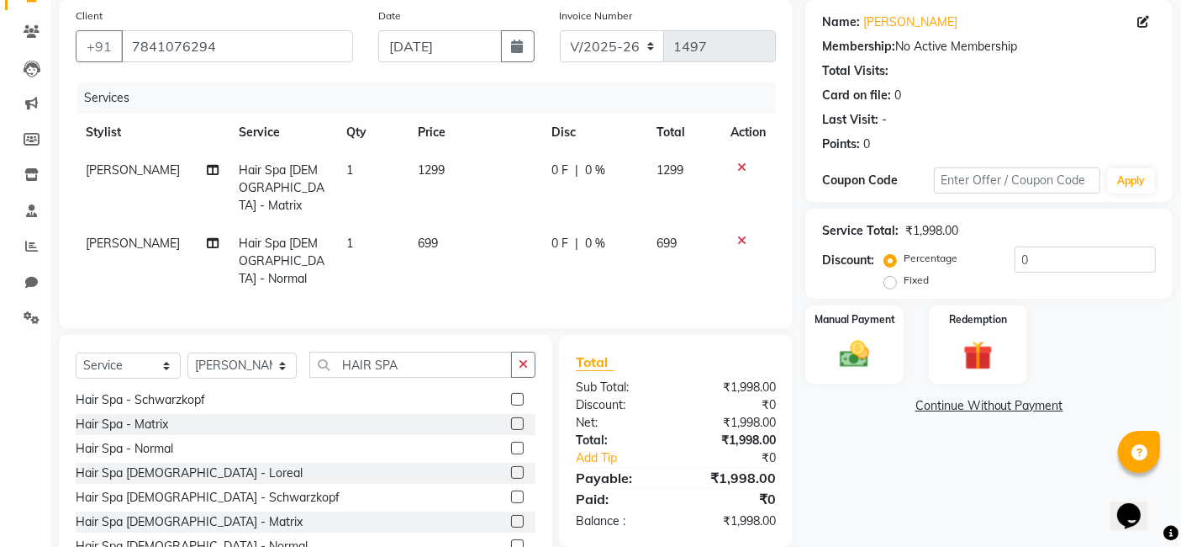
click at [742, 165] on icon at bounding box center [741, 167] width 9 height 12
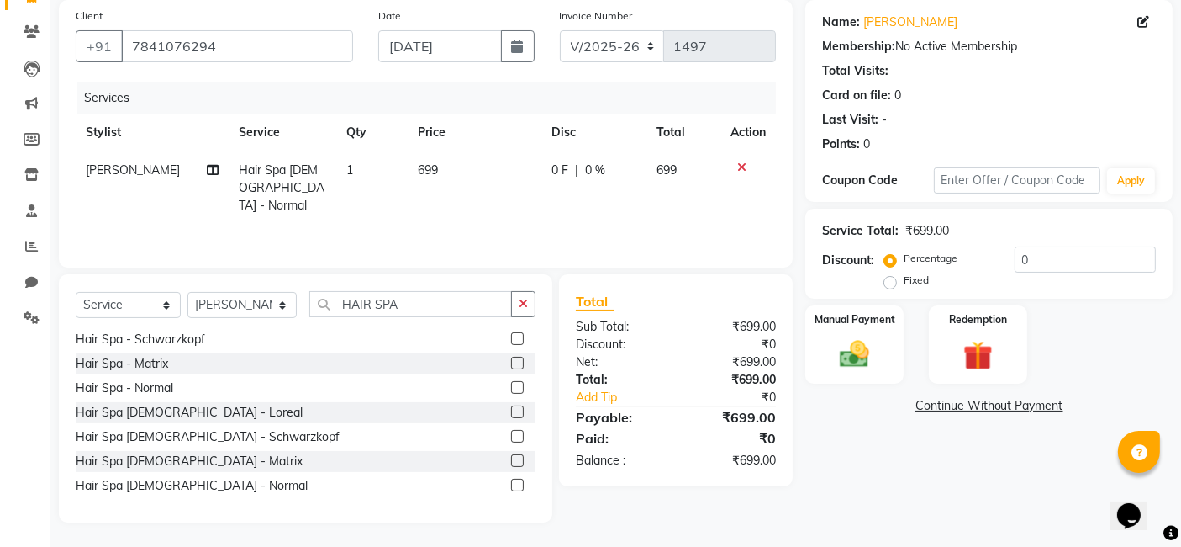
click at [448, 166] on td "699" at bounding box center [475, 187] width 134 height 73
select select "85305"
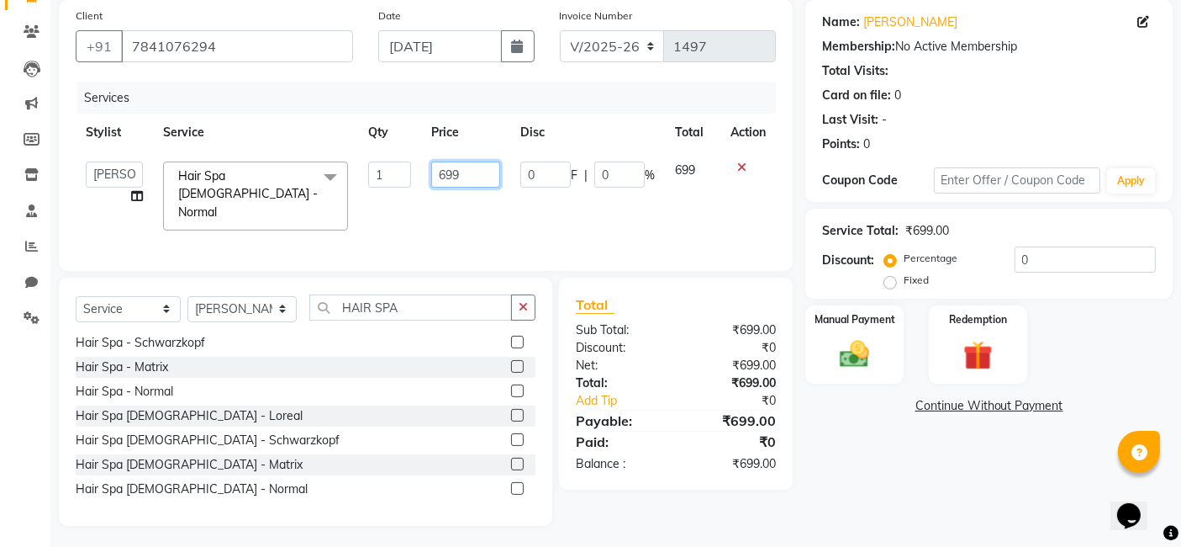
click at [487, 169] on input "699" at bounding box center [465, 174] width 69 height 26
type input "6"
type input "1000"
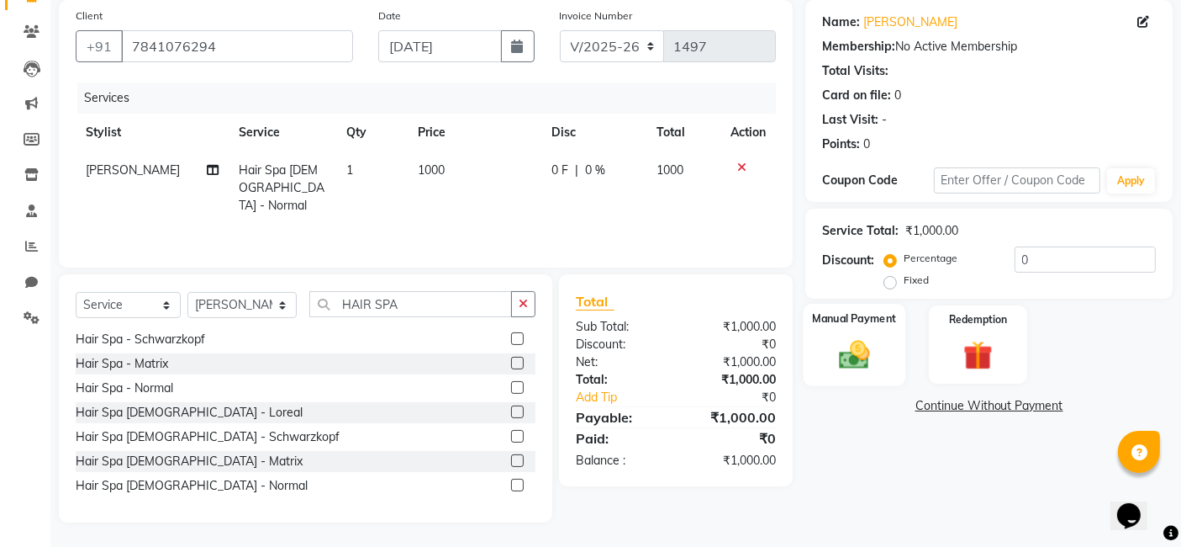
click at [859, 323] on label "Manual Payment" at bounding box center [855, 318] width 84 height 16
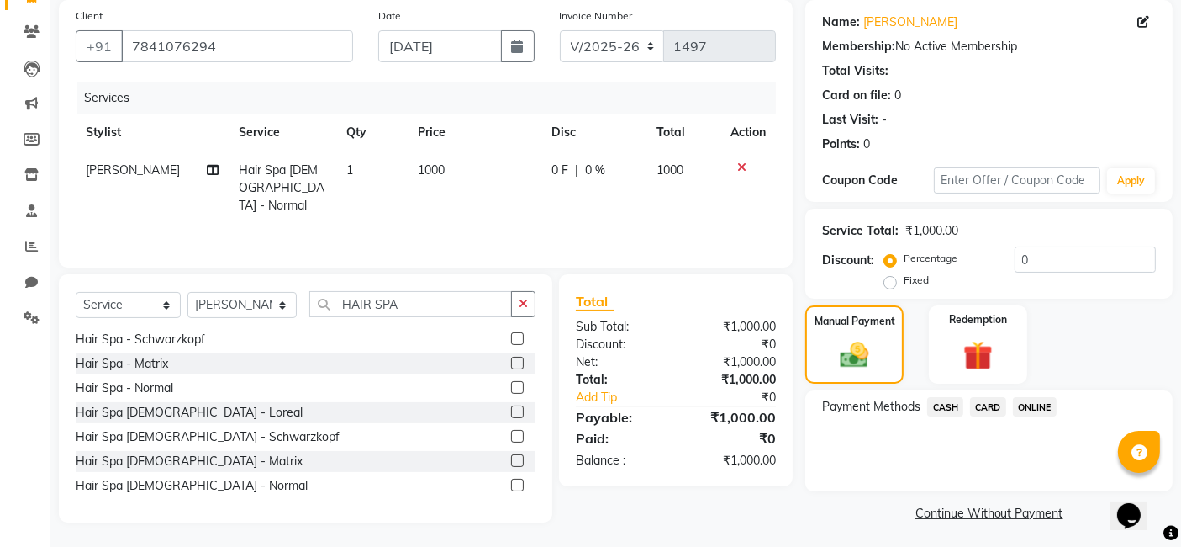
click at [1036, 408] on span "ONLINE" at bounding box center [1035, 406] width 44 height 19
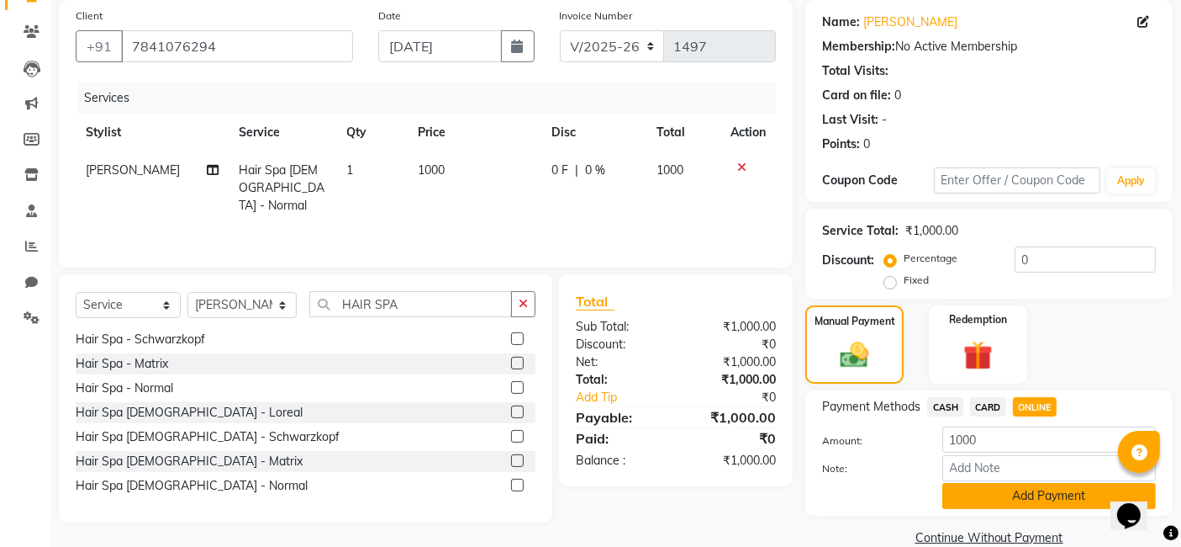
click at [1033, 504] on button "Add Payment" at bounding box center [1050, 496] width 214 height 26
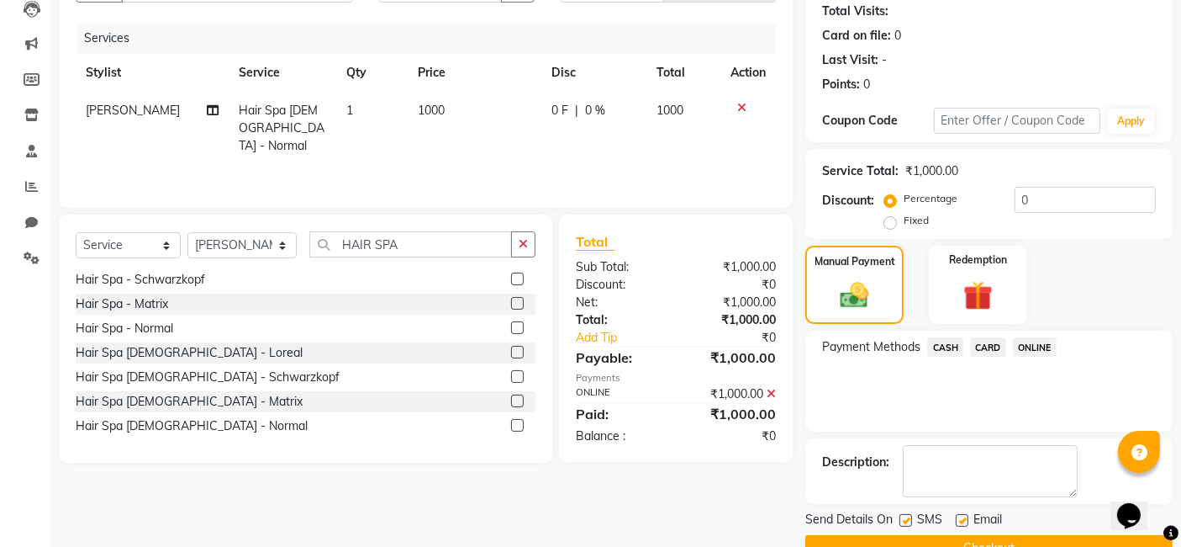
scroll to position [224, 0]
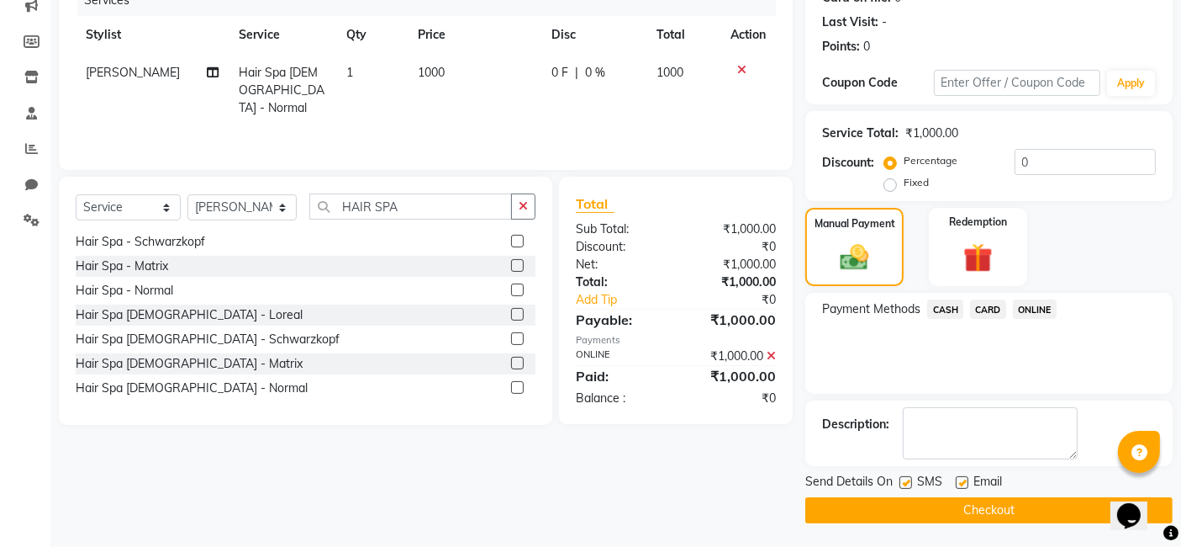
click at [1064, 510] on button "Checkout" at bounding box center [988, 510] width 367 height 26
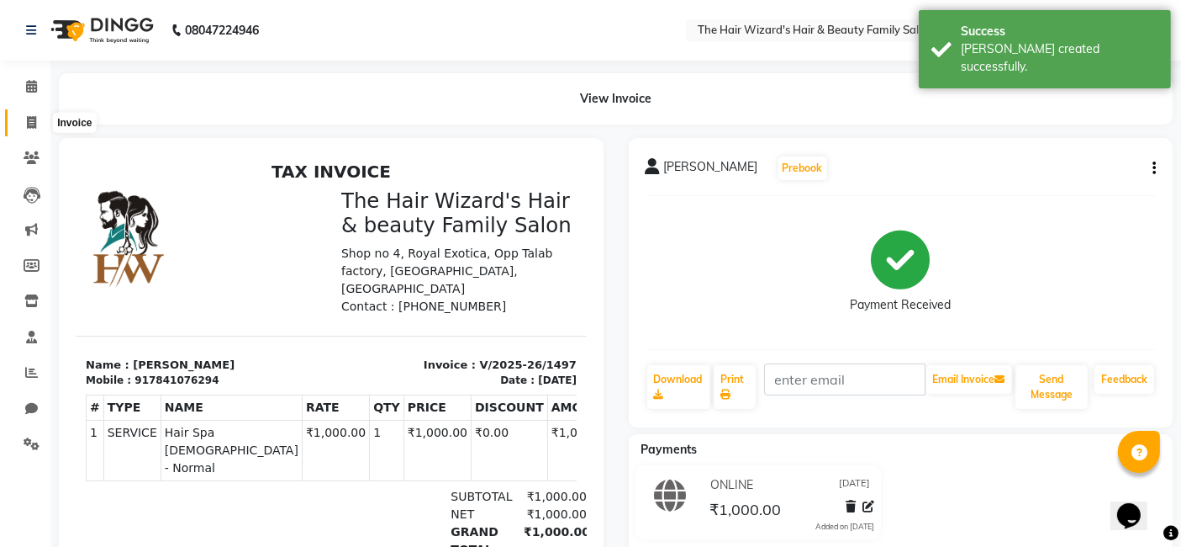
click at [31, 121] on icon at bounding box center [31, 122] width 9 height 13
select select "service"
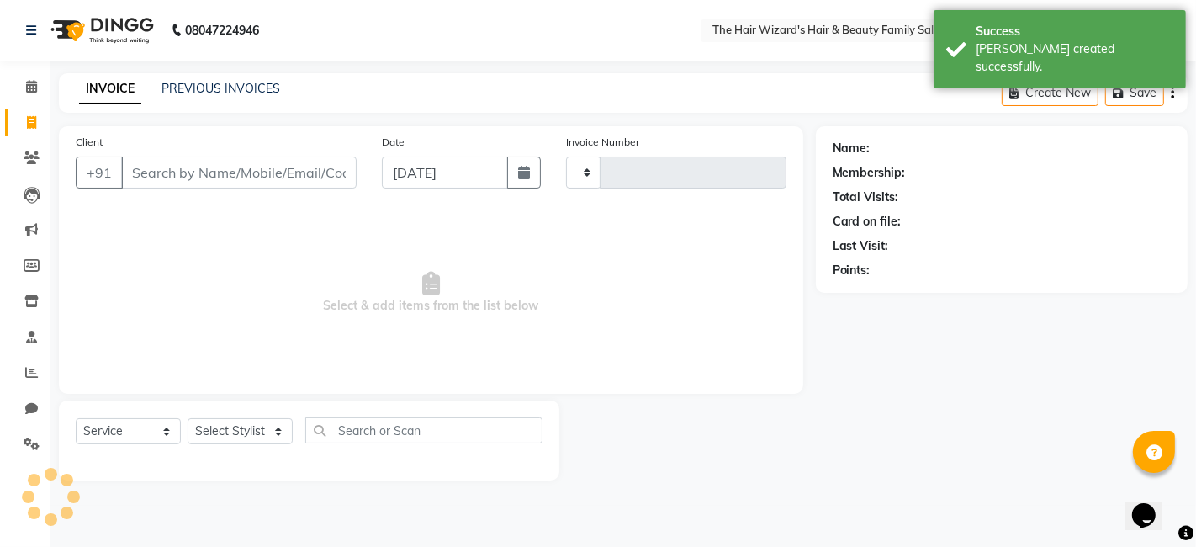
type input "1498"
select select "8473"
click at [225, 87] on link "PREVIOUS INVOICES" at bounding box center [220, 88] width 119 height 15
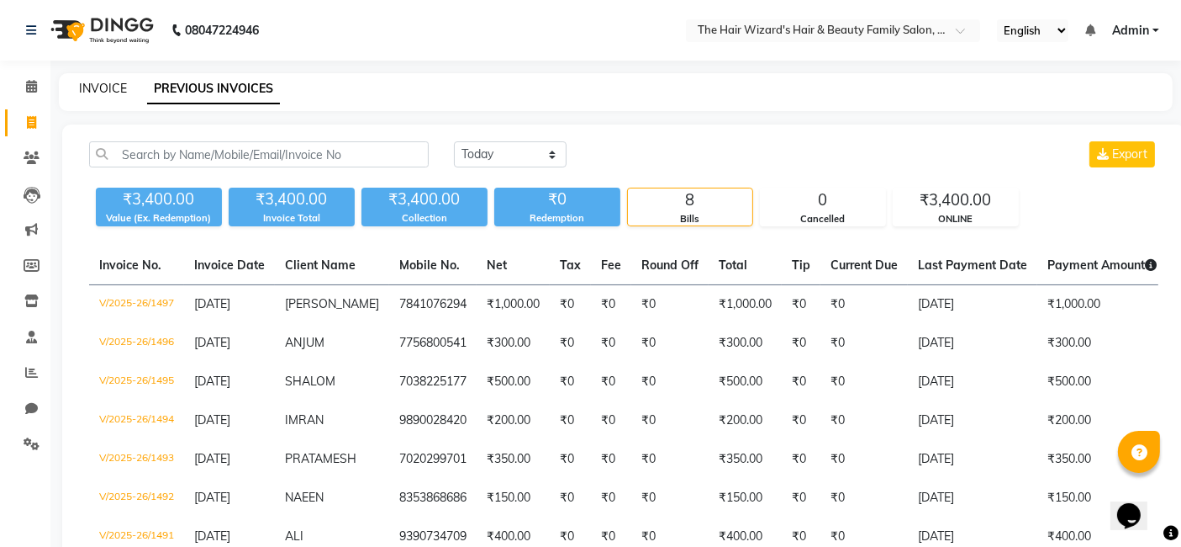
click at [90, 90] on link "INVOICE" at bounding box center [103, 88] width 48 height 15
select select "service"
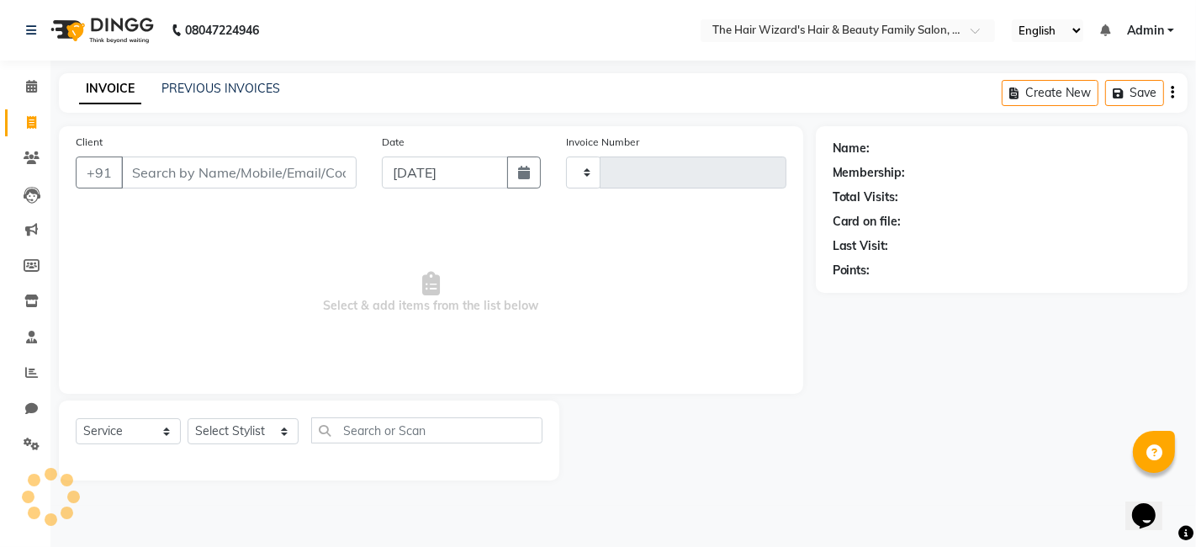
click at [170, 164] on input "Client" at bounding box center [238, 172] width 235 height 32
type input "1498"
select select "8473"
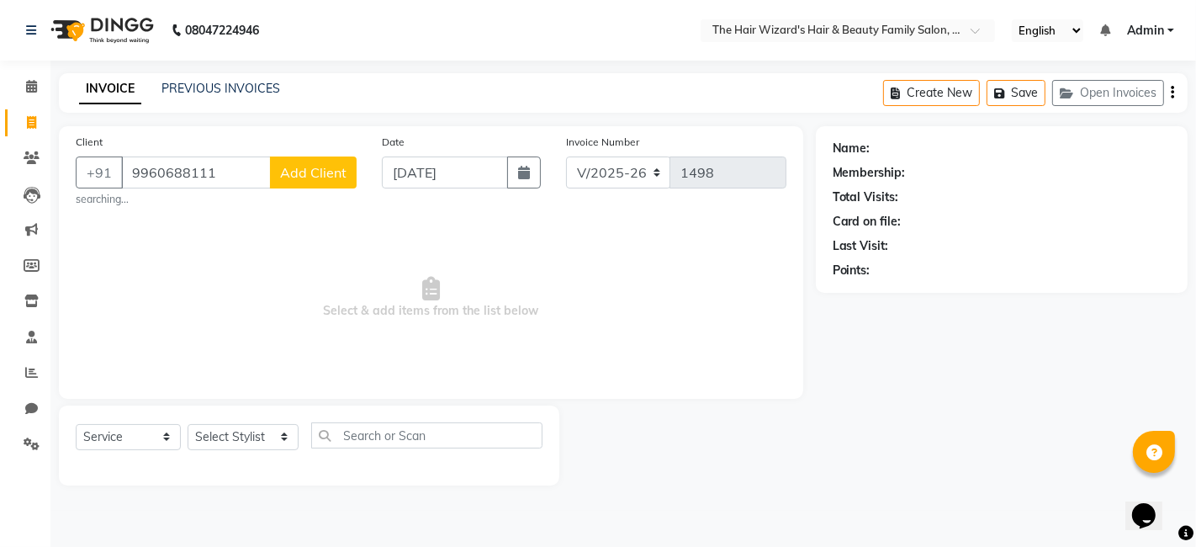
type input "9960688111"
click at [329, 164] on span "Add Client" at bounding box center [313, 172] width 66 height 17
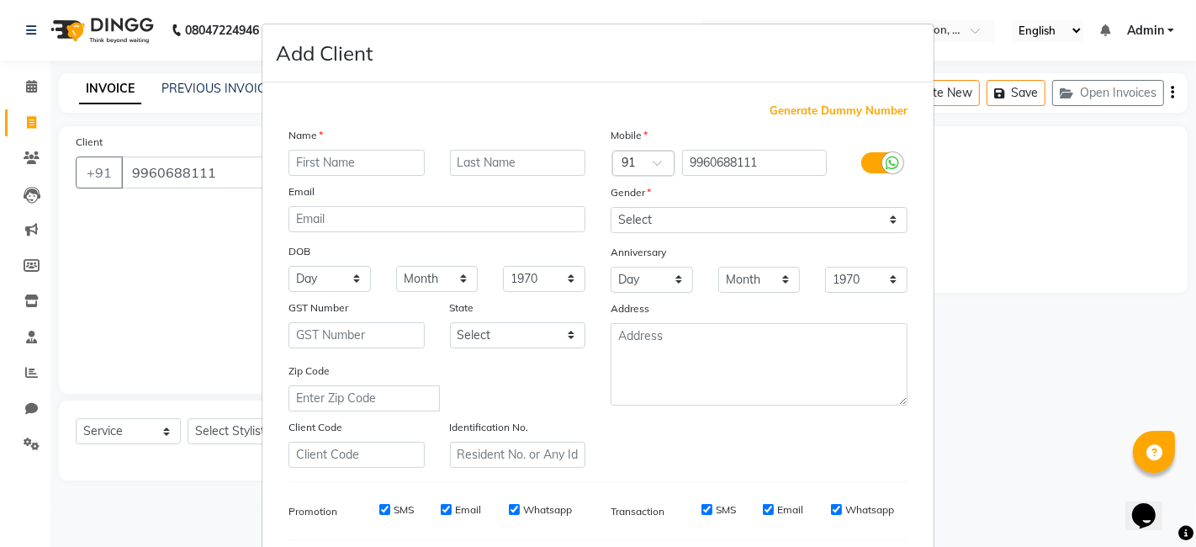
click at [317, 153] on input "text" at bounding box center [356, 163] width 136 height 26
type input "SAMEER"
click at [884, 217] on select "Select [DEMOGRAPHIC_DATA] [DEMOGRAPHIC_DATA] Other Prefer Not To Say" at bounding box center [758, 220] width 297 height 26
select select "[DEMOGRAPHIC_DATA]"
click at [610, 207] on select "Select [DEMOGRAPHIC_DATA] [DEMOGRAPHIC_DATA] Other Prefer Not To Say" at bounding box center [758, 220] width 297 height 26
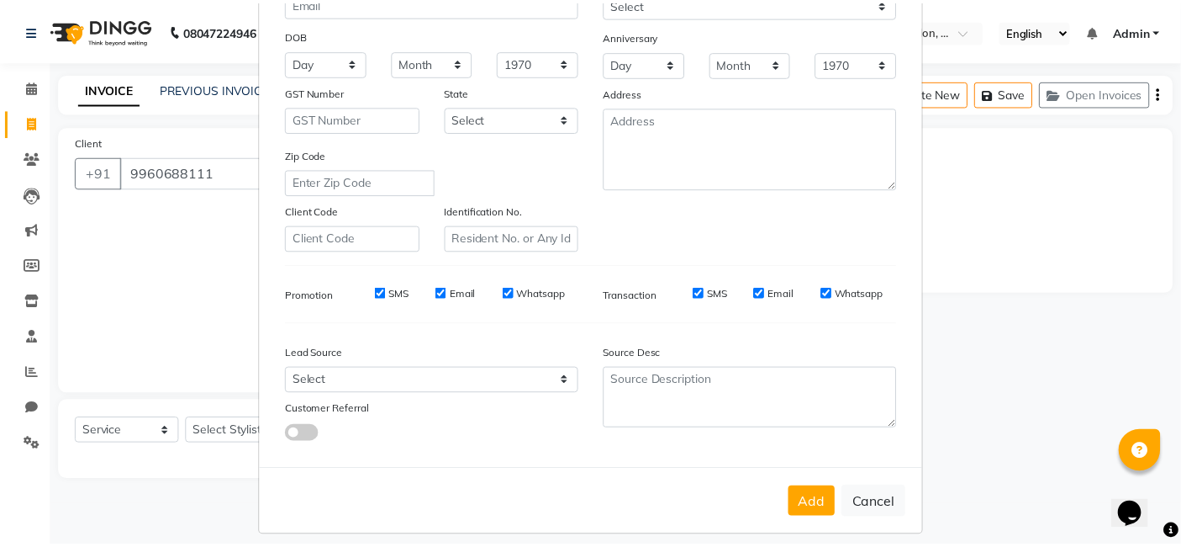
scroll to position [228, 0]
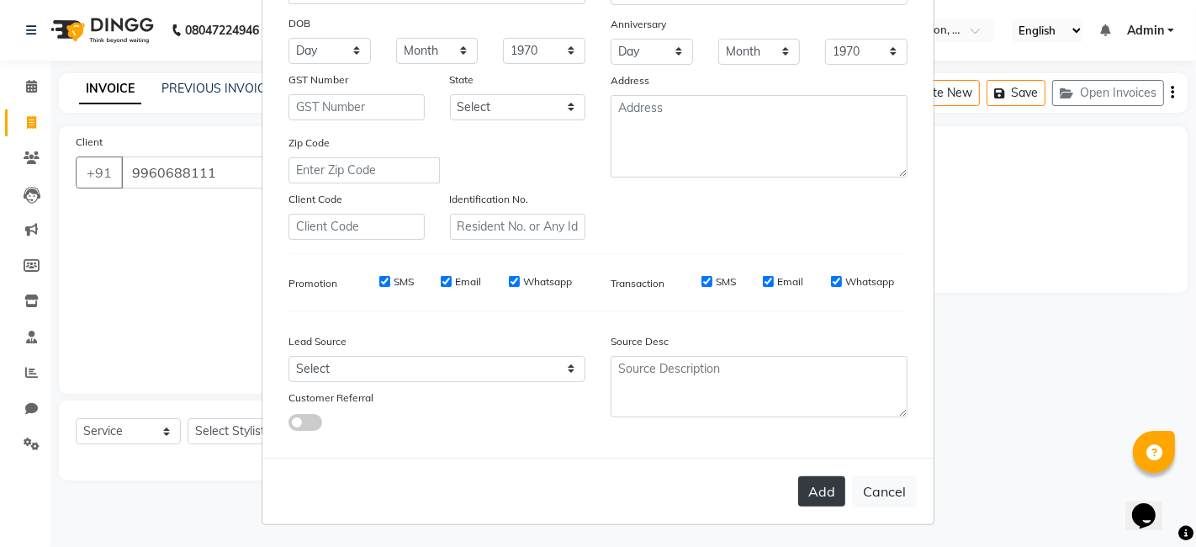
click at [818, 494] on button "Add" at bounding box center [821, 491] width 47 height 30
select select
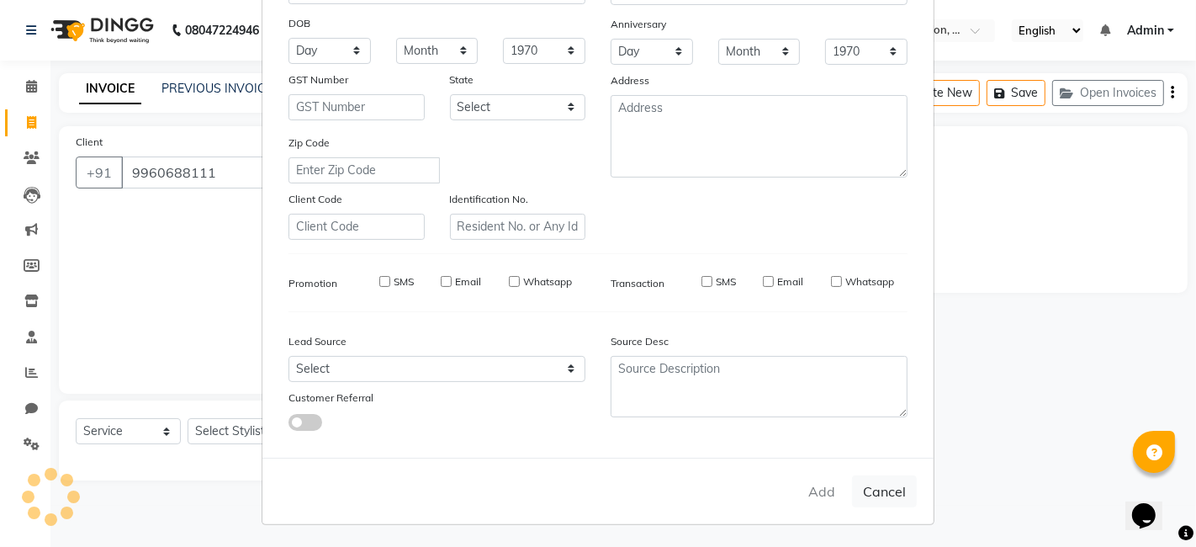
select select
checkbox input "false"
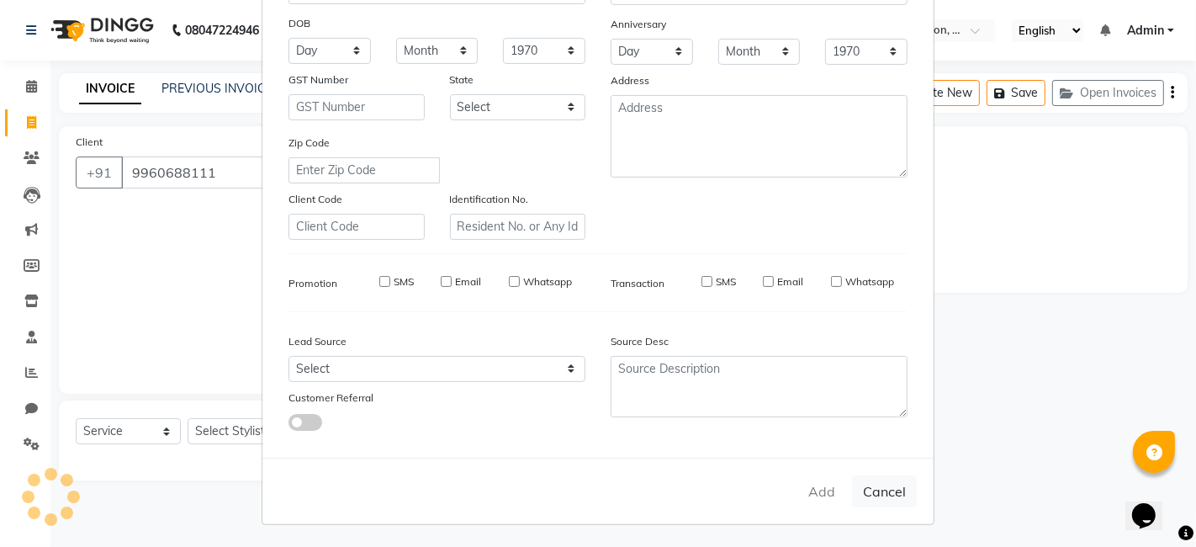
checkbox input "false"
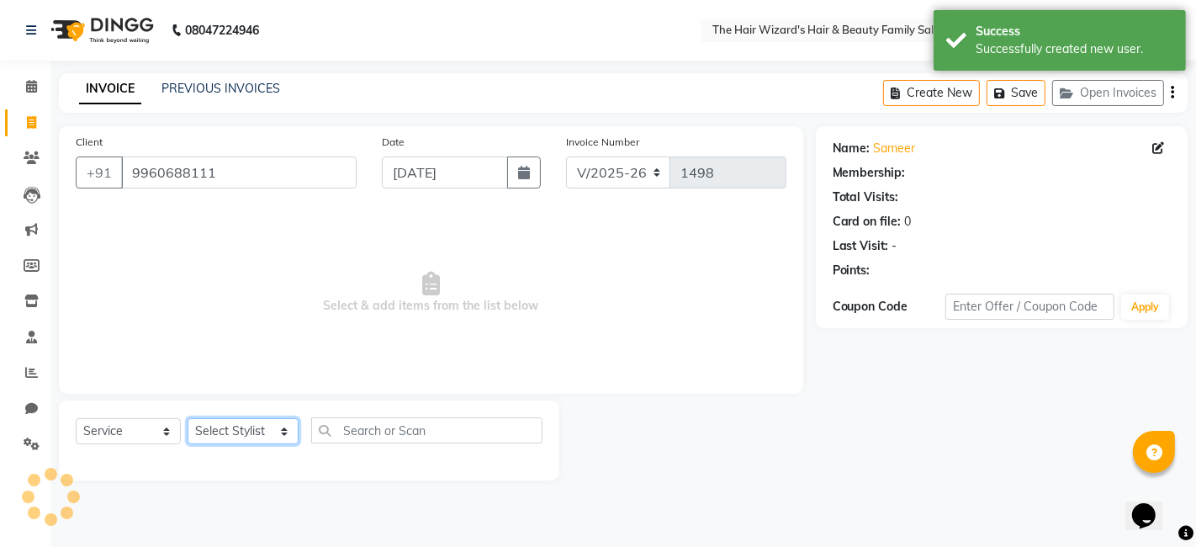
click at [276, 427] on select "Select Stylist [PERSON_NAME] [PERSON_NAME] [PERSON_NAME] [PERSON_NAME] [PERSON_…" at bounding box center [243, 431] width 111 height 26
select select "83841"
click at [188, 418] on select "Select Stylist [PERSON_NAME] [PERSON_NAME] [PERSON_NAME] [PERSON_NAME] [PERSON_…" at bounding box center [243, 431] width 111 height 26
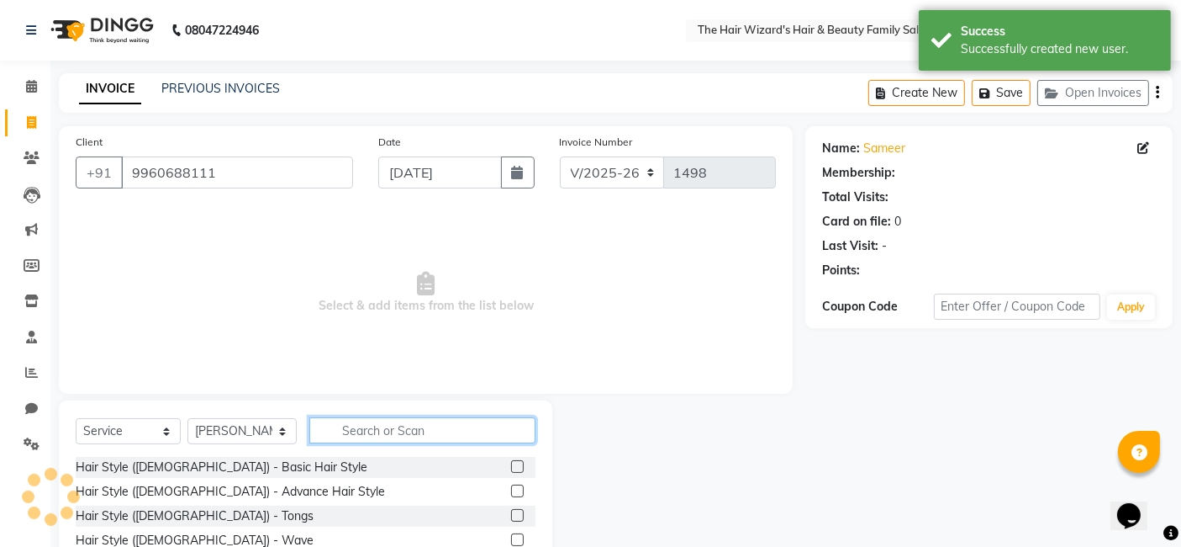
click at [371, 430] on input "text" at bounding box center [422, 430] width 226 height 26
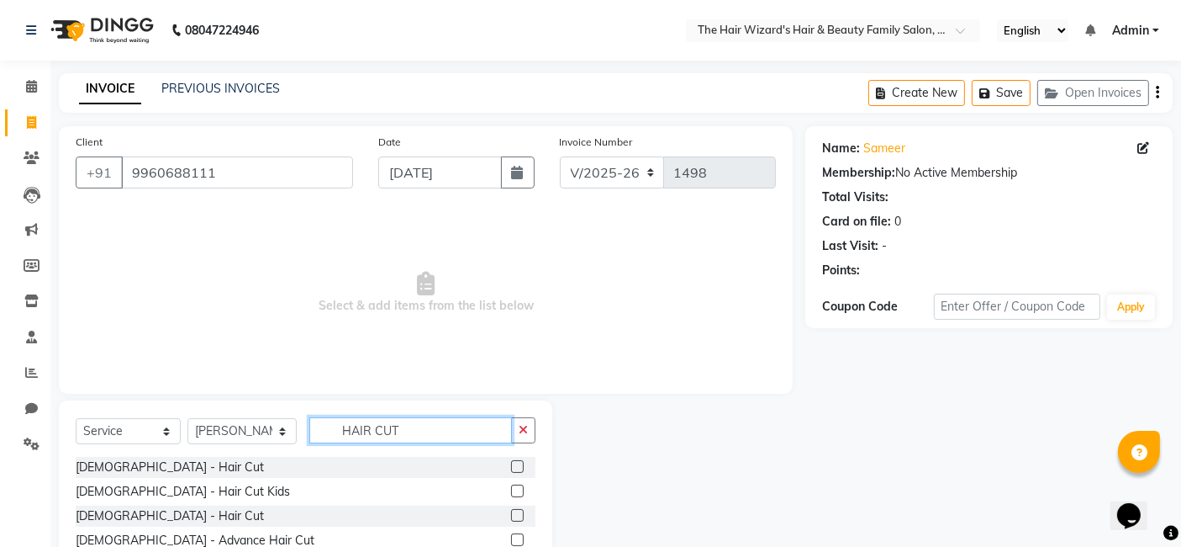
type input "HAIR CUT"
click at [521, 460] on label at bounding box center [517, 466] width 13 height 13
click at [521, 462] on input "checkbox" at bounding box center [516, 467] width 11 height 11
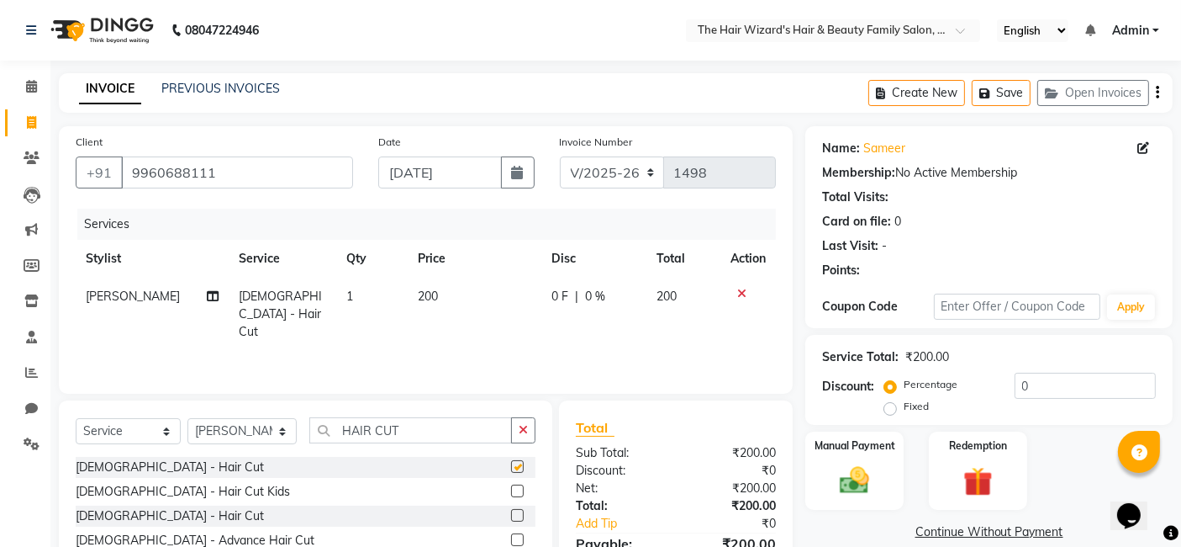
checkbox input "false"
click at [433, 425] on input "HAIR CUT" at bounding box center [410, 430] width 203 height 26
type input "H"
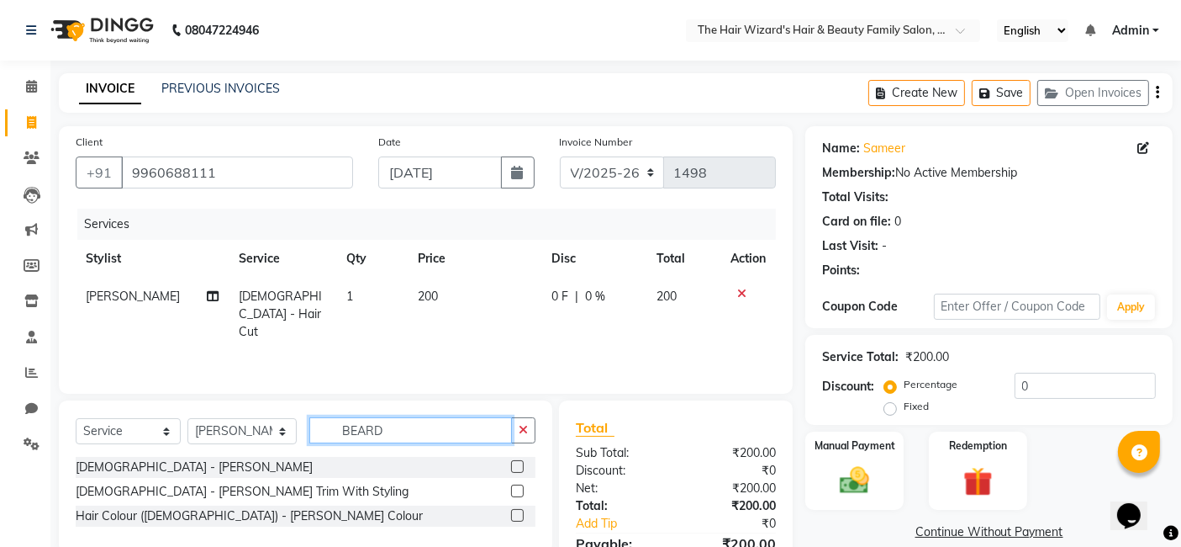
type input "BEARD"
click at [513, 464] on label at bounding box center [517, 466] width 13 height 13
click at [513, 464] on input "checkbox" at bounding box center [516, 467] width 11 height 11
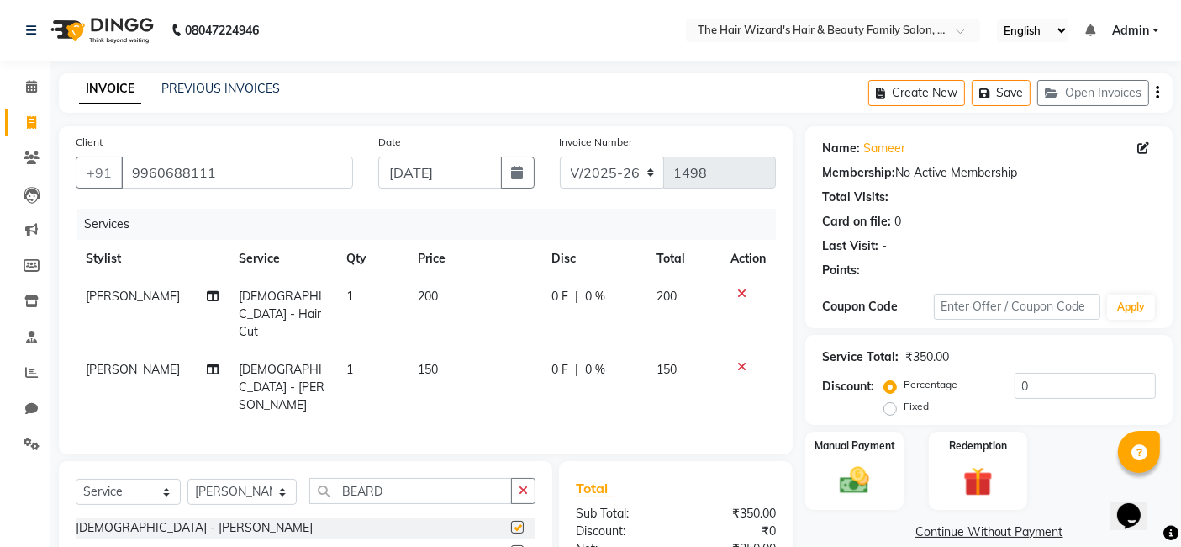
checkbox input "false"
click at [418, 478] on input "BEARD" at bounding box center [410, 491] width 203 height 26
type input "B"
type input "RAGA"
click at [515, 545] on label at bounding box center [517, 551] width 13 height 13
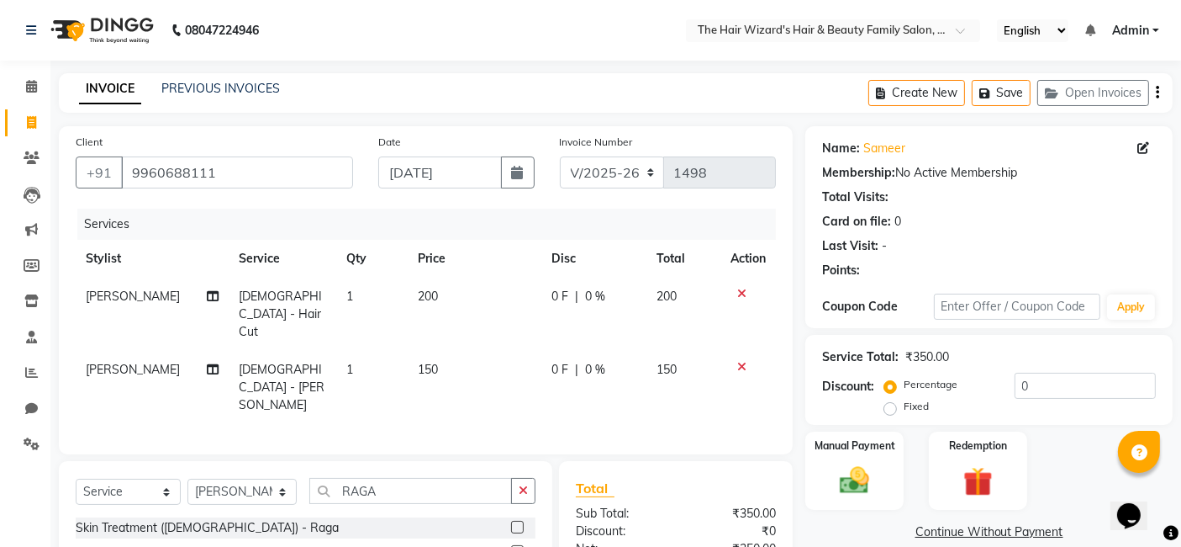
click at [515, 546] on input "checkbox" at bounding box center [516, 552] width 11 height 11
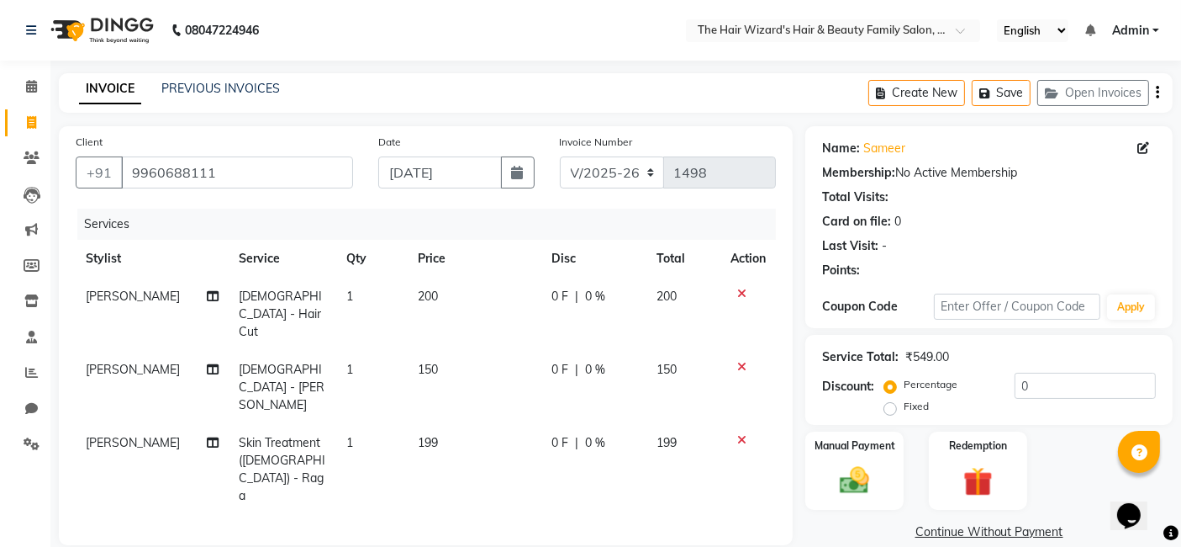
checkbox input "false"
click at [553, 361] on span "0 F" at bounding box center [560, 370] width 17 height 18
select select "83841"
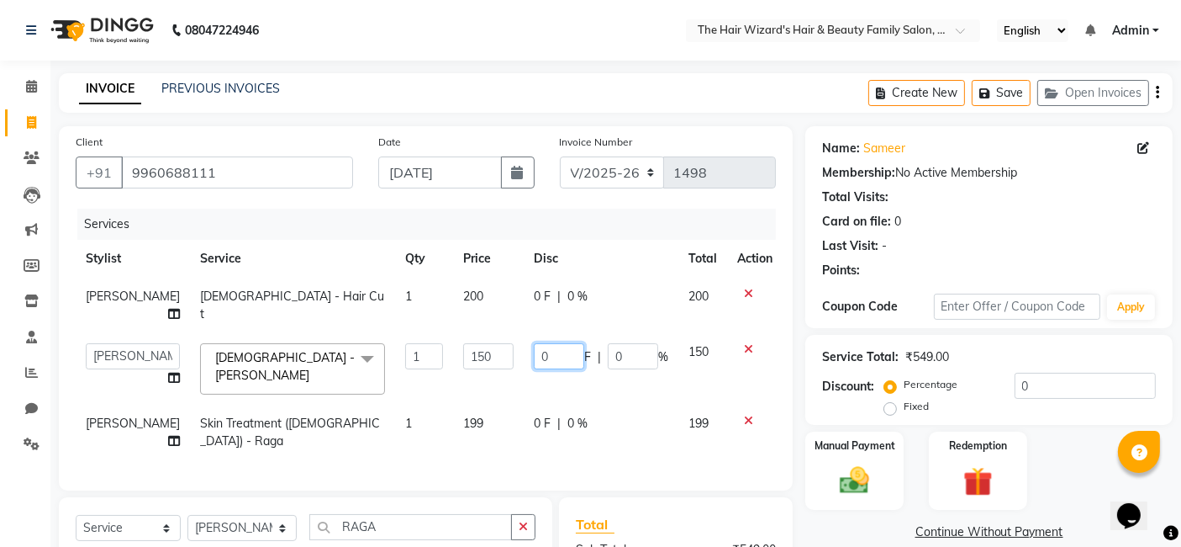
click at [555, 348] on input "0" at bounding box center [559, 356] width 50 height 26
type input "49"
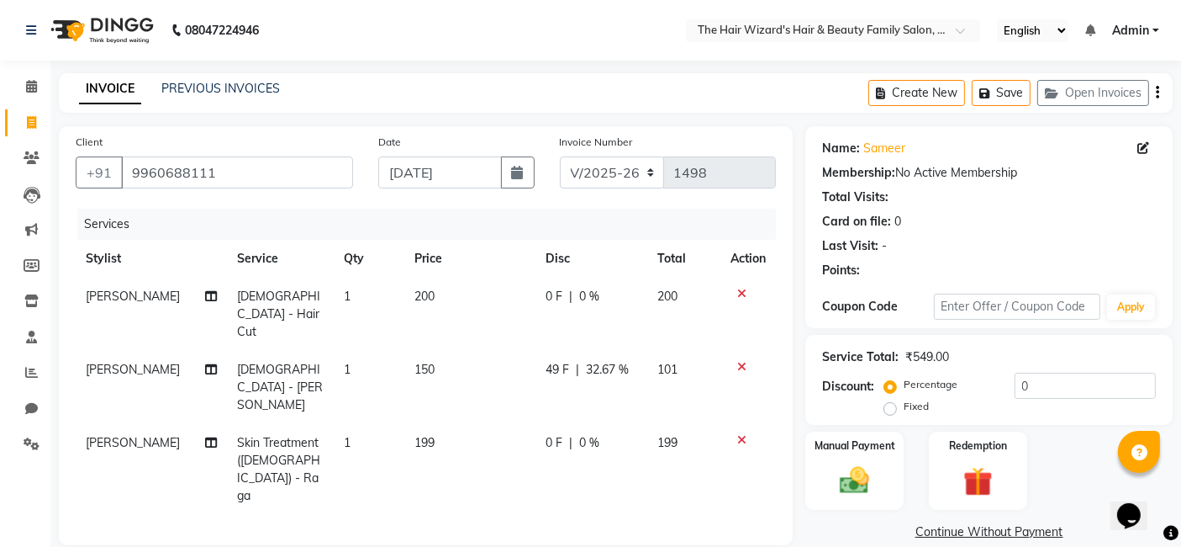
click at [605, 426] on div "Services Stylist Service Qty Price Disc Total Action [PERSON_NAME] [DEMOGRAPHIC…" at bounding box center [426, 369] width 700 height 320
click at [858, 472] on img at bounding box center [855, 479] width 50 height 35
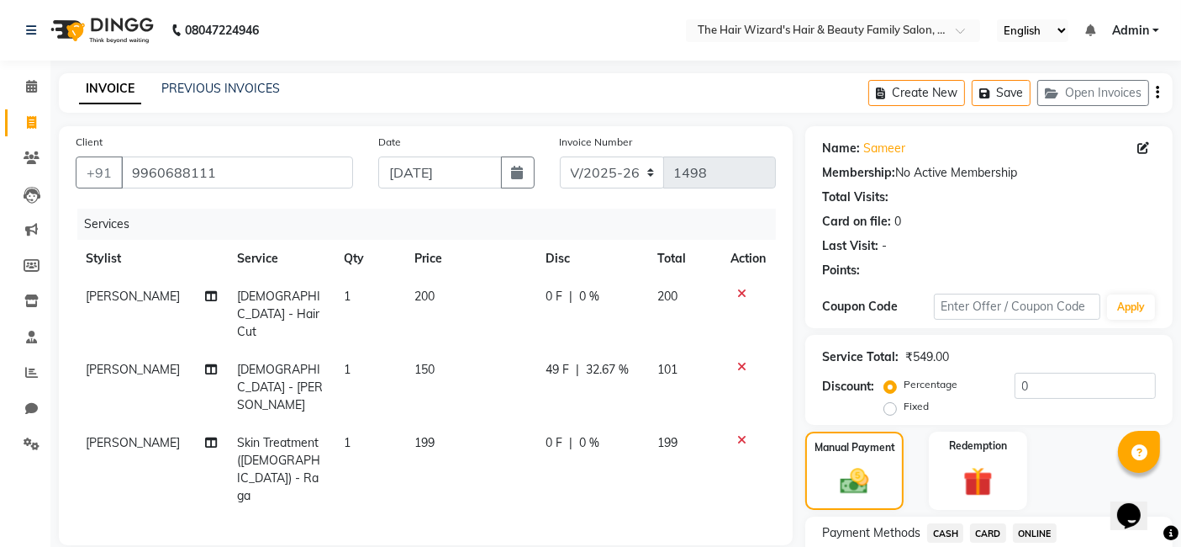
scroll to position [149, 0]
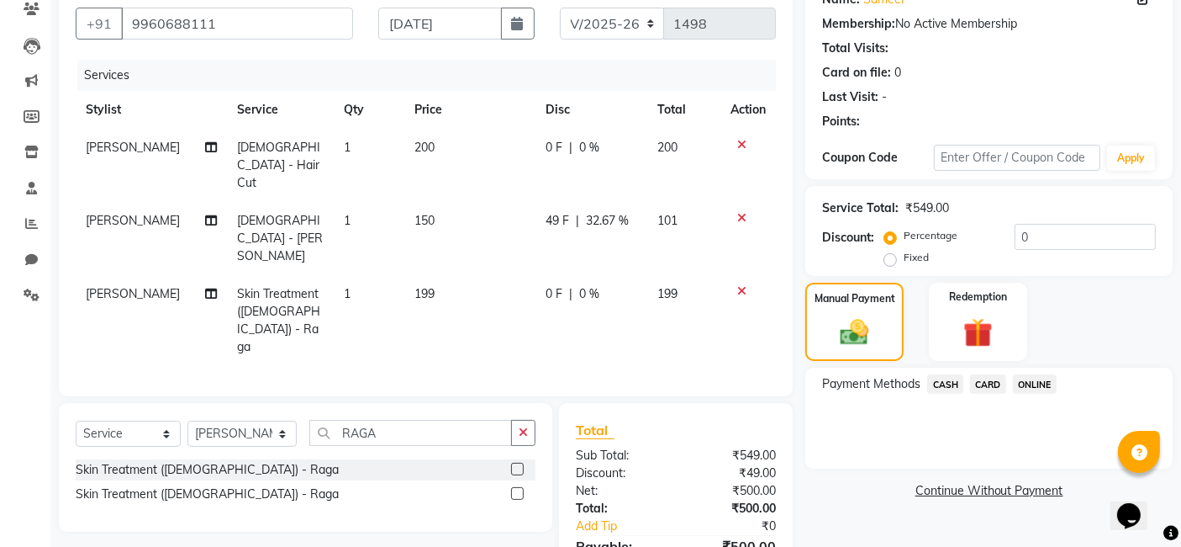
click at [1033, 383] on span "ONLINE" at bounding box center [1035, 383] width 44 height 19
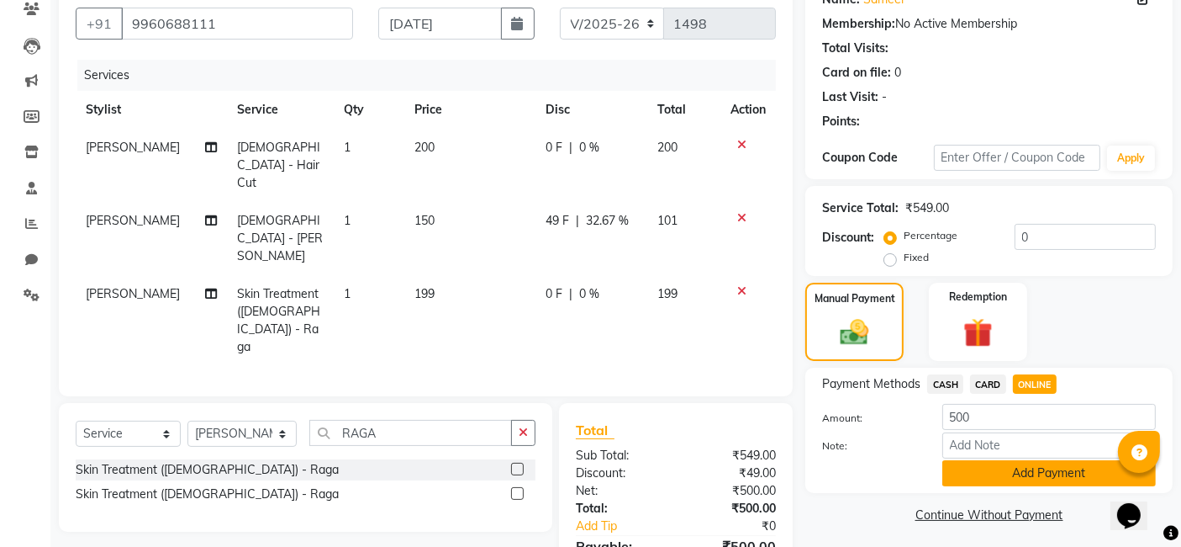
click at [1033, 472] on button "Add Payment" at bounding box center [1050, 473] width 214 height 26
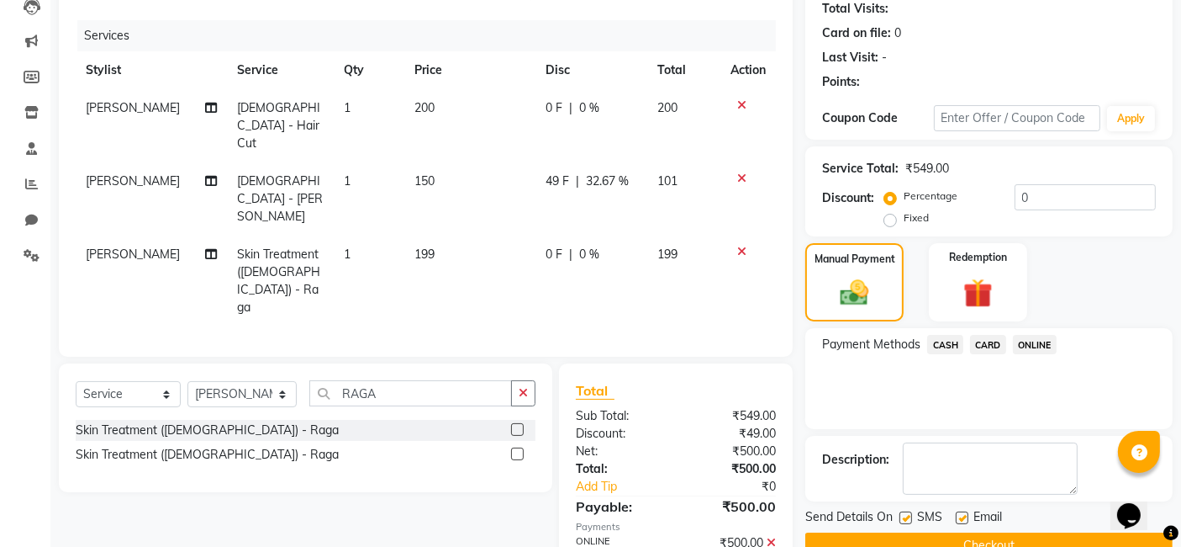
scroll to position [224, 0]
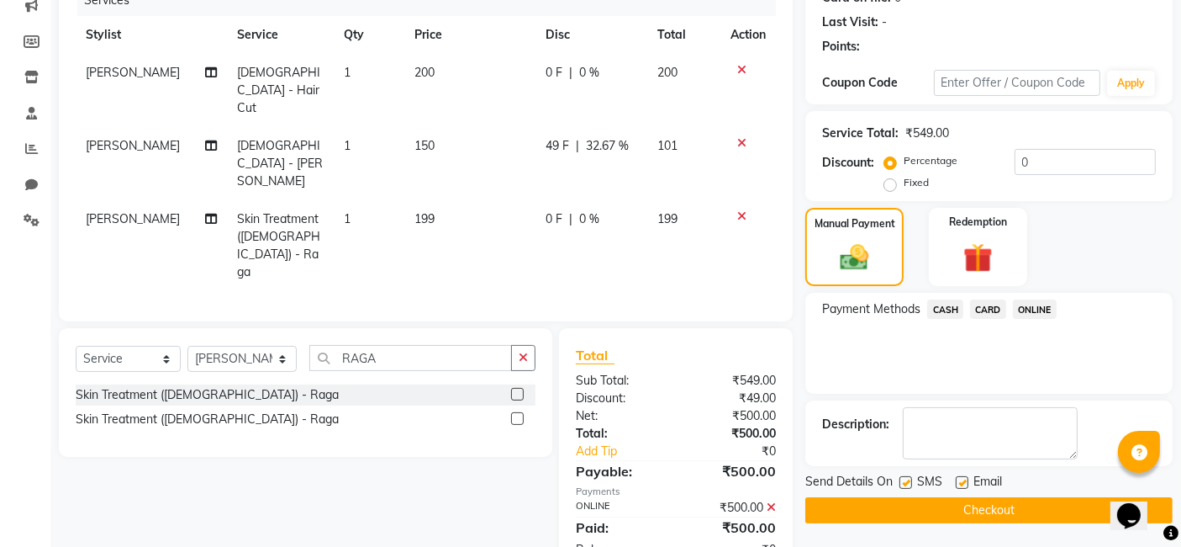
click at [1019, 513] on button "Checkout" at bounding box center [988, 510] width 367 height 26
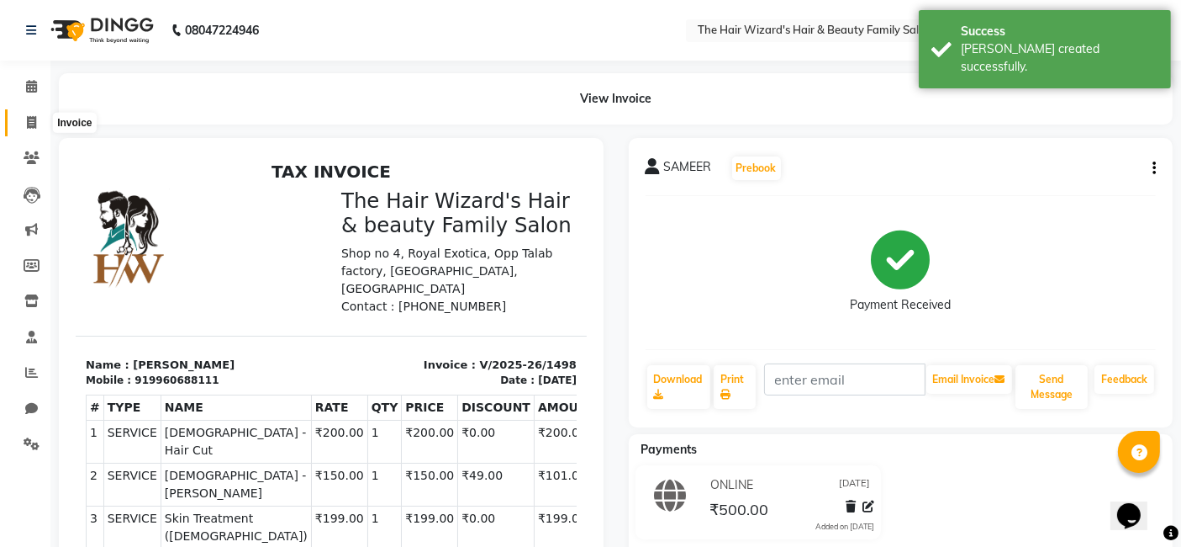
click at [30, 125] on icon at bounding box center [31, 122] width 9 height 13
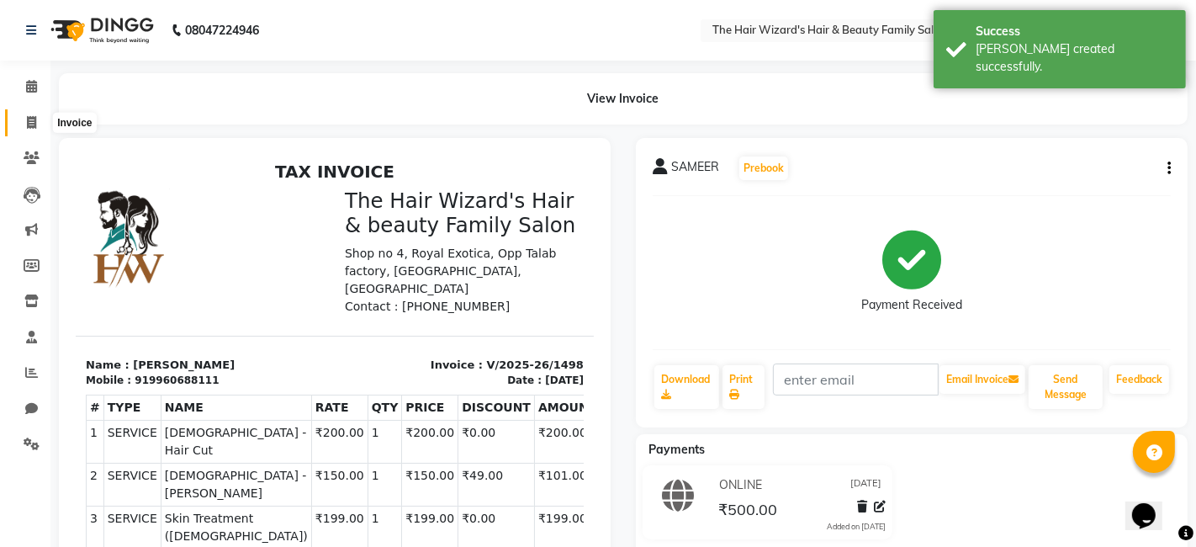
select select "8473"
select select "service"
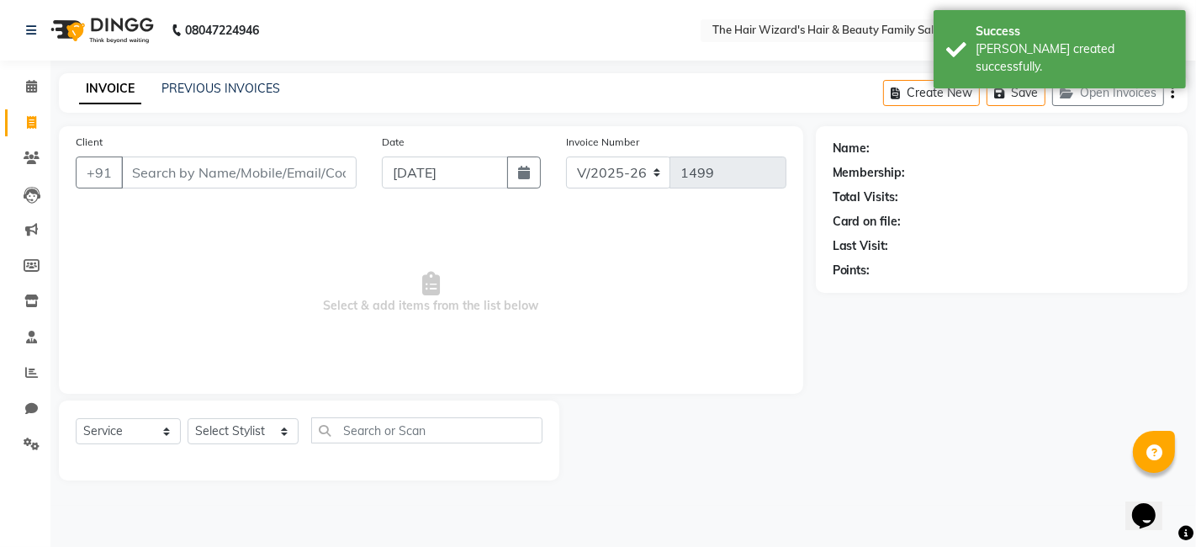
click at [189, 170] on input "Client" at bounding box center [238, 172] width 235 height 32
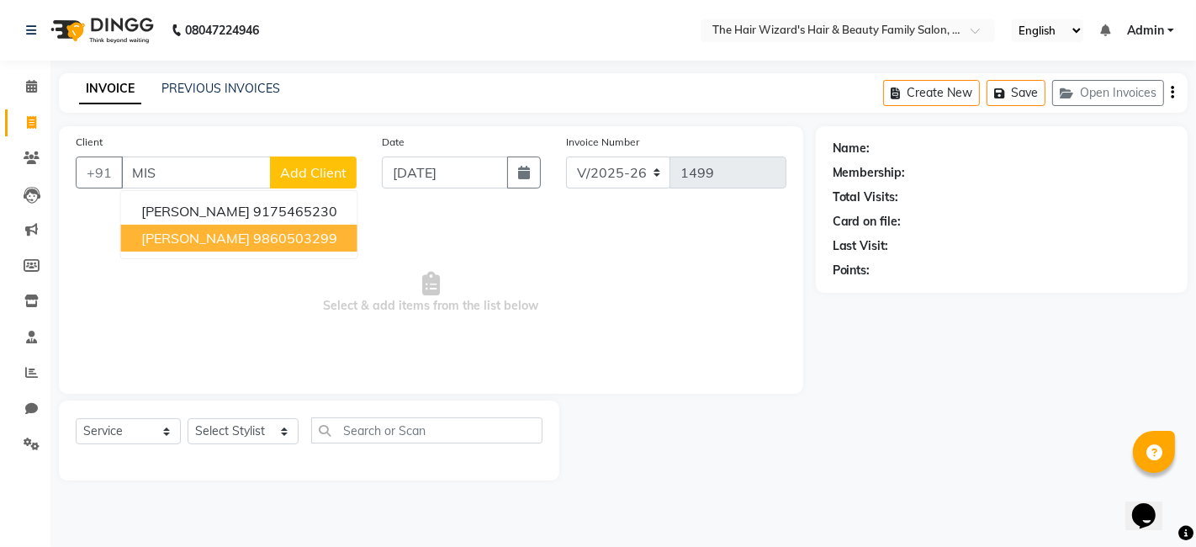
click at [283, 236] on ngb-highlight "9860503299" at bounding box center [295, 238] width 84 height 17
type input "9860503299"
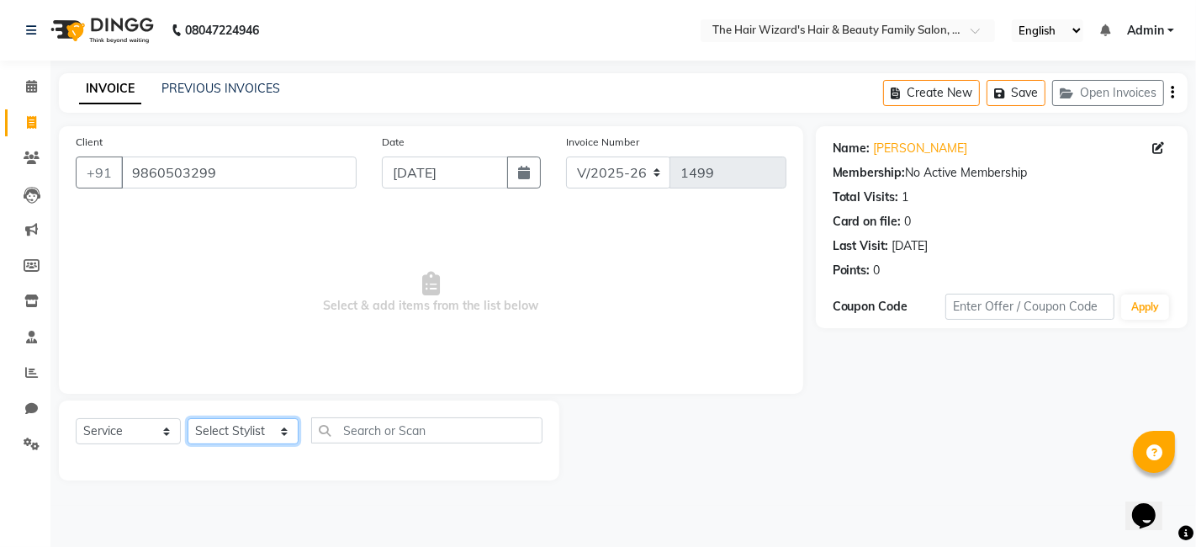
click at [277, 429] on select "Select Stylist [PERSON_NAME] [PERSON_NAME] [PERSON_NAME] [PERSON_NAME] [PERSON_…" at bounding box center [243, 431] width 111 height 26
select select "84157"
click at [188, 418] on select "Select Stylist [PERSON_NAME] [PERSON_NAME] [PERSON_NAME] [PERSON_NAME] [PERSON_…" at bounding box center [243, 431] width 111 height 26
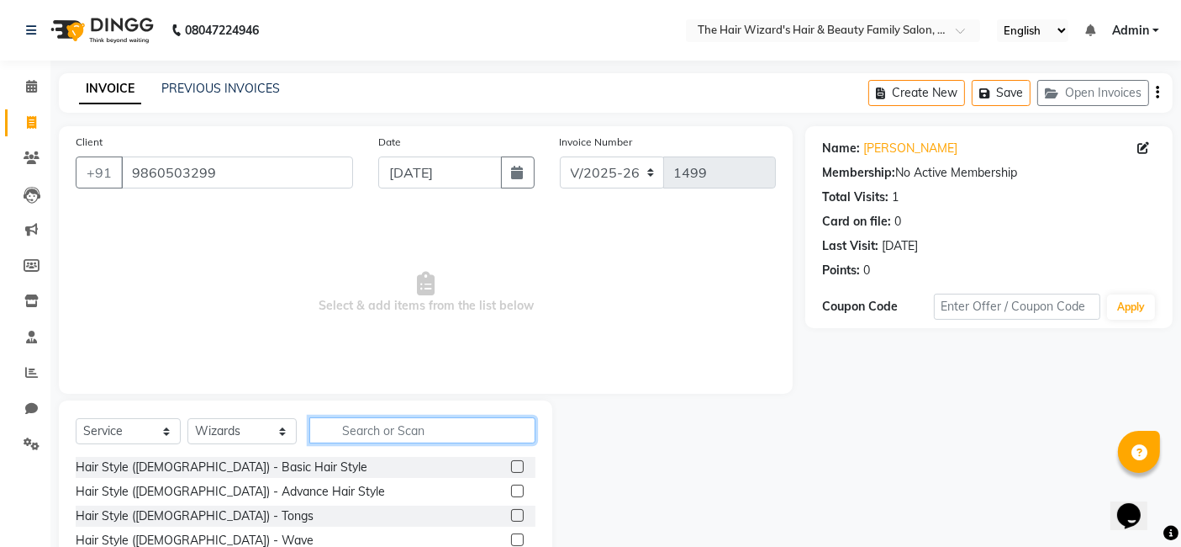
click at [364, 433] on input "text" at bounding box center [422, 430] width 226 height 26
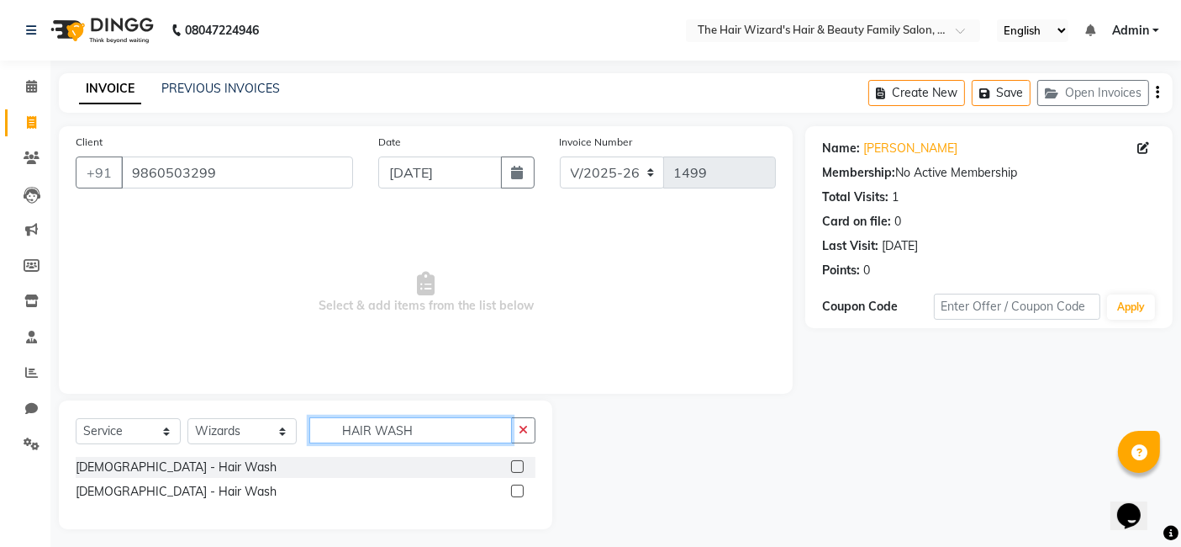
type input "HAIR WASH"
click at [521, 491] on label at bounding box center [517, 490] width 13 height 13
click at [521, 491] on input "checkbox" at bounding box center [516, 491] width 11 height 11
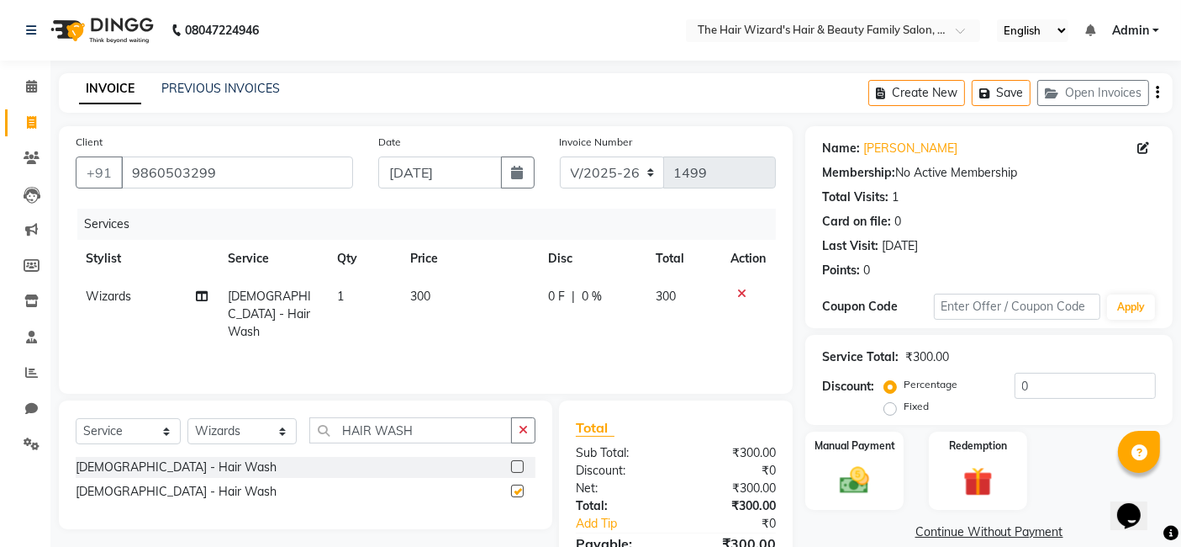
checkbox input "false"
click at [422, 426] on input "HAIR WASH" at bounding box center [410, 430] width 203 height 26
type input "H"
type input "BLOW"
click at [516, 467] on label at bounding box center [517, 466] width 13 height 13
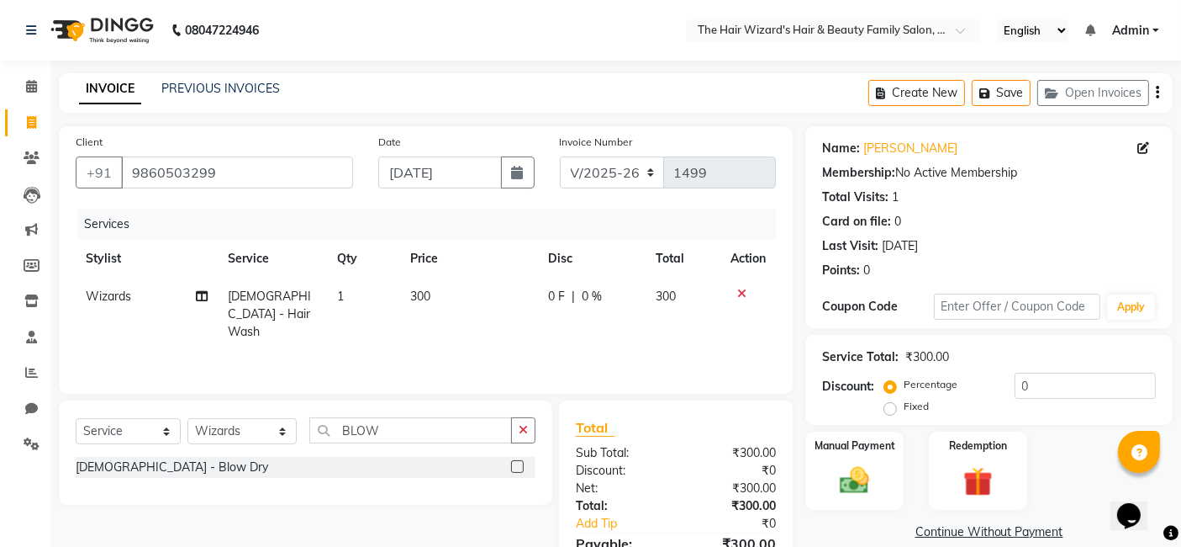
click at [516, 467] on input "checkbox" at bounding box center [516, 467] width 11 height 11
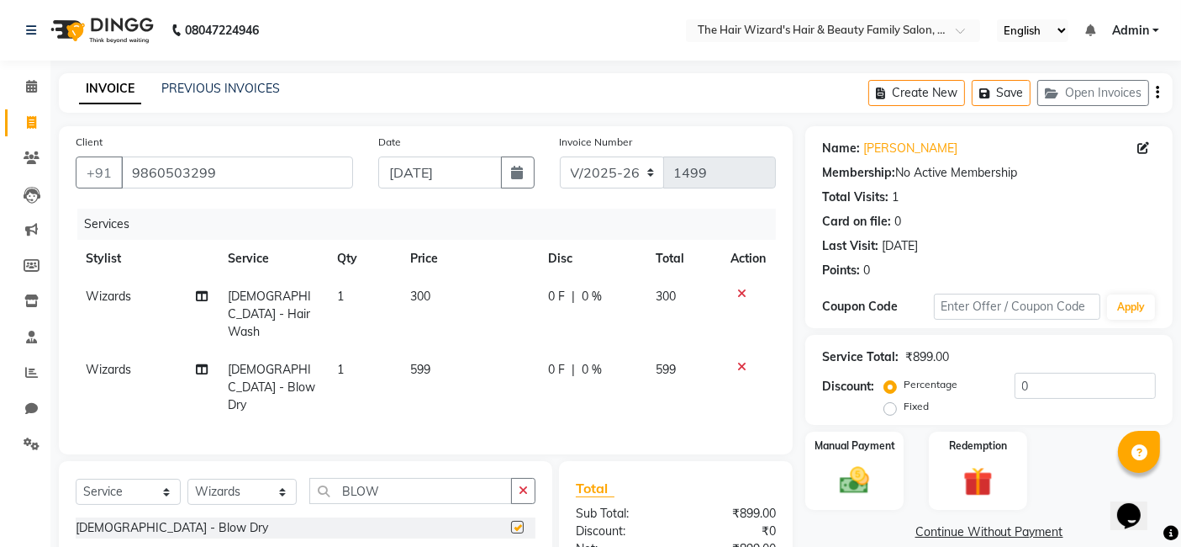
checkbox input "false"
click at [433, 351] on td "599" at bounding box center [469, 387] width 138 height 73
select select "84157"
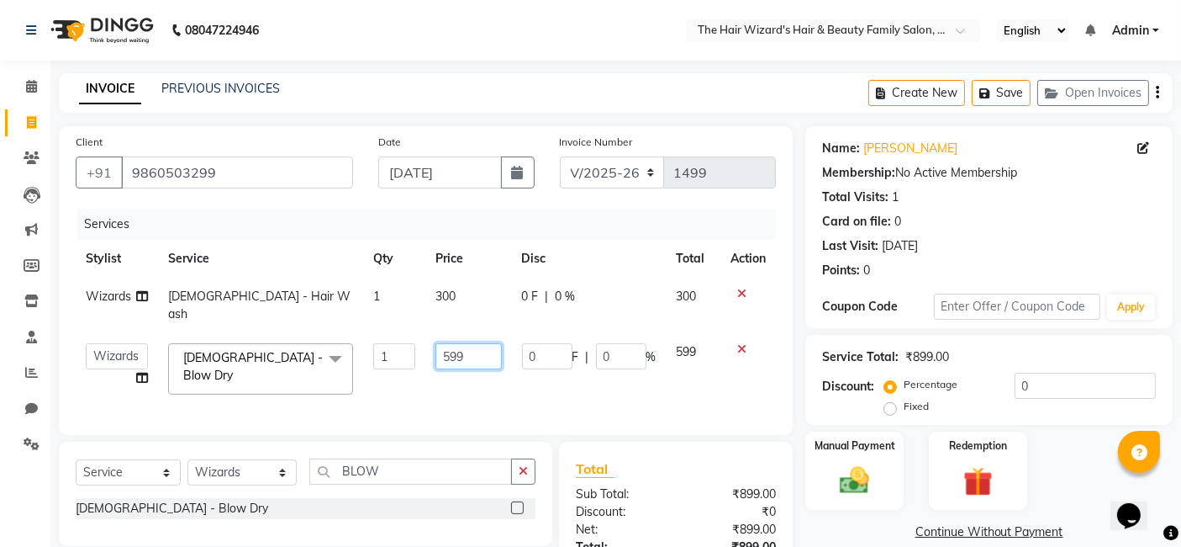
click at [467, 343] on input "599" at bounding box center [469, 356] width 66 height 26
type input "5"
type input "300"
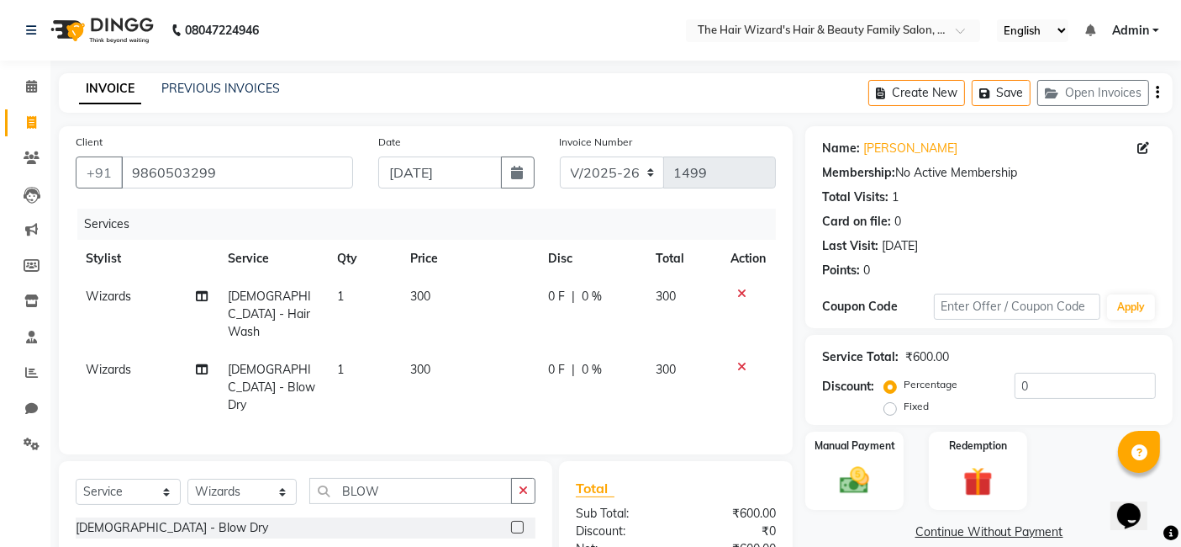
click at [528, 366] on tr "Wizards [DEMOGRAPHIC_DATA] - Blow Dry 1 300 0 F | 0 % 300" at bounding box center [426, 387] width 700 height 73
click at [839, 469] on img at bounding box center [855, 479] width 50 height 35
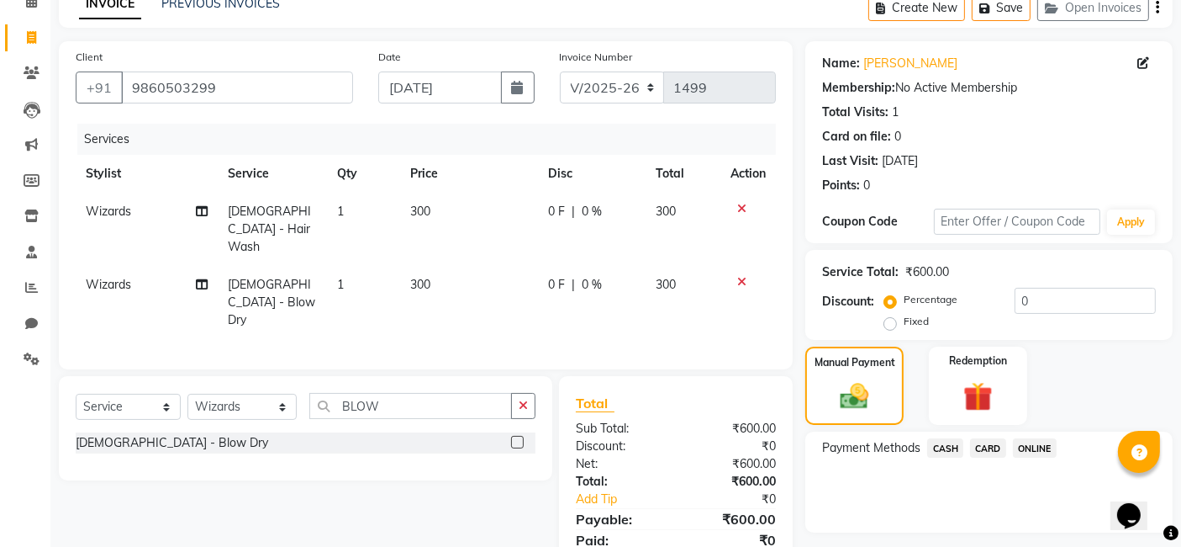
scroll to position [129, 0]
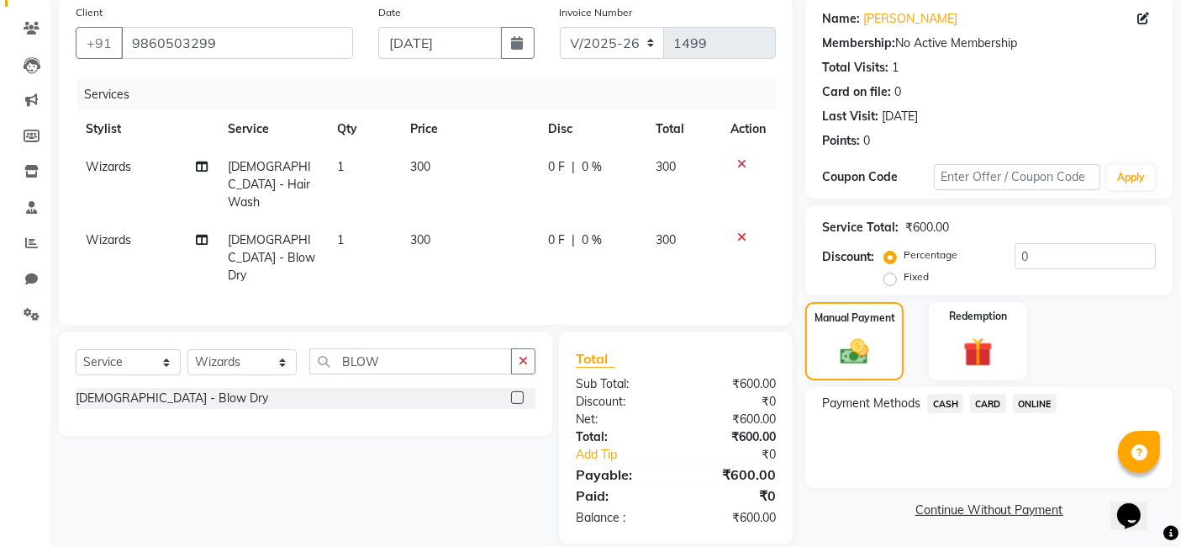
click at [1030, 399] on span "ONLINE" at bounding box center [1035, 402] width 44 height 19
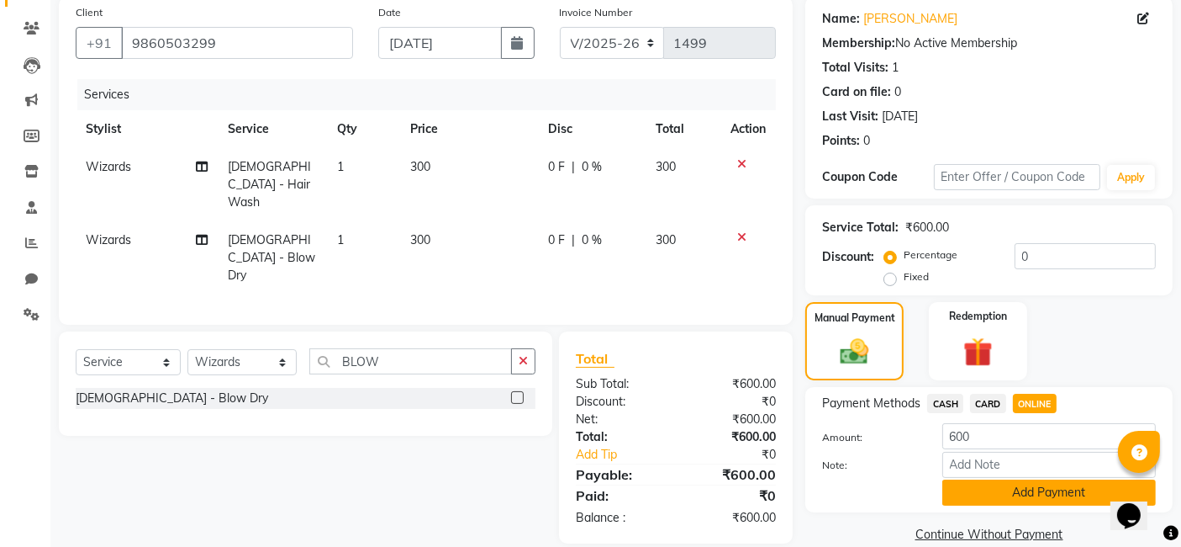
click at [1047, 489] on button "Add Payment" at bounding box center [1050, 492] width 214 height 26
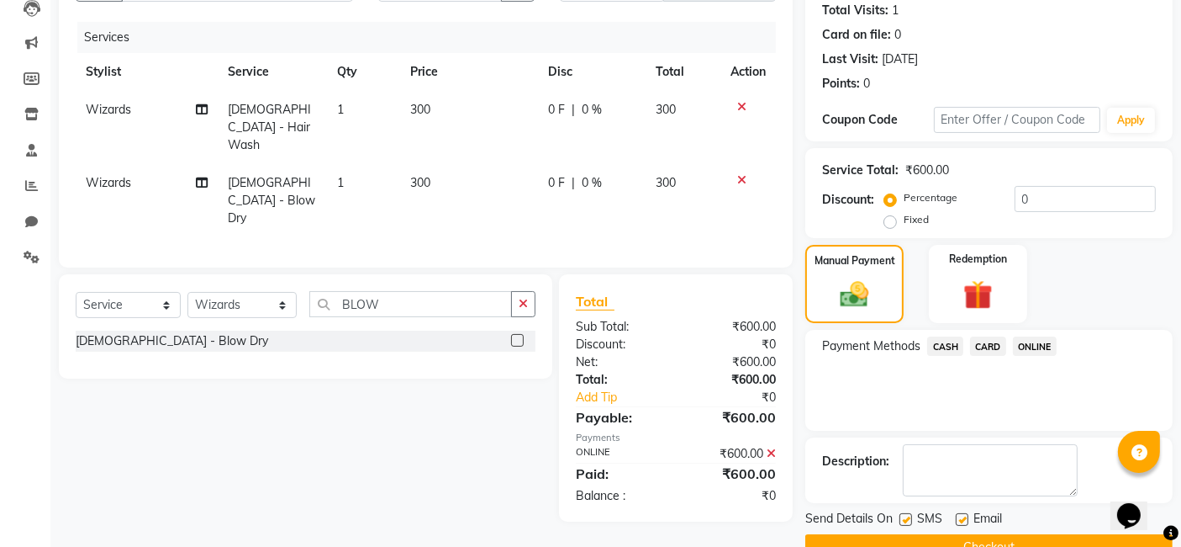
scroll to position [224, 0]
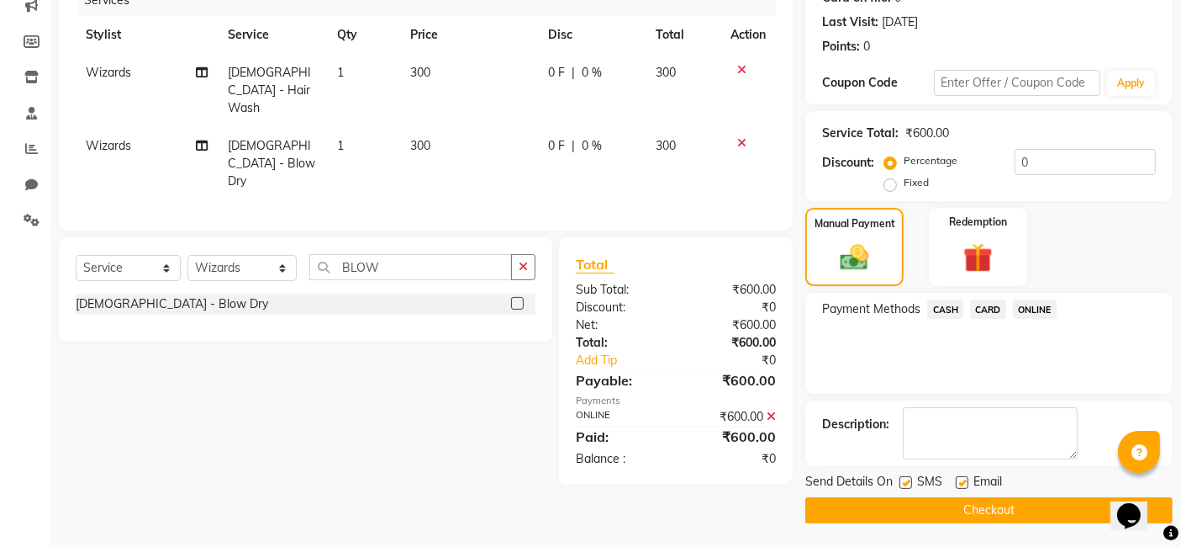
click at [1041, 508] on button "Checkout" at bounding box center [988, 510] width 367 height 26
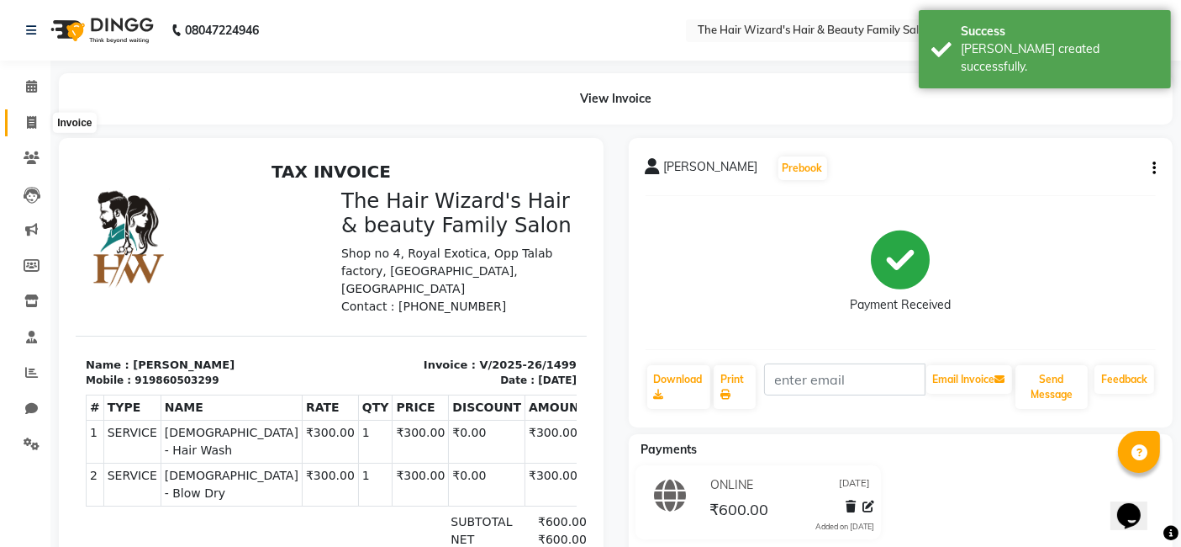
click at [34, 124] on icon at bounding box center [31, 122] width 9 height 13
select select "service"
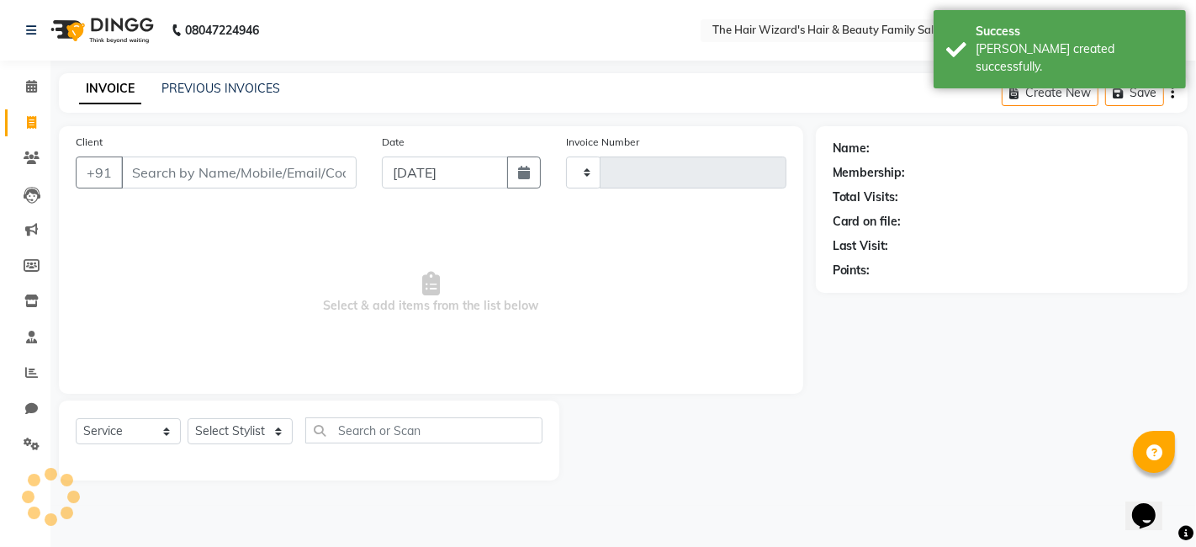
type input "1500"
select select "8473"
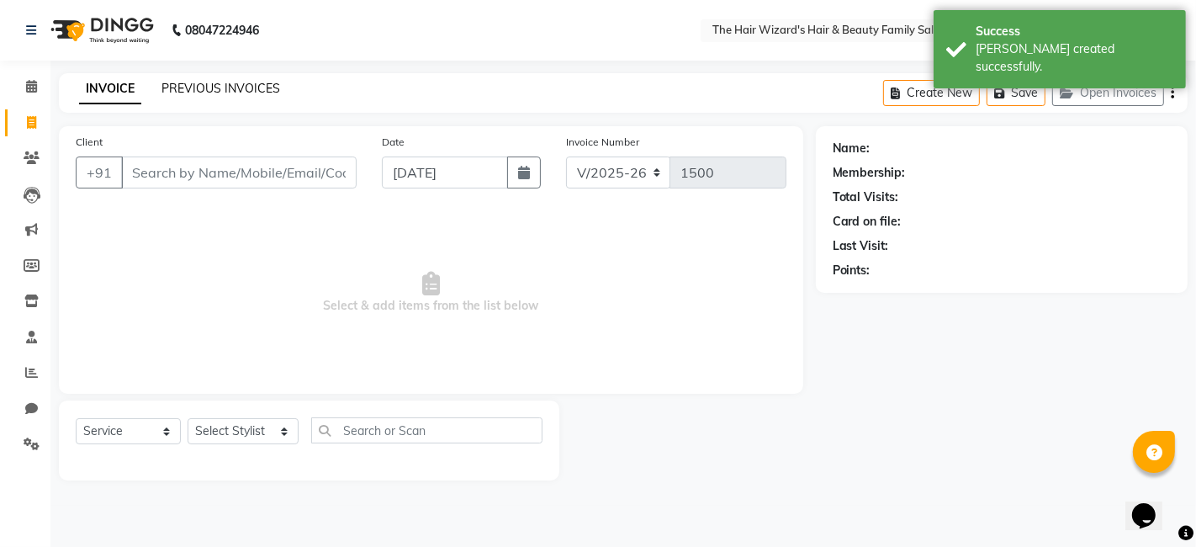
click at [220, 82] on link "PREVIOUS INVOICES" at bounding box center [220, 88] width 119 height 15
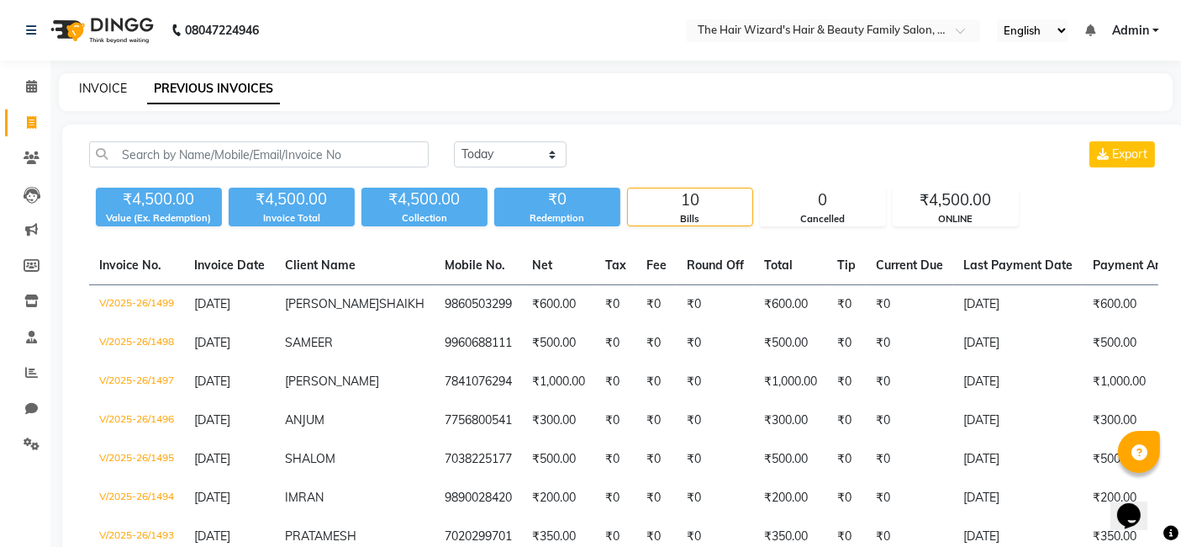
click at [105, 89] on link "INVOICE" at bounding box center [103, 88] width 48 height 15
select select "service"
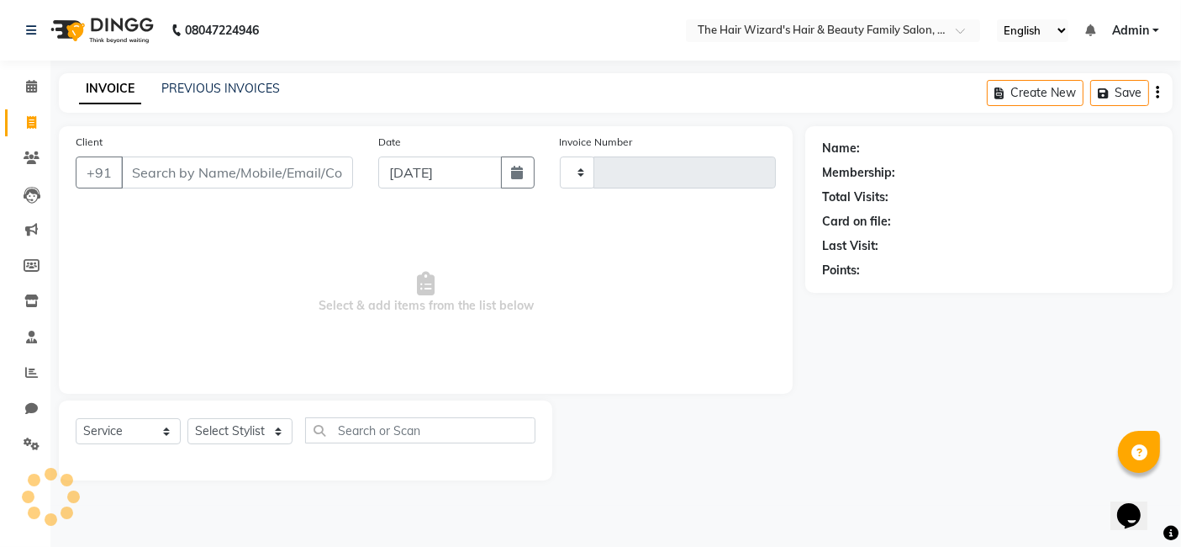
type input "1500"
select select "8473"
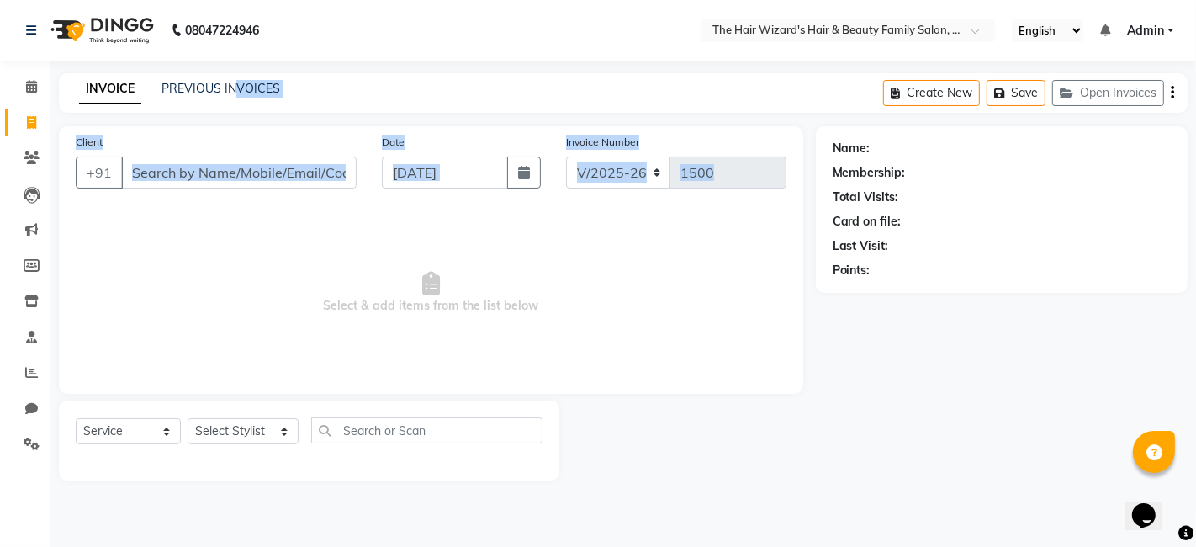
drag, startPoint x: 235, startPoint y: 77, endPoint x: 321, endPoint y: 284, distance: 224.2
click at [321, 284] on main "INVOICE PREVIOUS INVOICES Create New Save Open Invoices Client +91 Date [DATE] …" at bounding box center [622, 289] width 1145 height 432
click at [321, 284] on span "Select & add items from the list below" at bounding box center [431, 293] width 710 height 168
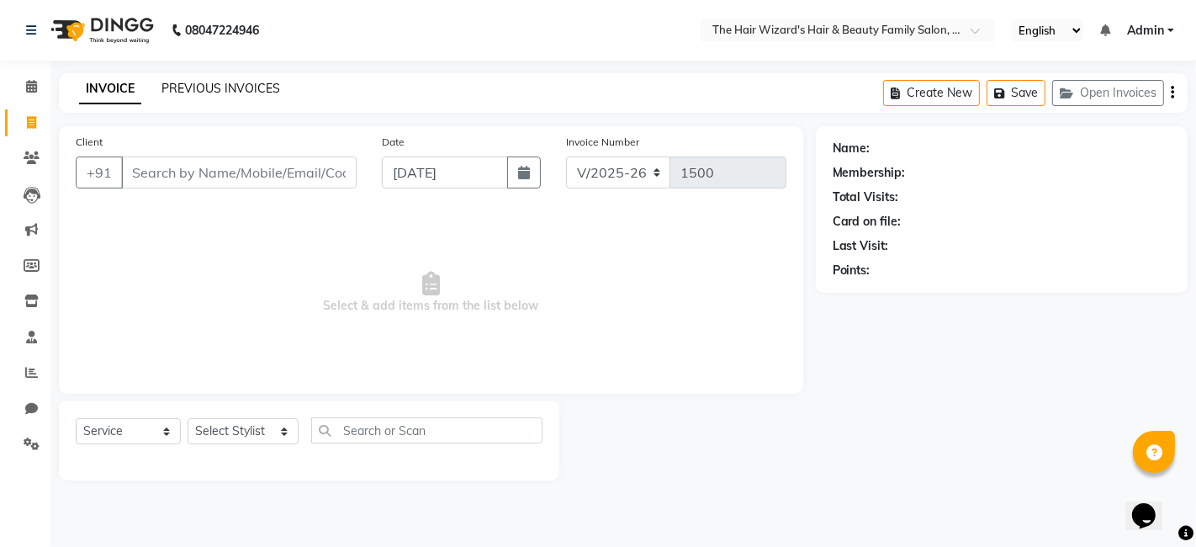
click at [199, 89] on link "PREVIOUS INVOICES" at bounding box center [220, 88] width 119 height 15
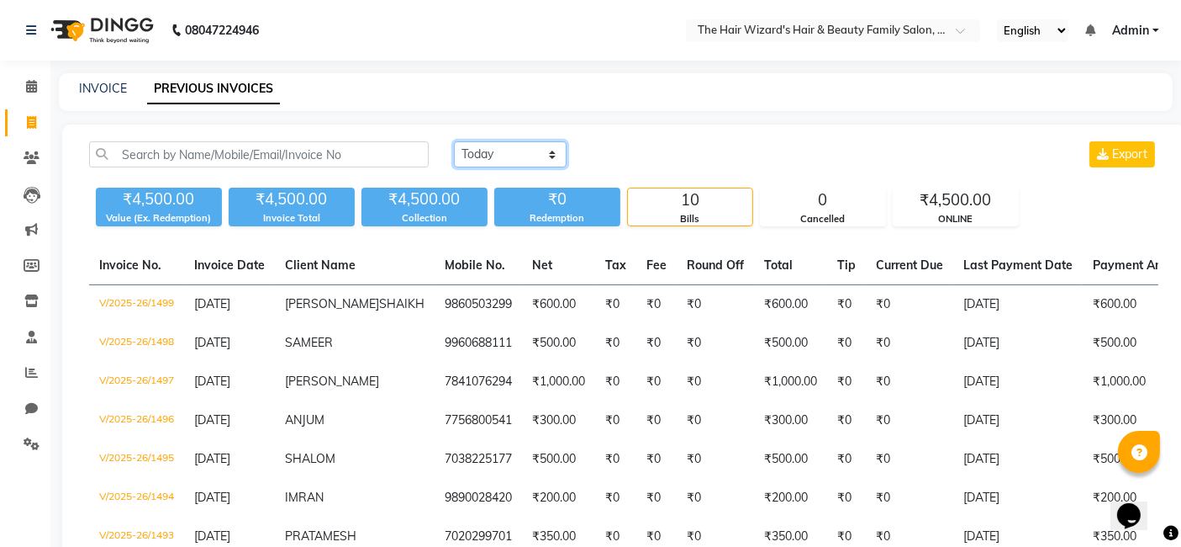
click at [552, 152] on select "[DATE] [DATE] Custom Range" at bounding box center [510, 154] width 113 height 26
select select "range"
click at [454, 141] on select "[DATE] [DATE] Custom Range" at bounding box center [510, 154] width 113 height 26
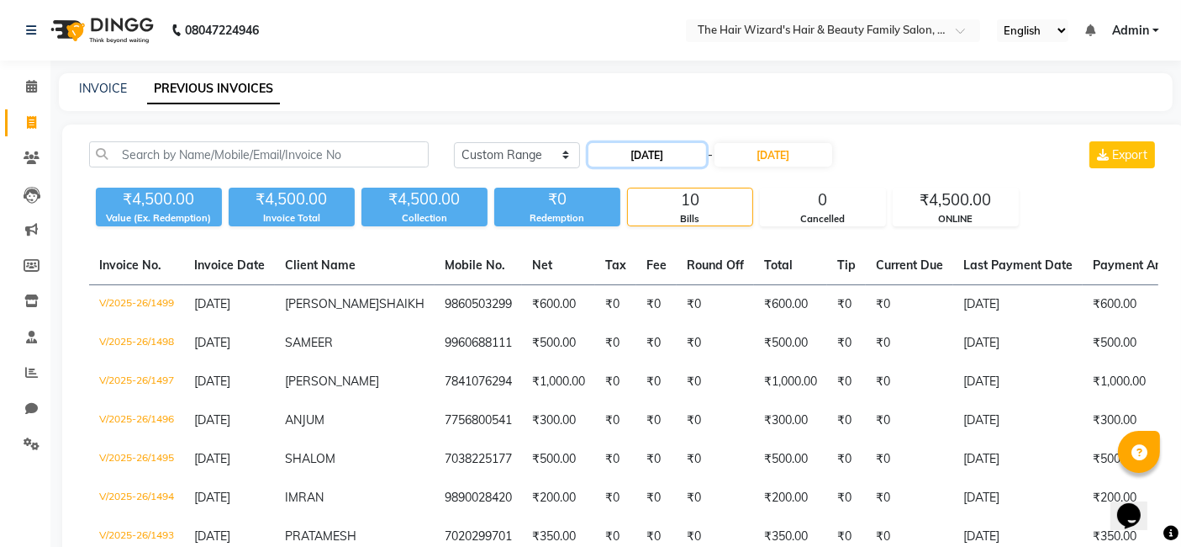
click at [626, 156] on input "[DATE]" at bounding box center [648, 155] width 118 height 24
select select "9"
select select "2025"
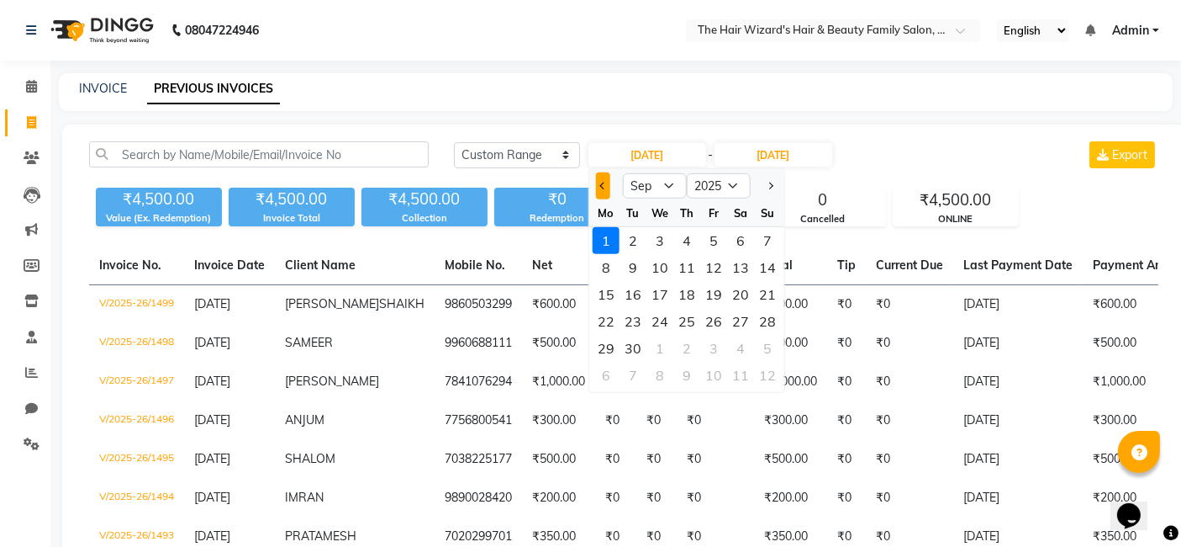
click at [603, 182] on span "Previous month" at bounding box center [603, 185] width 7 height 7
select select "8"
click at [710, 229] on div "1" at bounding box center [713, 240] width 27 height 27
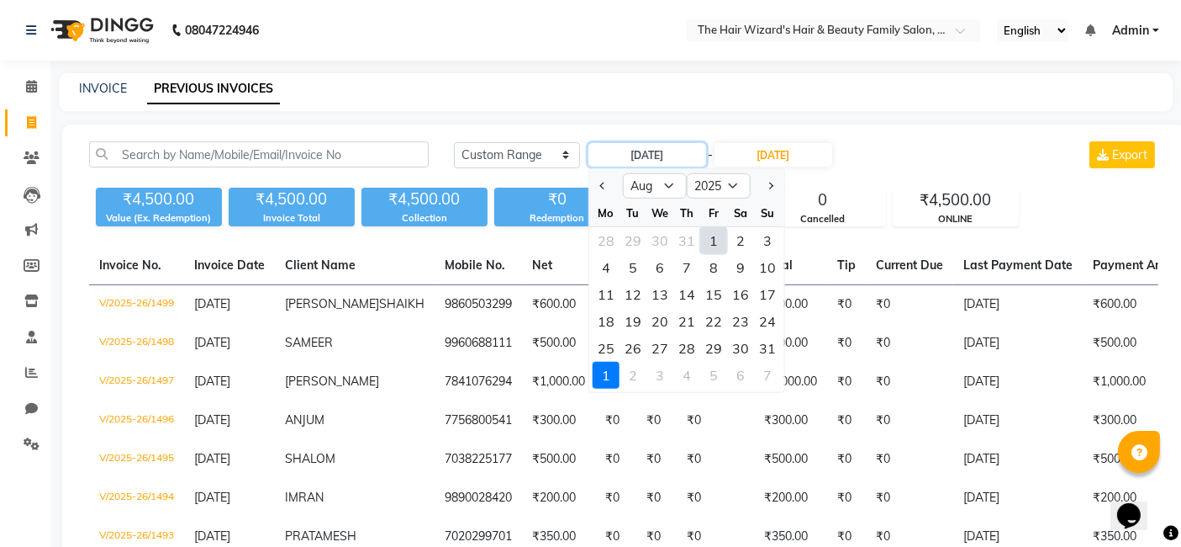
type input "[DATE]"
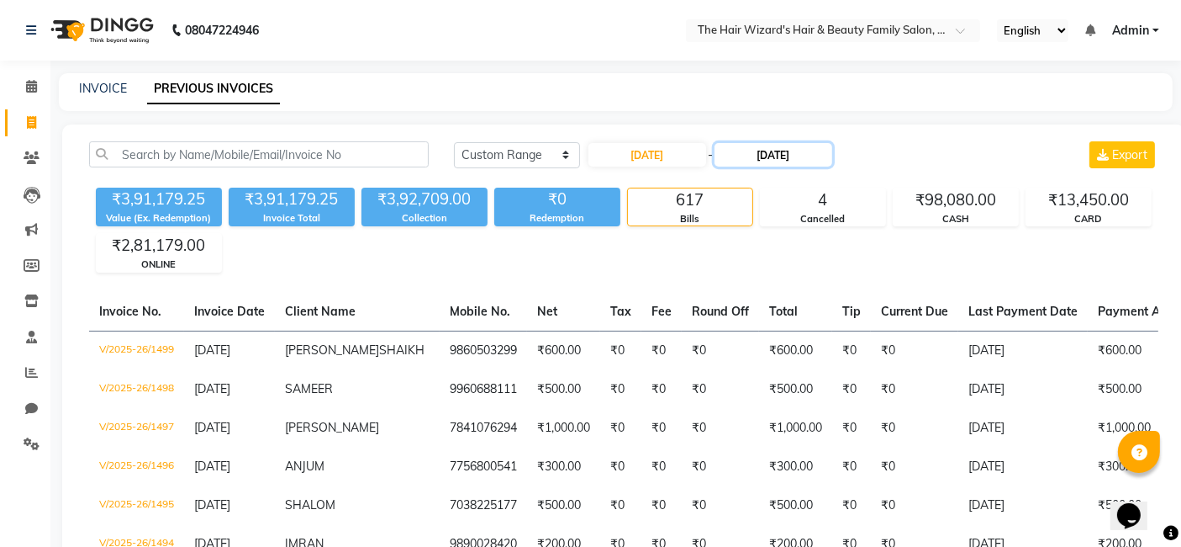
click at [757, 161] on input "[DATE]" at bounding box center [774, 155] width 118 height 24
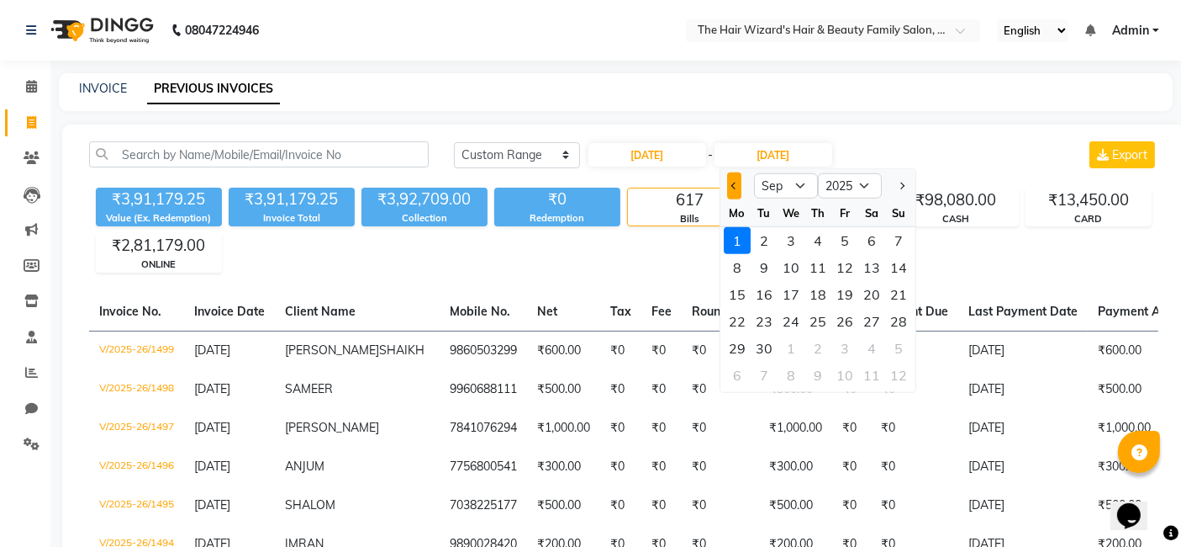
click at [729, 181] on button "Previous month" at bounding box center [734, 185] width 14 height 27
select select "8"
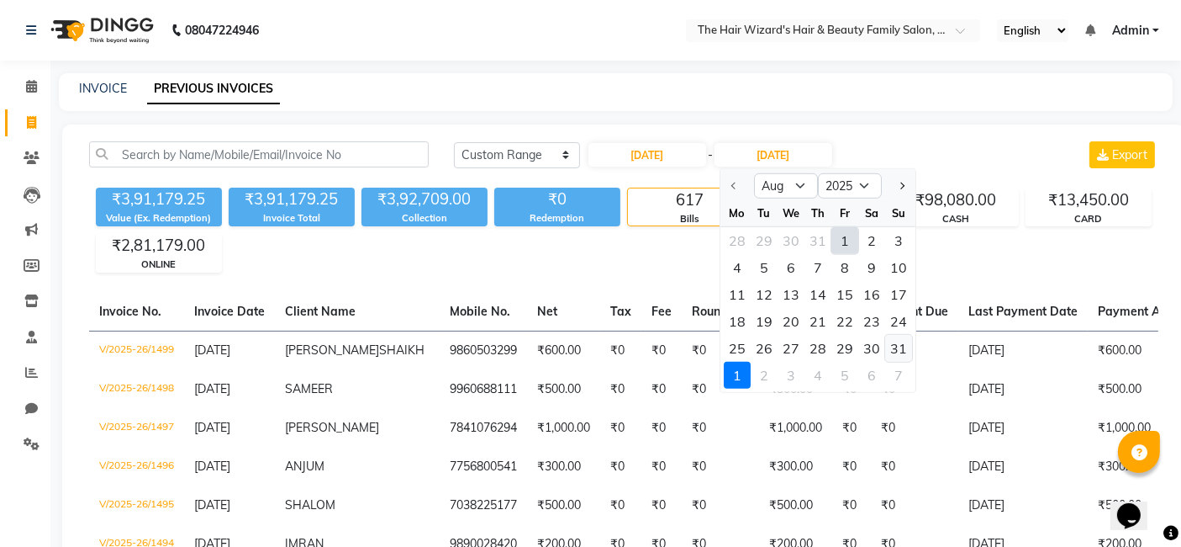
click at [908, 346] on div "31" at bounding box center [898, 348] width 27 height 27
type input "[DATE]"
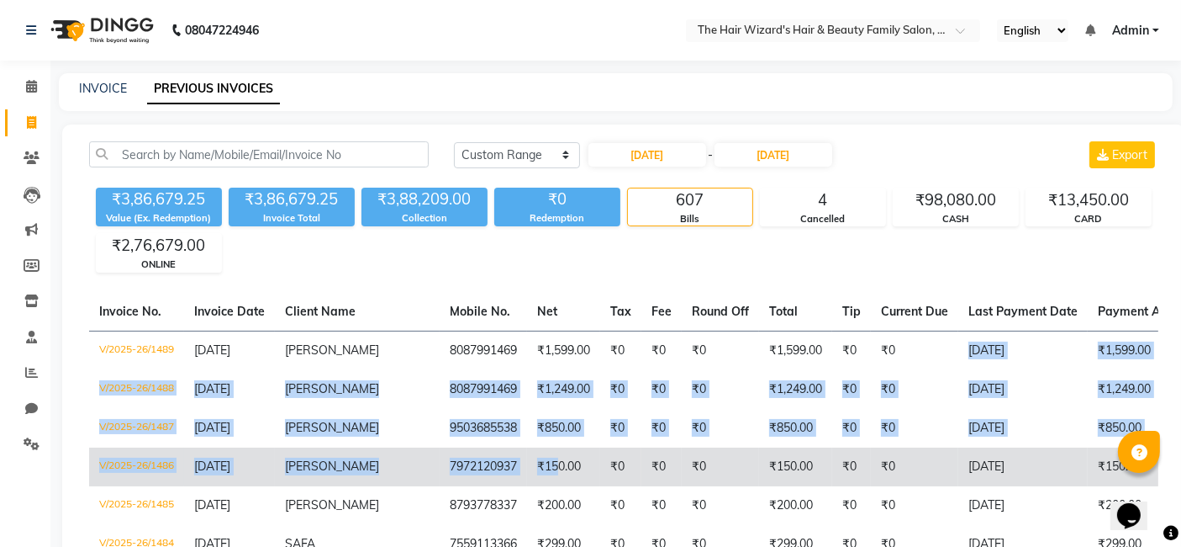
drag, startPoint x: 908, startPoint y: 346, endPoint x: 486, endPoint y: 477, distance: 441.7
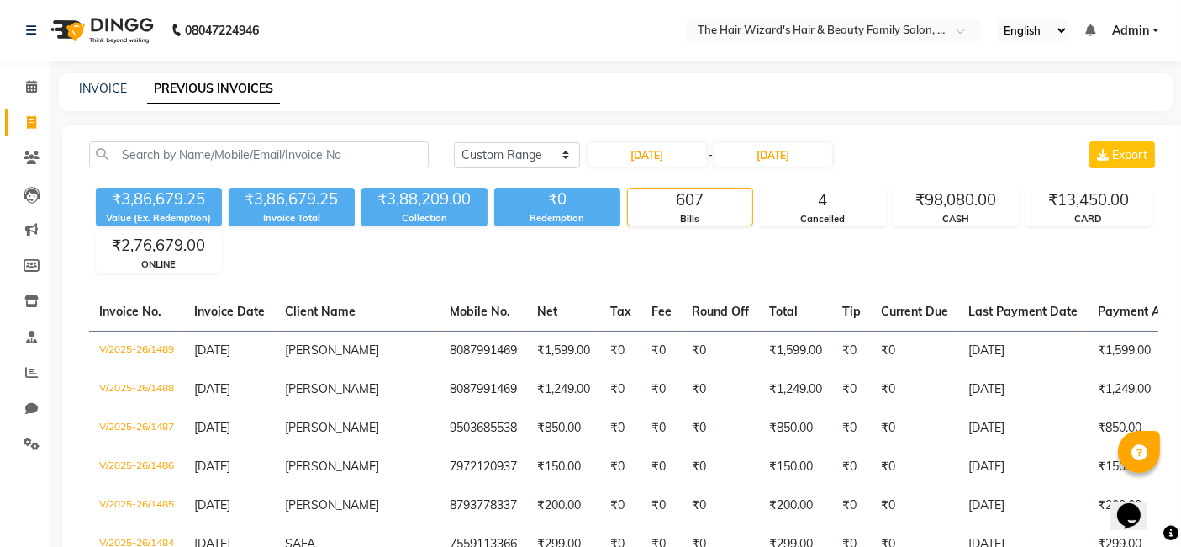
click at [110, 94] on link "INVOICE" at bounding box center [103, 88] width 48 height 15
select select "service"
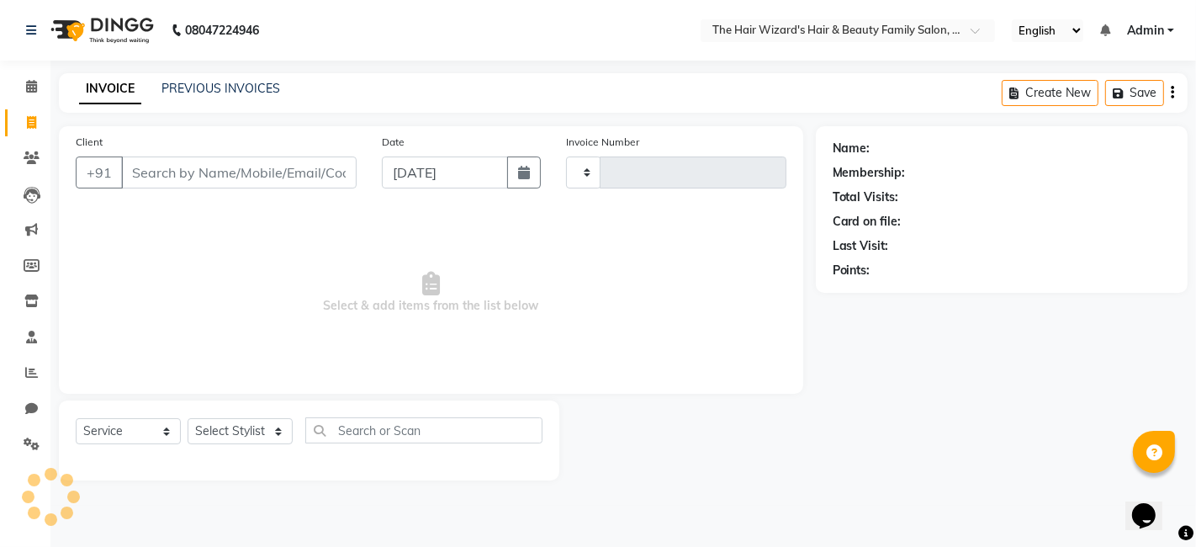
type input "1500"
select select "8473"
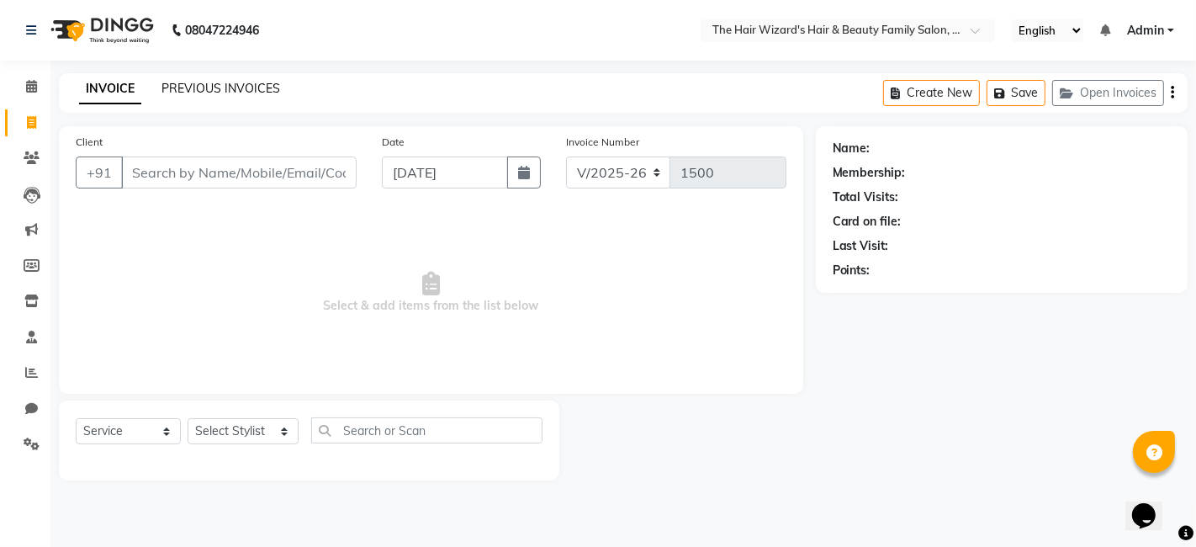
click at [189, 91] on link "PREVIOUS INVOICES" at bounding box center [220, 88] width 119 height 15
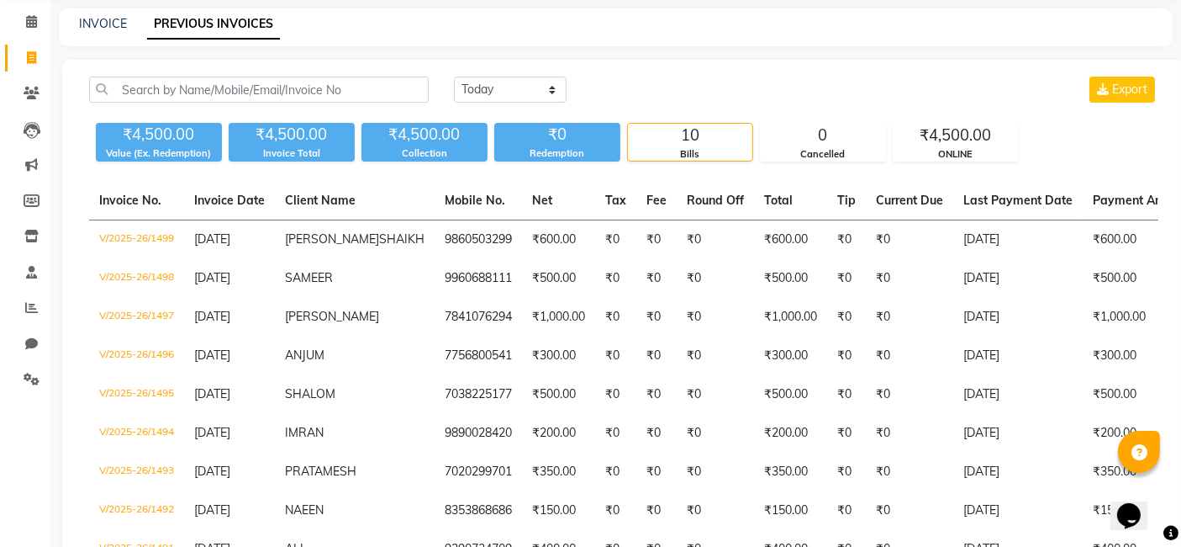
scroll to position [67, 0]
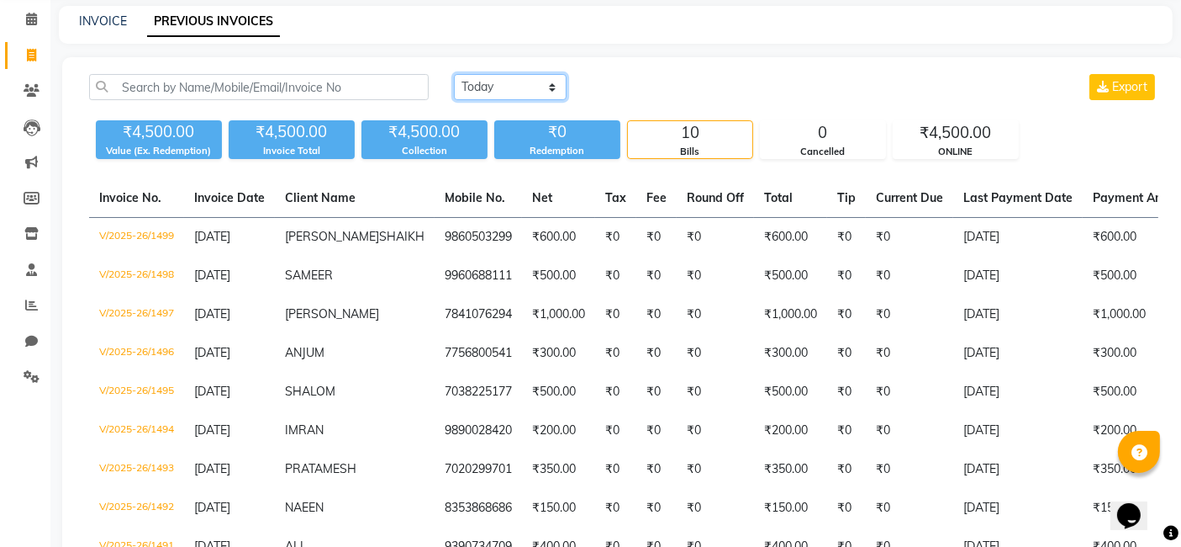
drag, startPoint x: 555, startPoint y: 92, endPoint x: 501, endPoint y: 138, distance: 70.4
click at [501, 138] on div "[DATE] [DATE] Custom Range Export ₹4,500.00 Value (Ex. Redemption) ₹4,500.00 In…" at bounding box center [624, 116] width 1090 height 85
select select "[DATE]"
click at [454, 74] on select "[DATE] [DATE] Custom Range" at bounding box center [510, 87] width 113 height 26
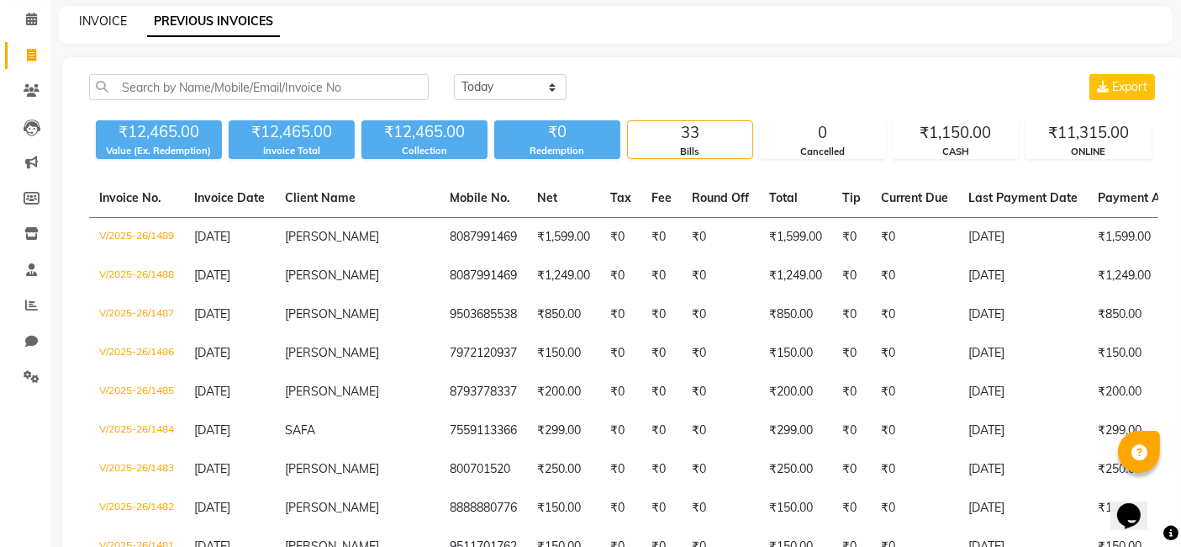
click at [89, 24] on link "INVOICE" at bounding box center [103, 20] width 48 height 15
select select "service"
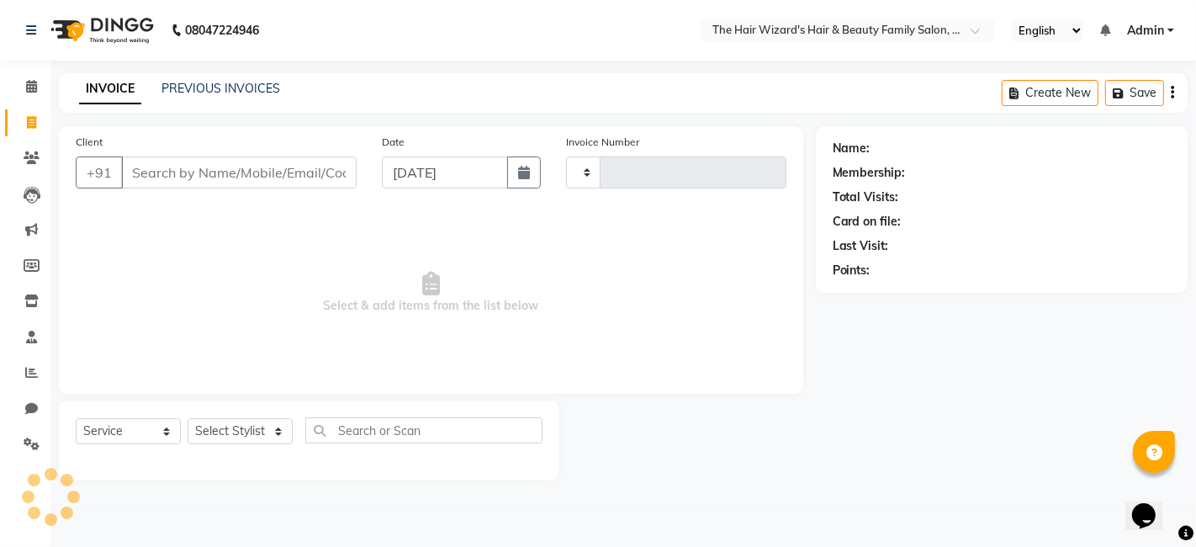
type input "1500"
select select "8473"
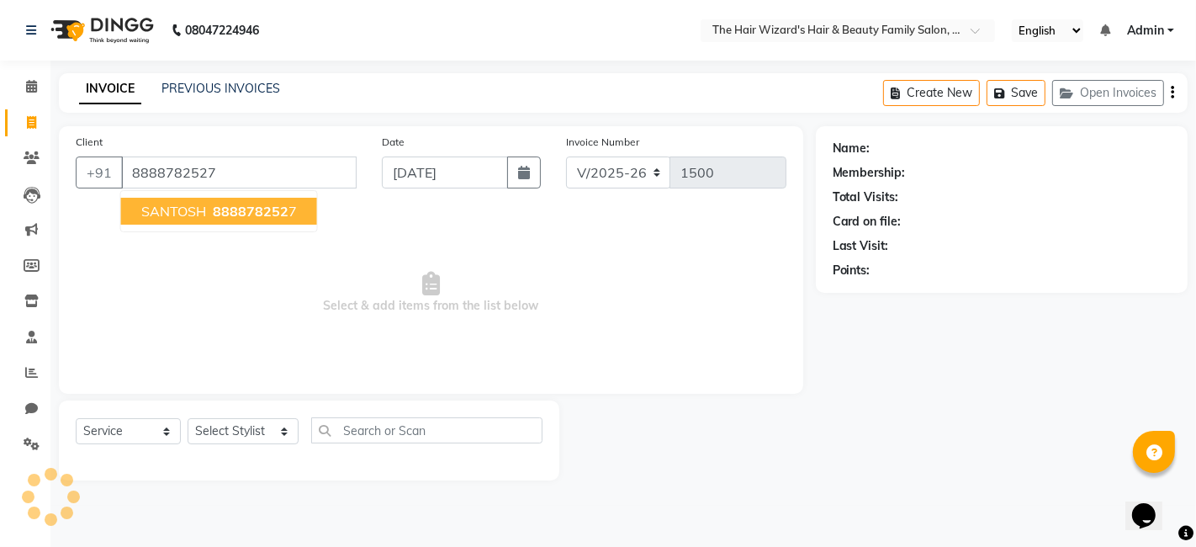
type input "8888782527"
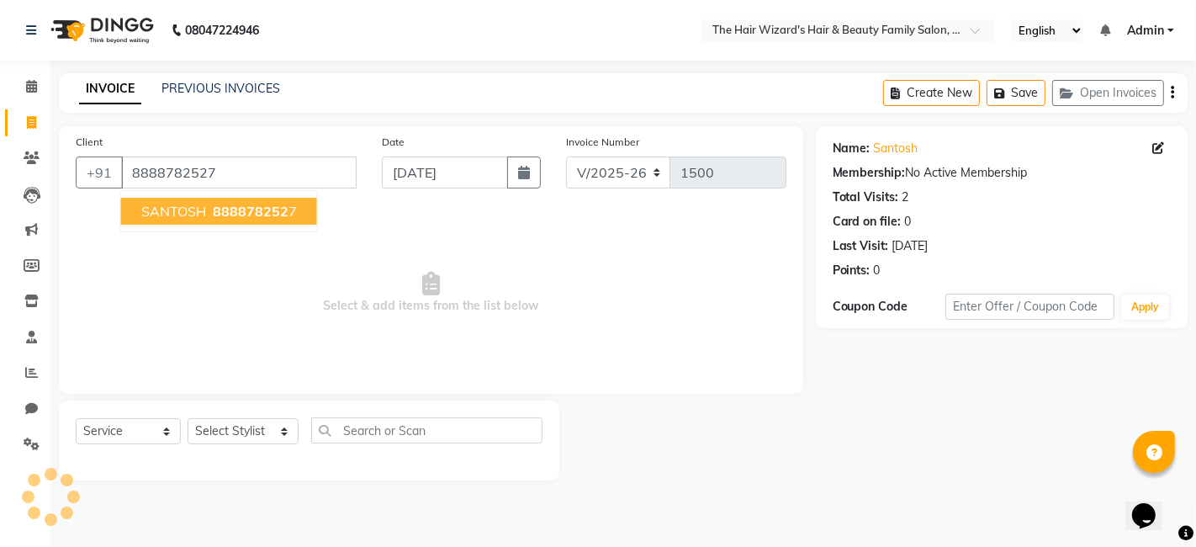
click at [256, 203] on span "888878252" at bounding box center [251, 211] width 76 height 17
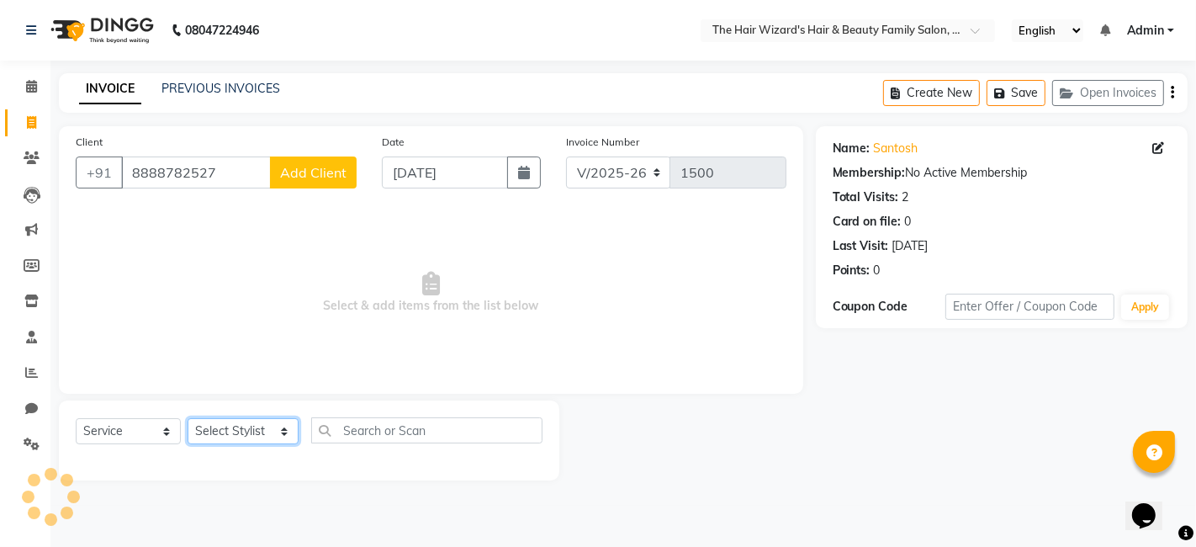
click at [283, 429] on select "Select Stylist [PERSON_NAME] [PERSON_NAME] [PERSON_NAME] [PERSON_NAME] [PERSON_…" at bounding box center [243, 431] width 111 height 26
select select "84133"
click at [188, 418] on select "Select Stylist [PERSON_NAME] [PERSON_NAME] [PERSON_NAME] [PERSON_NAME] [PERSON_…" at bounding box center [243, 431] width 111 height 26
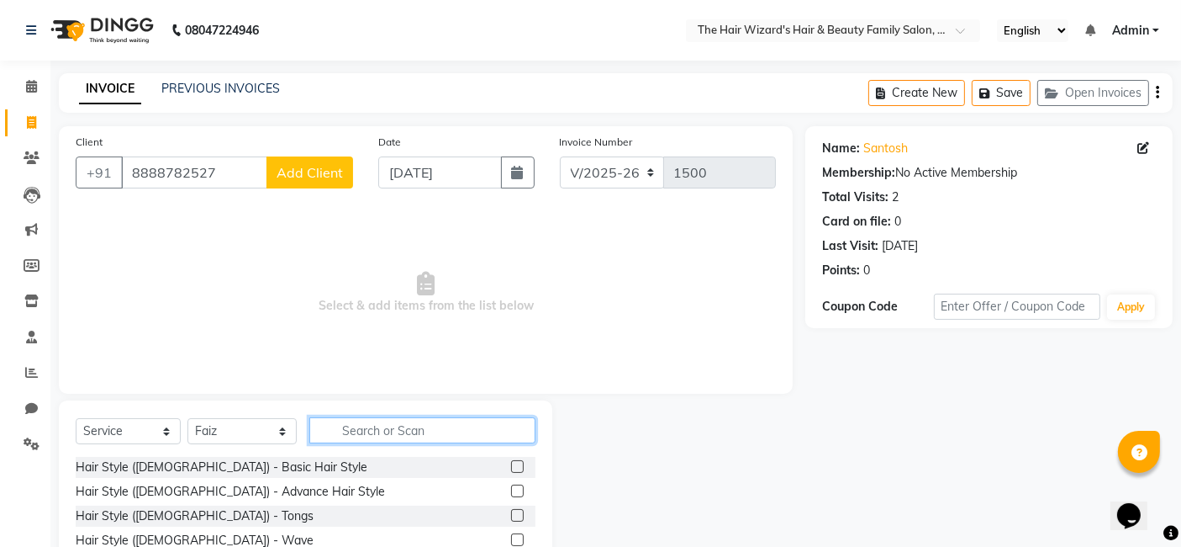
click at [360, 421] on input "text" at bounding box center [422, 430] width 226 height 26
type input "HAIR CUT"
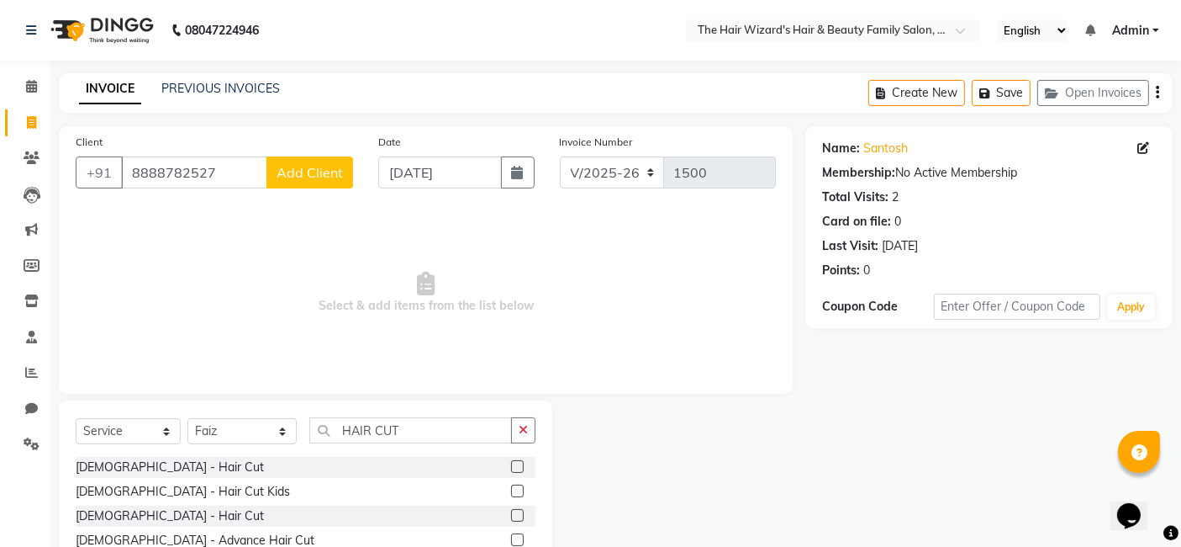
click at [515, 464] on label at bounding box center [517, 466] width 13 height 13
click at [515, 464] on input "checkbox" at bounding box center [516, 467] width 11 height 11
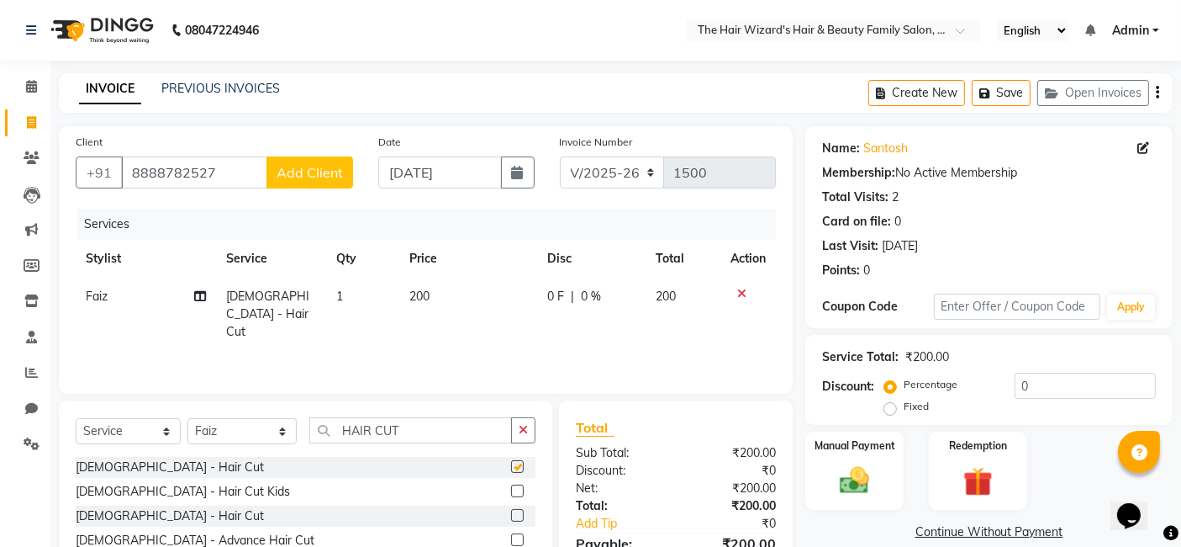
checkbox input "false"
click at [456, 430] on input "HAIR CUT" at bounding box center [410, 430] width 203 height 26
type input "H"
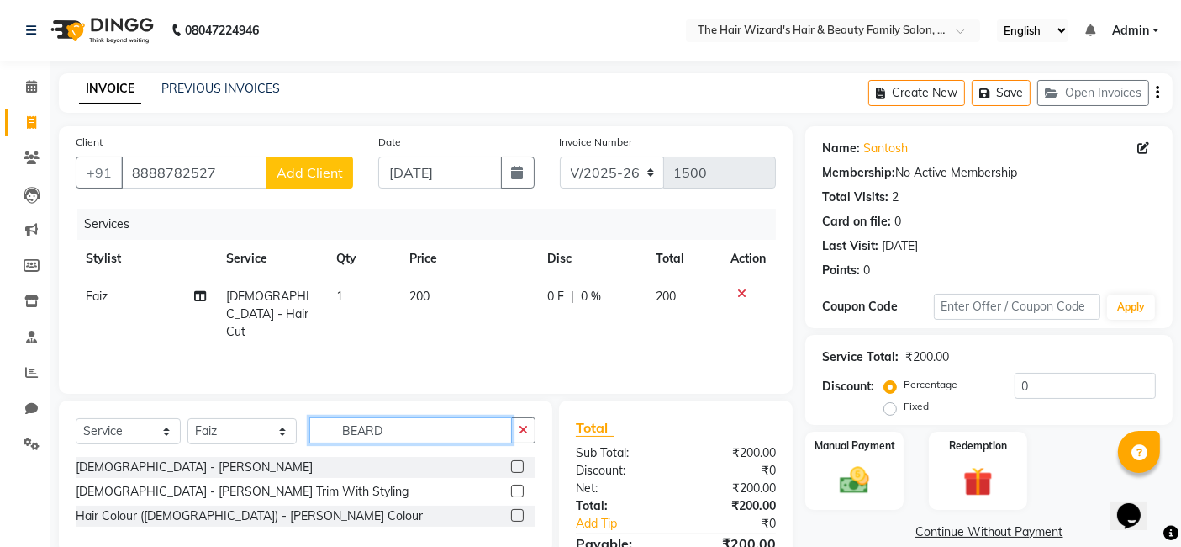
type input "BEARD"
click at [522, 464] on label at bounding box center [517, 466] width 13 height 13
click at [522, 464] on input "checkbox" at bounding box center [516, 467] width 11 height 11
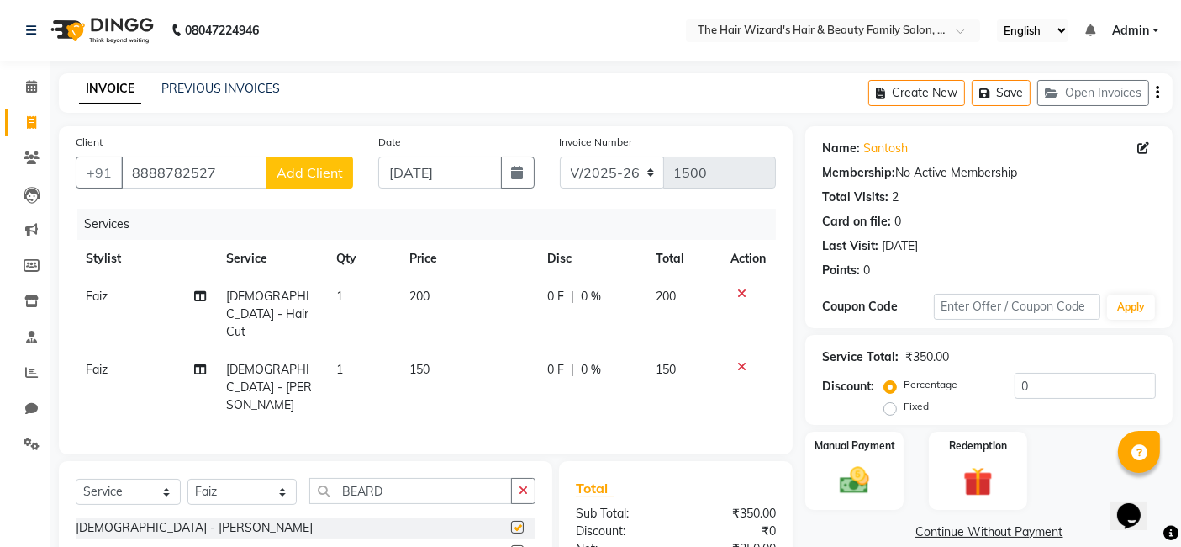
checkbox input "false"
click at [435, 478] on input "BEARD" at bounding box center [410, 491] width 203 height 26
type input "B"
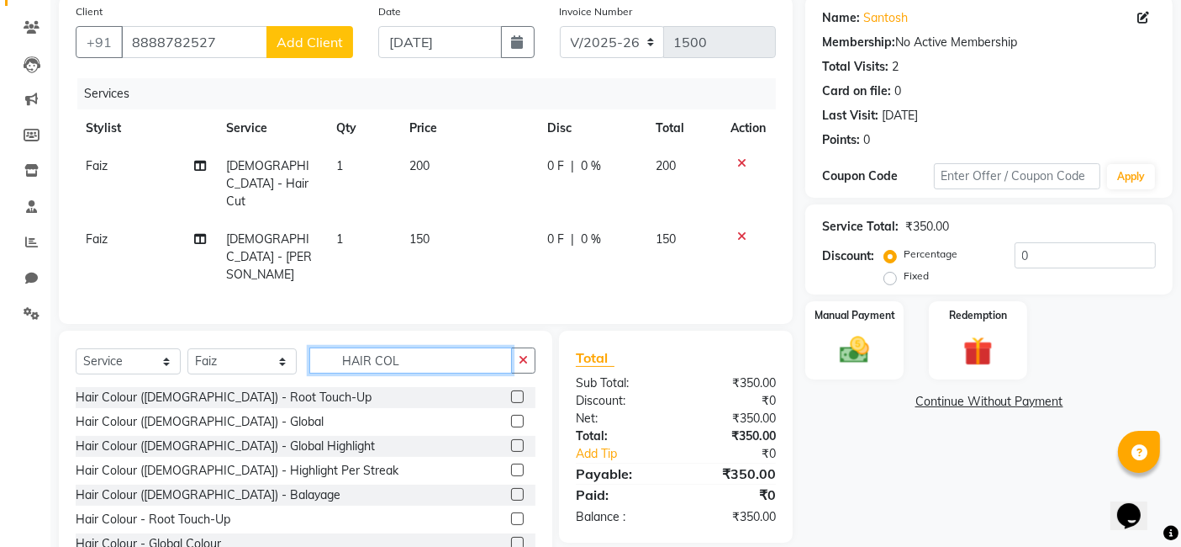
scroll to position [146, 0]
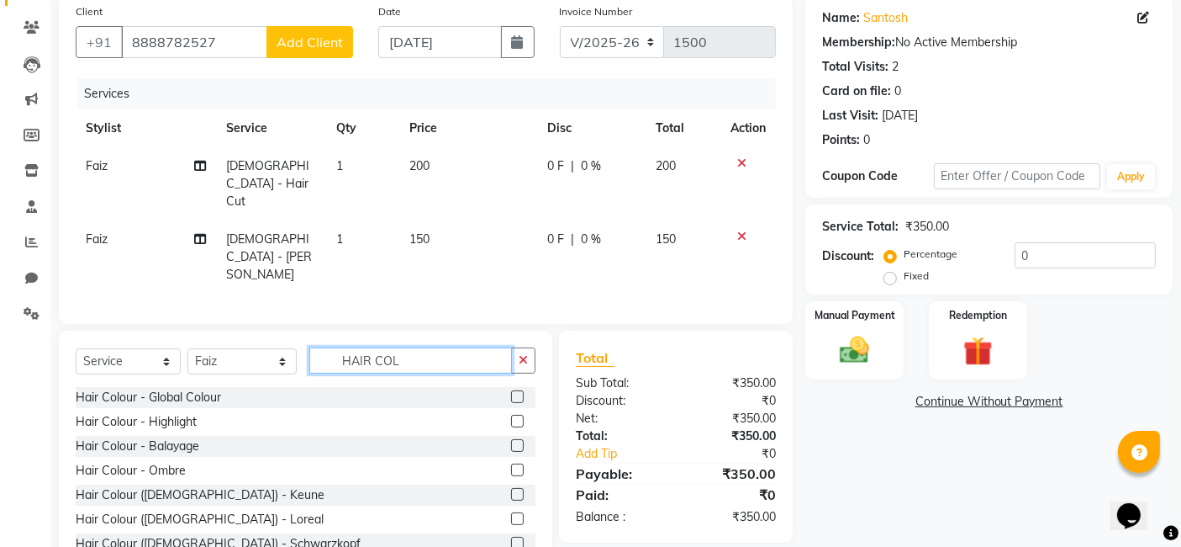
type input "HAIR COL"
click at [511, 536] on label at bounding box center [517, 542] width 13 height 13
click at [511, 538] on input "checkbox" at bounding box center [516, 543] width 11 height 11
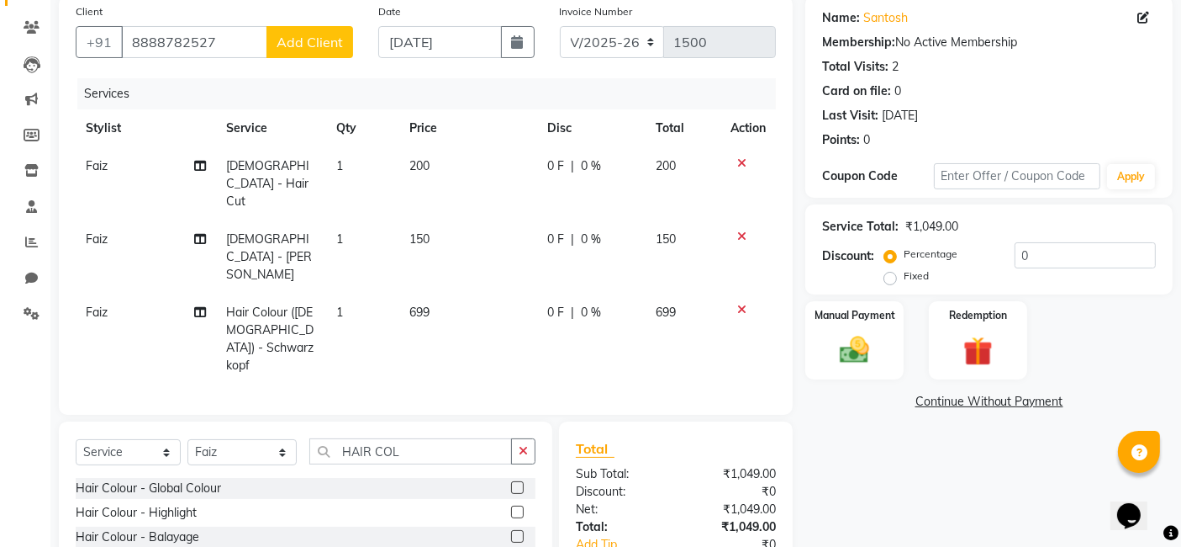
checkbox input "false"
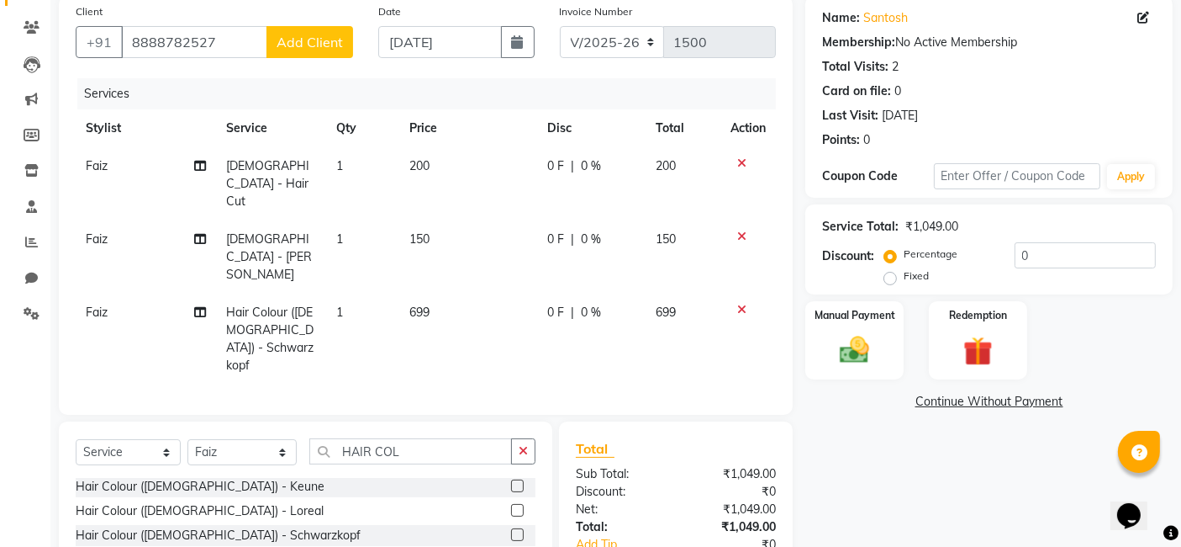
click at [425, 304] on span "699" at bounding box center [419, 311] width 20 height 15
select select "84133"
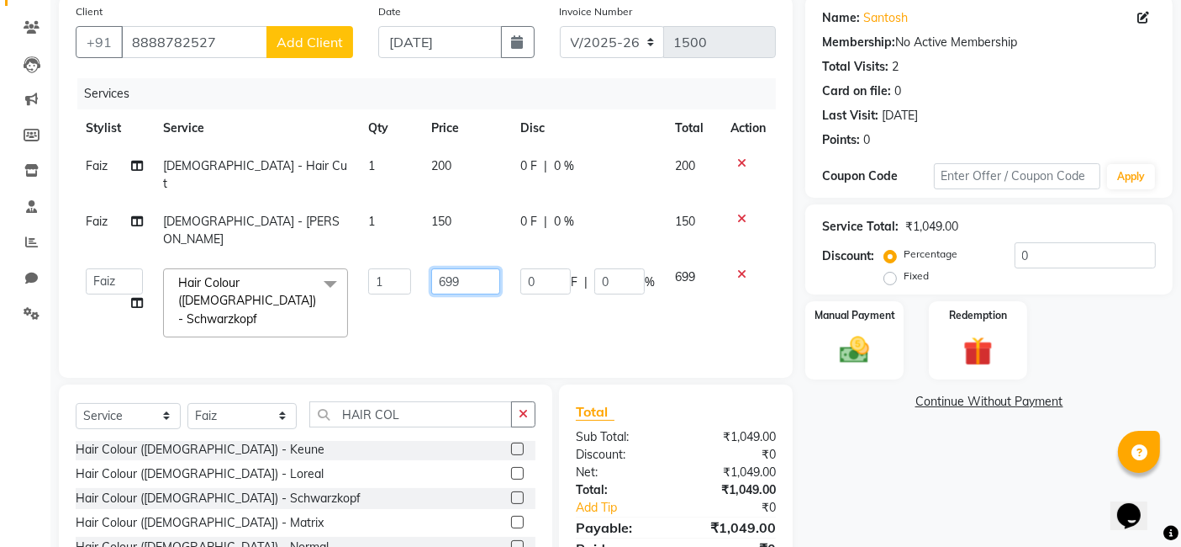
click at [482, 268] on input "699" at bounding box center [465, 281] width 69 height 26
type input "6"
type input "700"
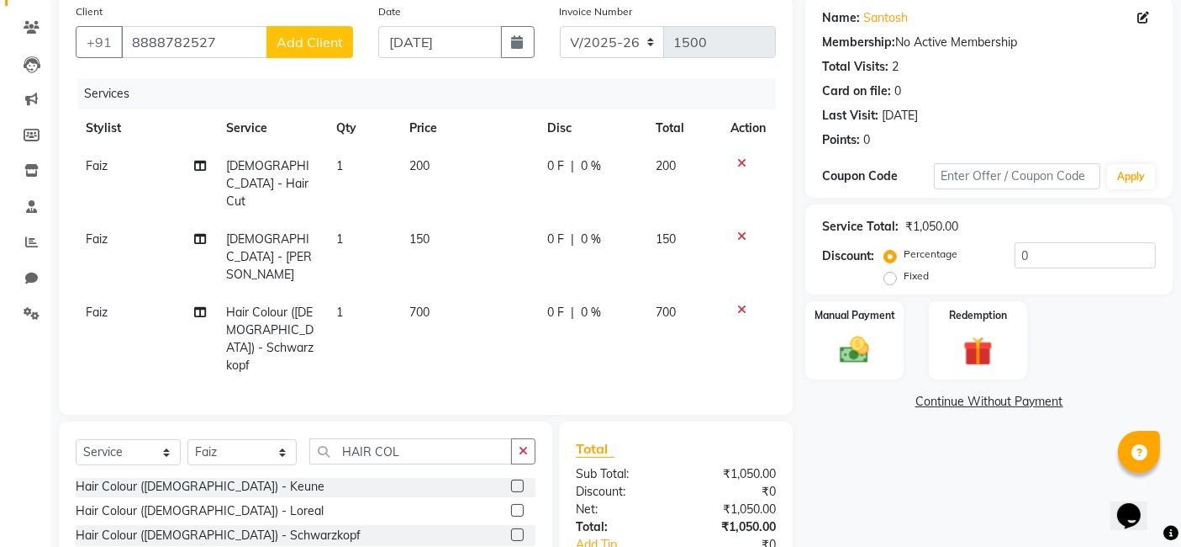
click at [906, 452] on div "Name: [PERSON_NAME] Membership: No Active Membership Total Visits: 2 Card on fi…" at bounding box center [995, 332] width 380 height 673
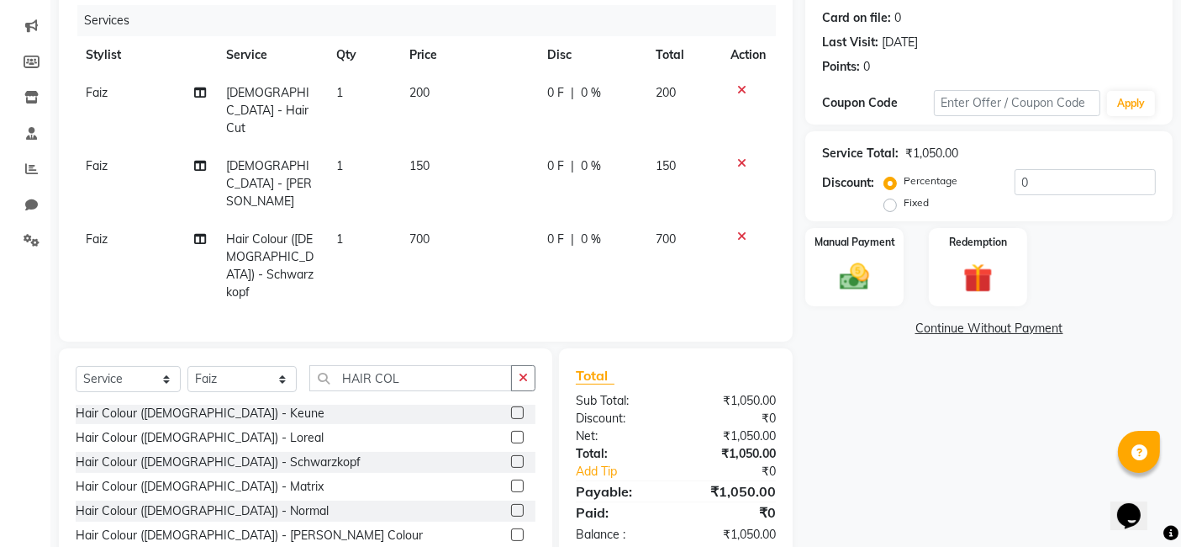
click at [425, 231] on span "700" at bounding box center [419, 238] width 20 height 15
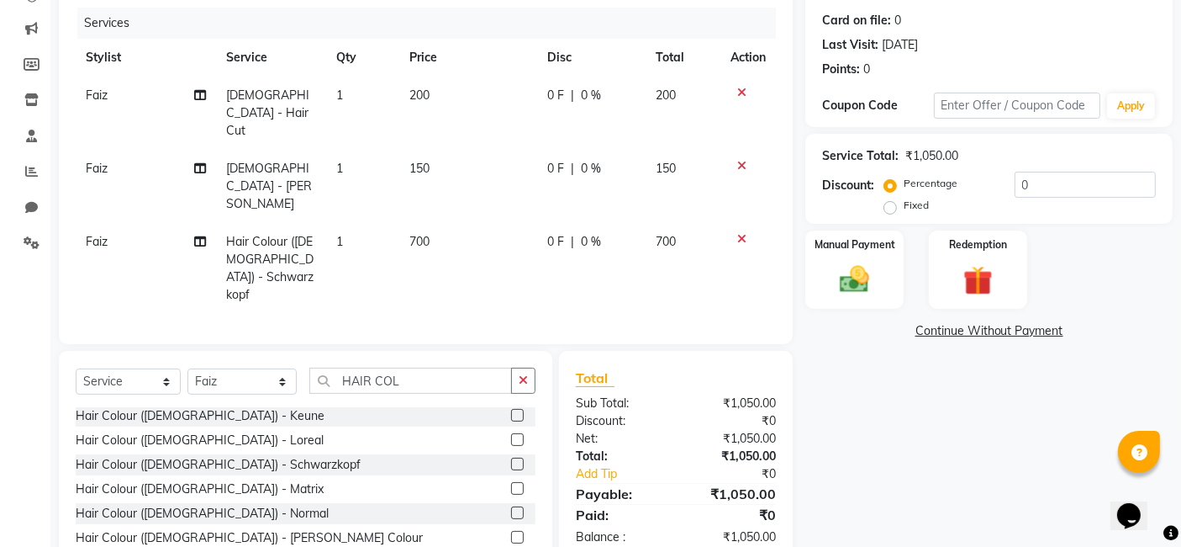
select select "84133"
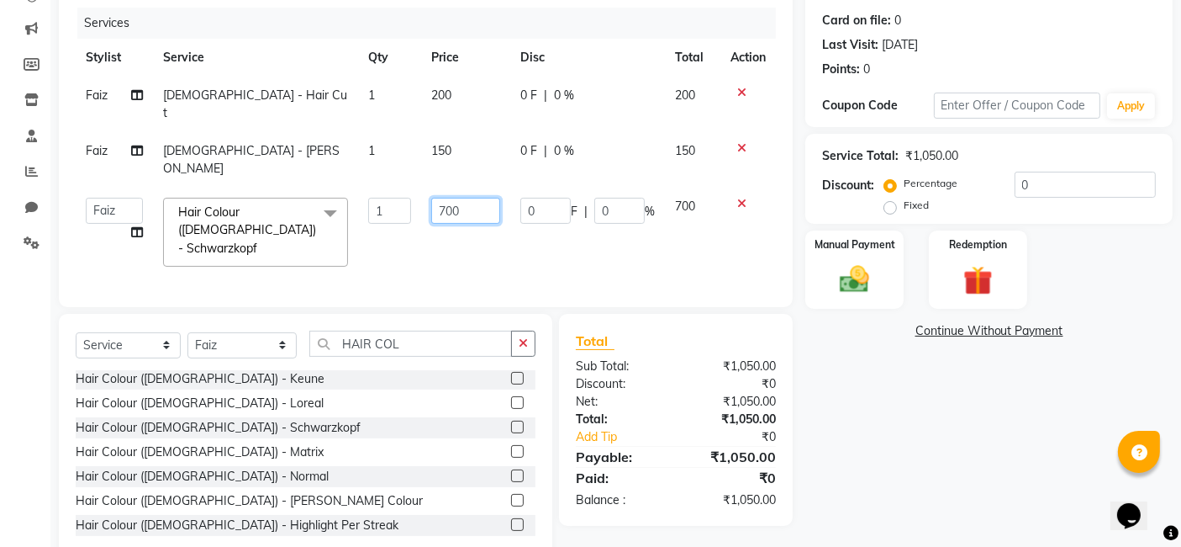
click at [490, 198] on input "700" at bounding box center [465, 211] width 69 height 26
type input "7"
type input "0"
type input "900"
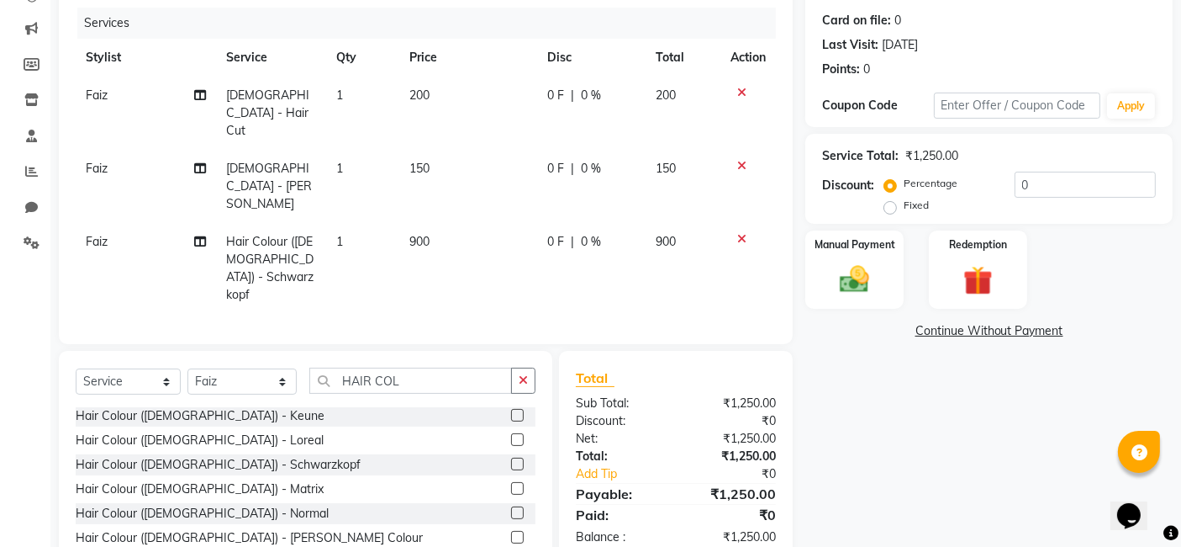
click at [870, 429] on div "Name: [PERSON_NAME] Membership: No Active Membership Total Visits: 2 Card on fi…" at bounding box center [995, 261] width 380 height 673
click at [426, 234] on span "900" at bounding box center [419, 241] width 20 height 15
select select "84133"
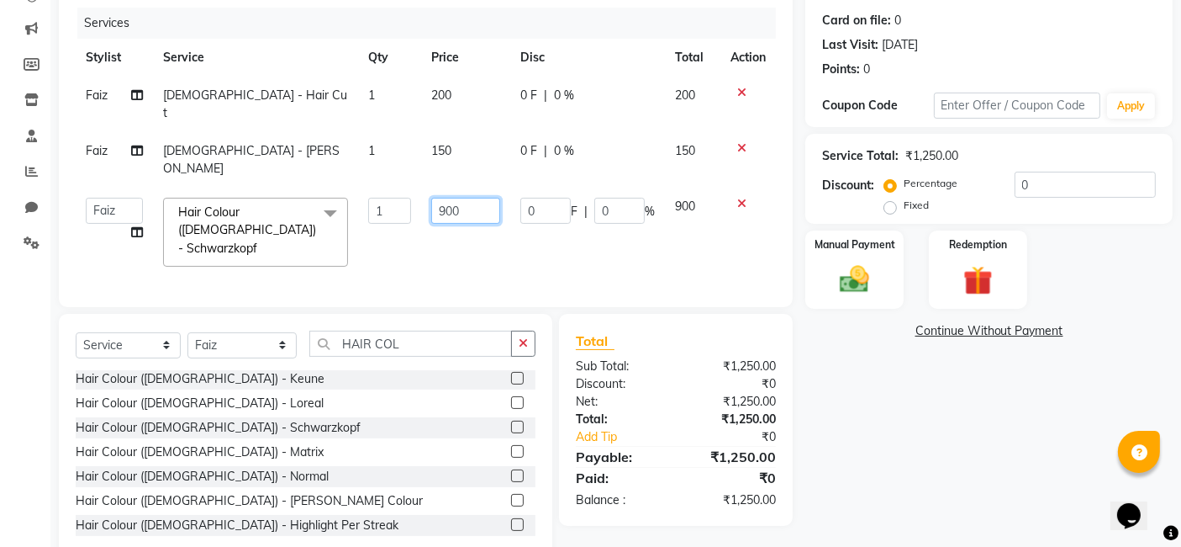
click at [466, 198] on input "900" at bounding box center [465, 211] width 69 height 26
type input "9"
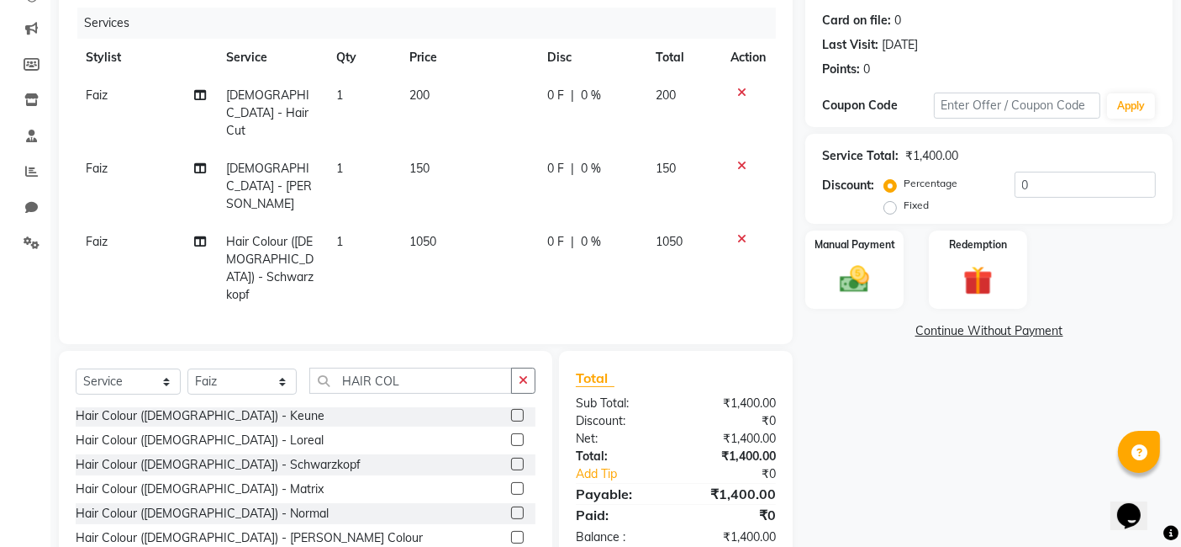
click at [874, 409] on div "Name: [PERSON_NAME] Membership: No Active Membership Total Visits: 2 Card on fi…" at bounding box center [995, 261] width 380 height 673
click at [550, 160] on span "0 F" at bounding box center [555, 169] width 17 height 18
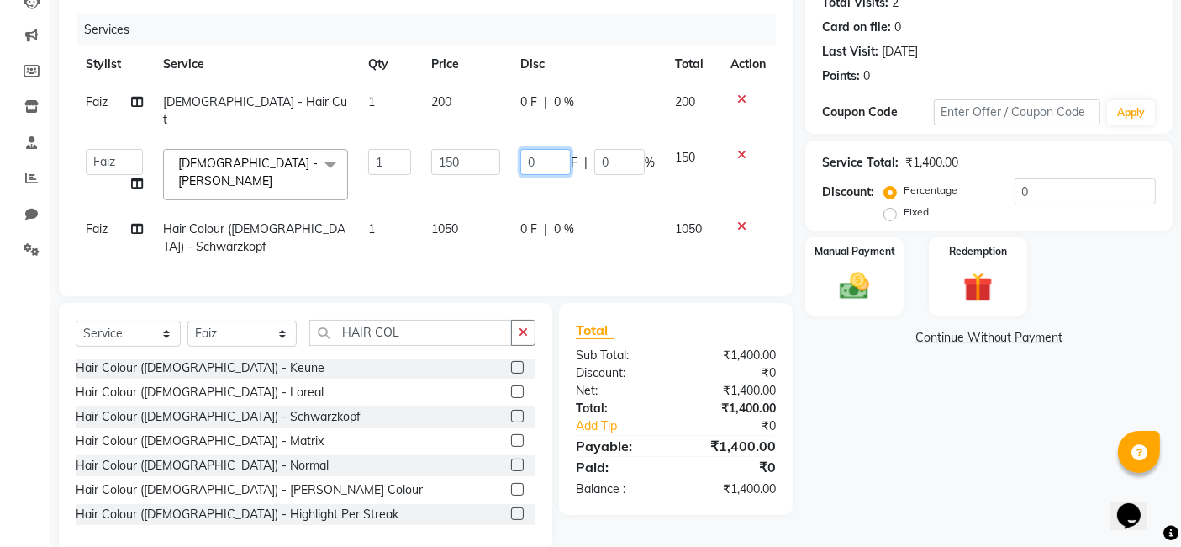
click at [547, 151] on input "0" at bounding box center [545, 162] width 50 height 26
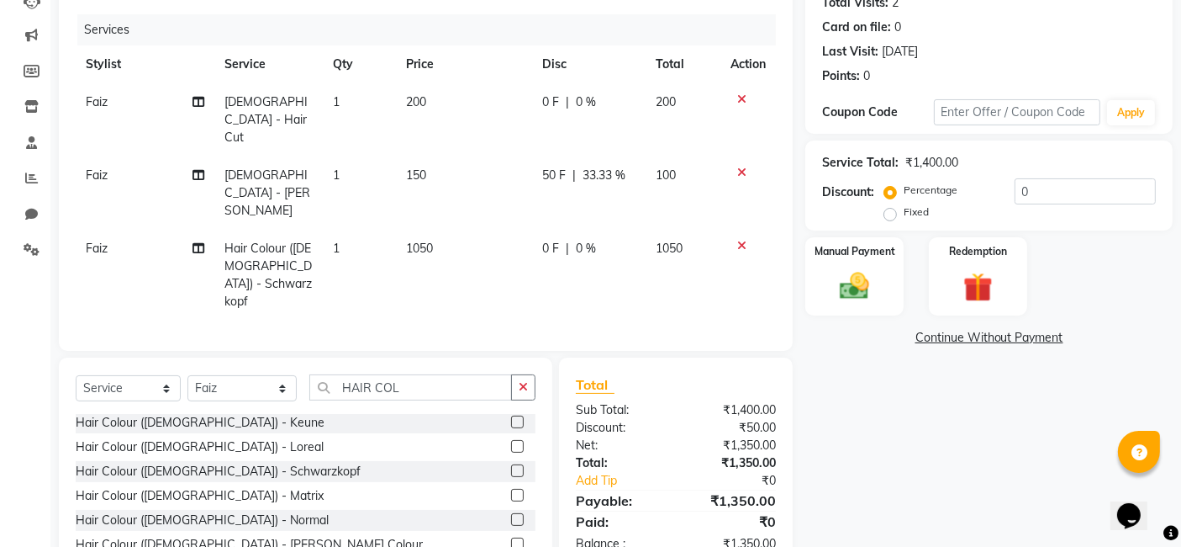
click at [852, 393] on div "Name: [PERSON_NAME] Membership: No Active Membership Total Visits: 2 Card on fi…" at bounding box center [995, 268] width 380 height 673
click at [850, 290] on img at bounding box center [855, 285] width 50 height 35
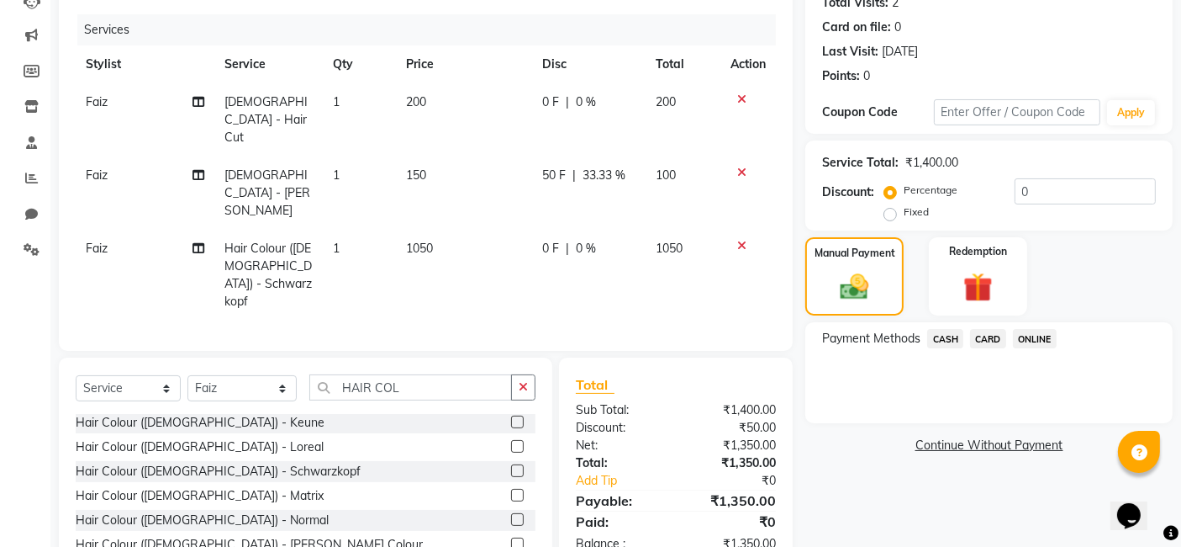
click at [1031, 335] on span "ONLINE" at bounding box center [1035, 338] width 44 height 19
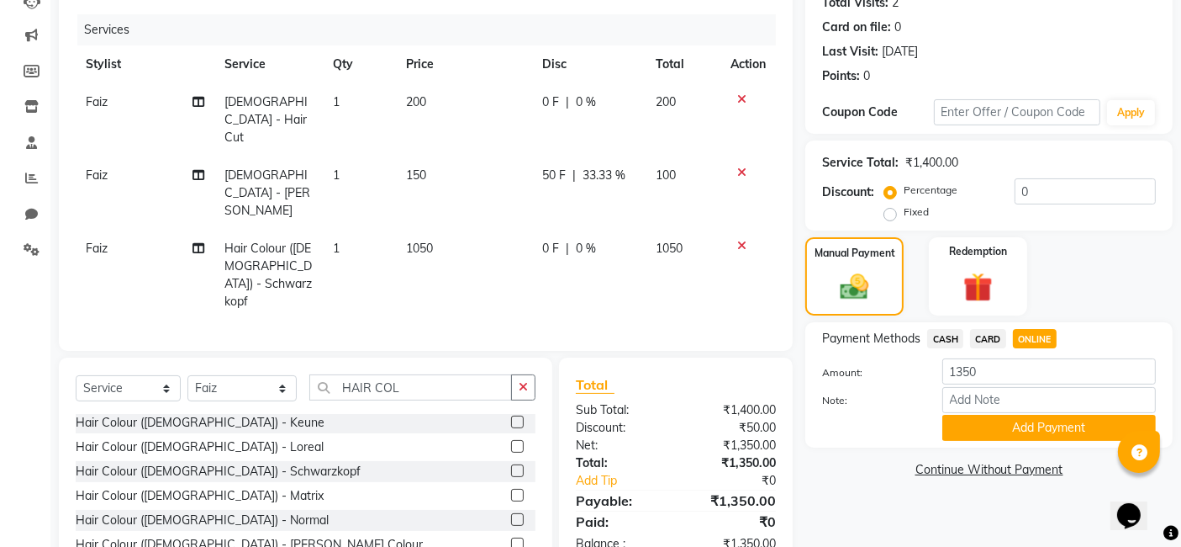
scroll to position [203, 0]
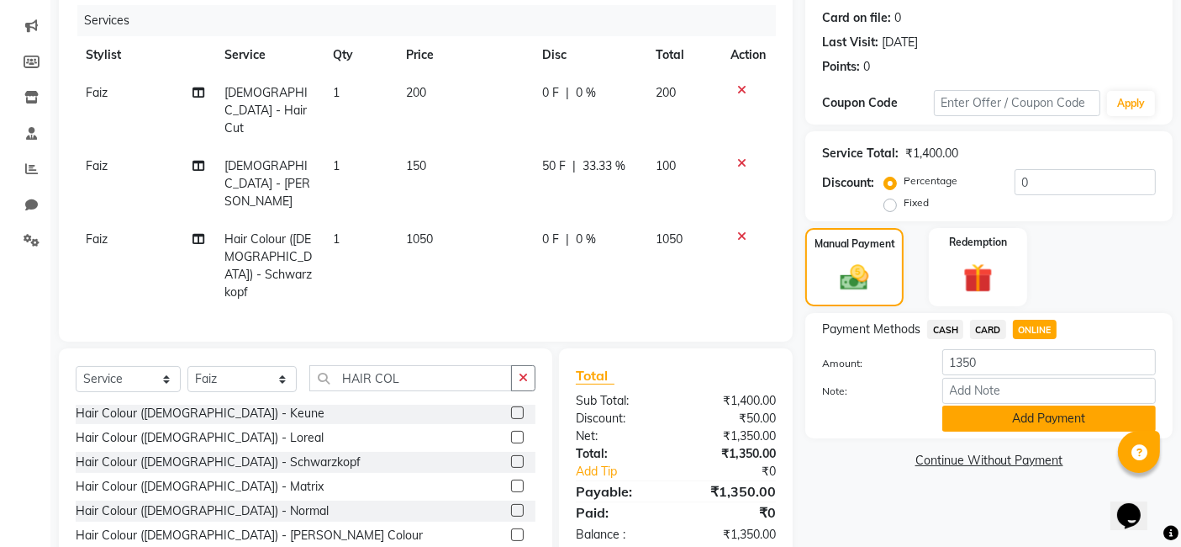
click at [1016, 416] on button "Add Payment" at bounding box center [1050, 418] width 214 height 26
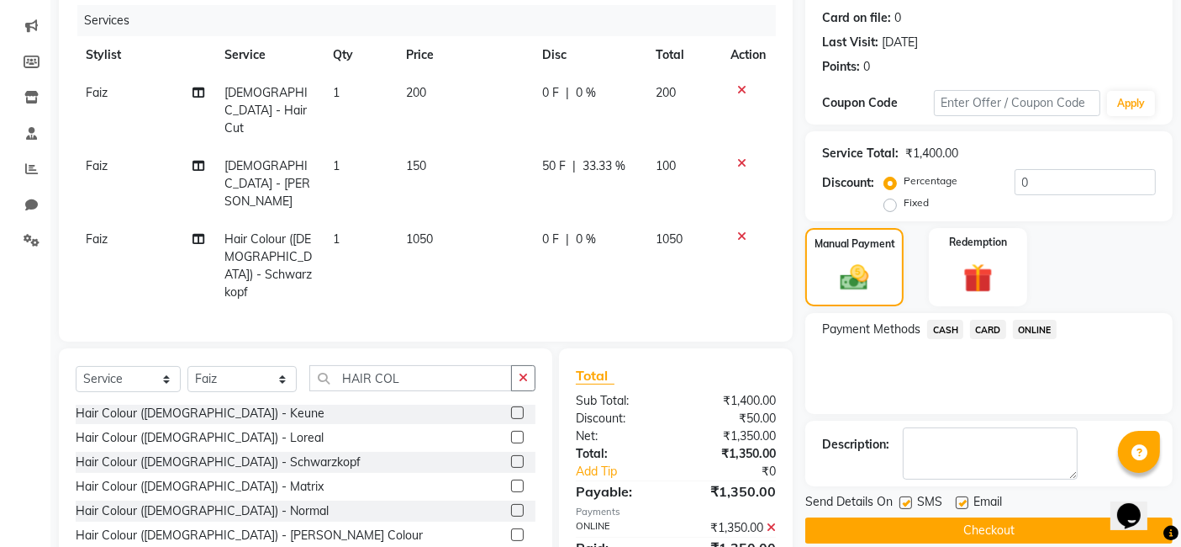
scroll to position [224, 0]
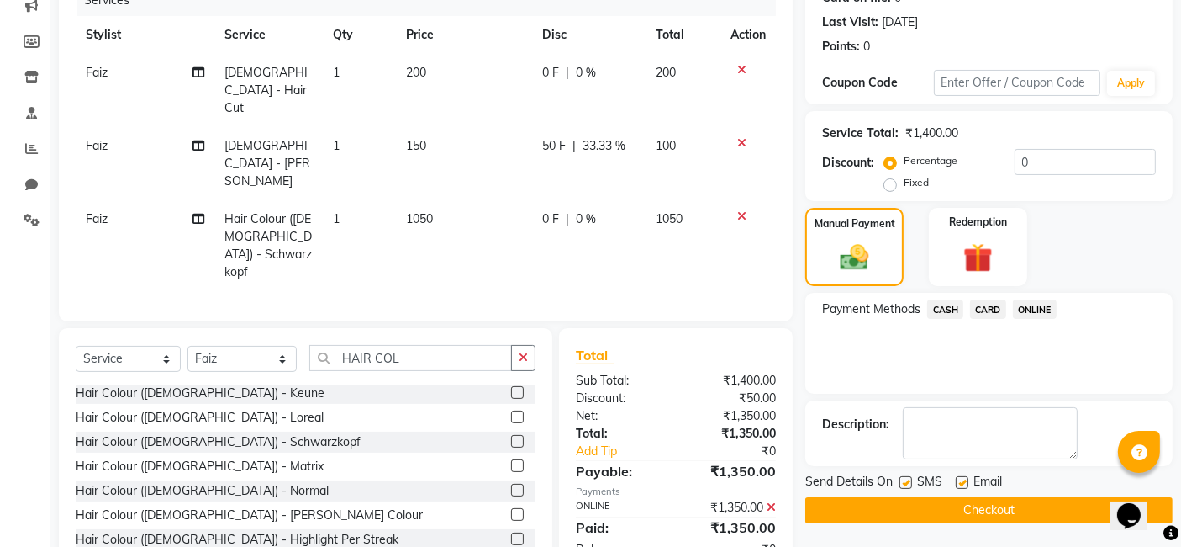
click at [986, 510] on button "Checkout" at bounding box center [988, 510] width 367 height 26
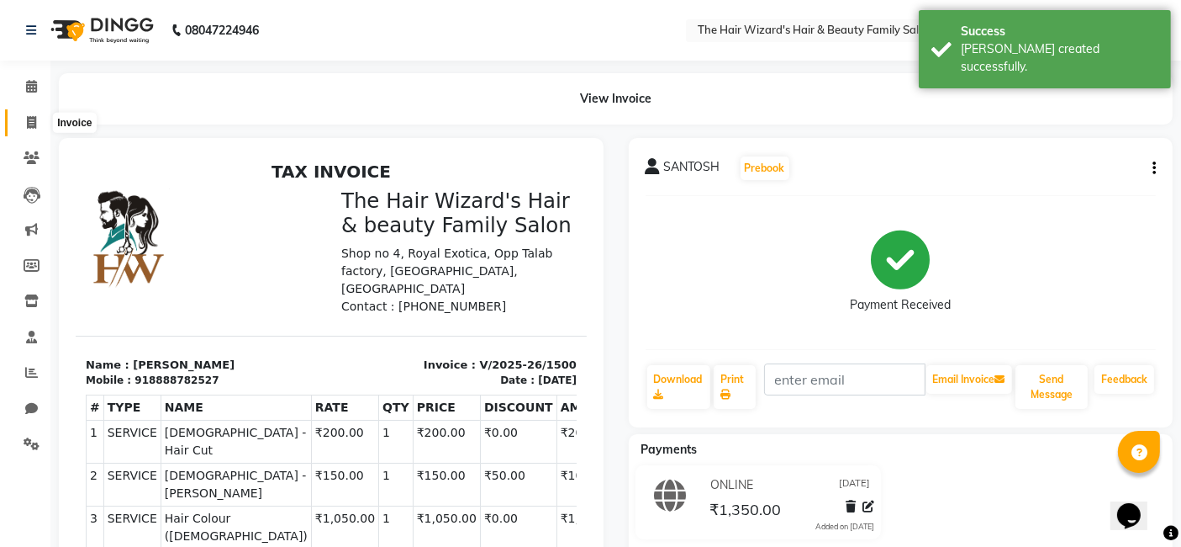
click at [30, 116] on icon at bounding box center [31, 122] width 9 height 13
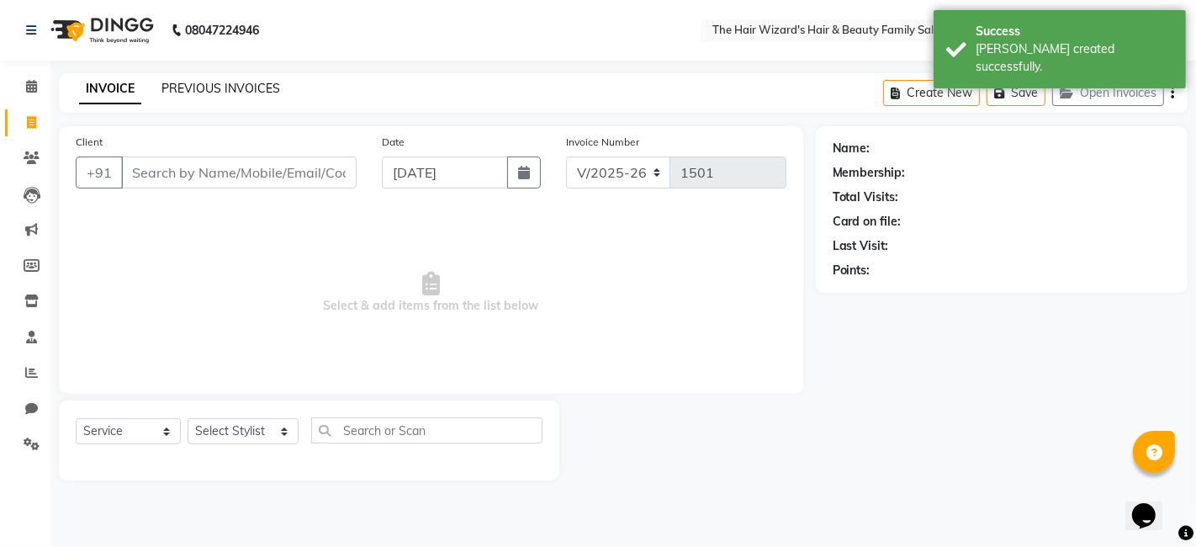
click at [184, 81] on link "PREVIOUS INVOICES" at bounding box center [220, 88] width 119 height 15
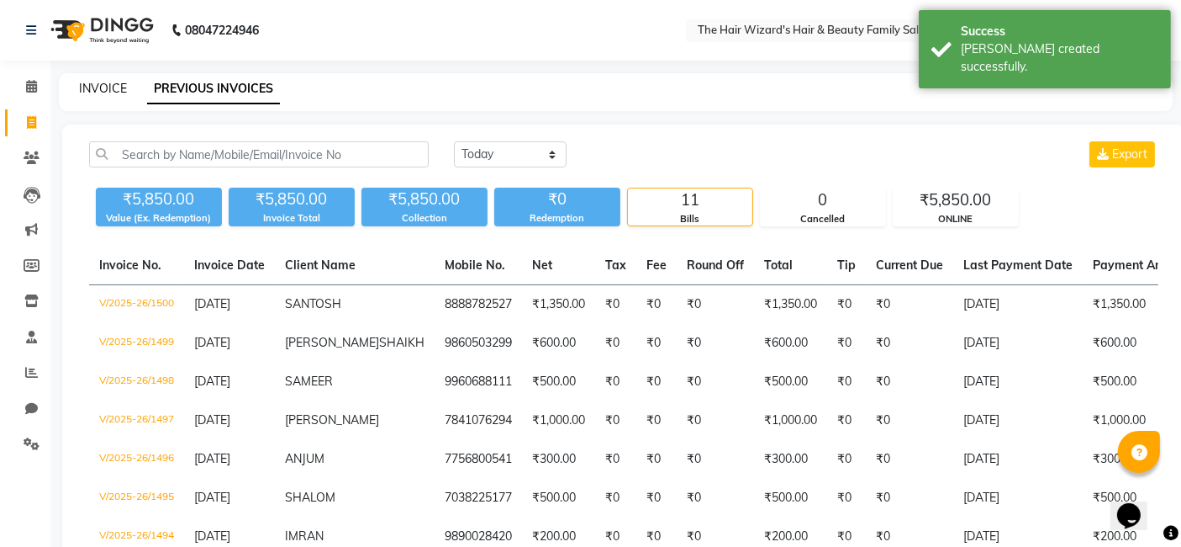
click at [106, 87] on link "INVOICE" at bounding box center [103, 88] width 48 height 15
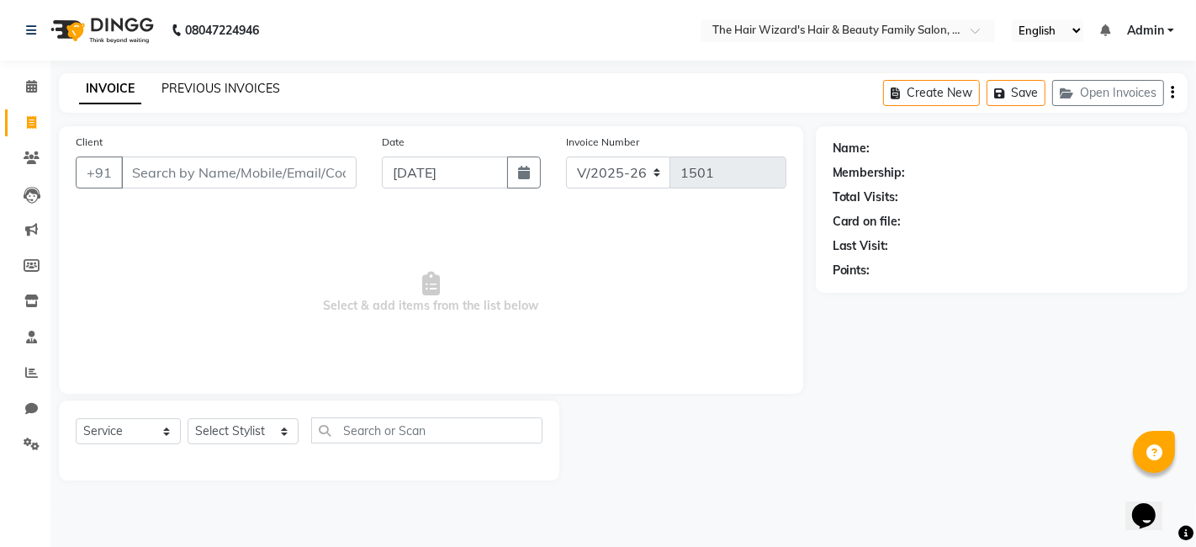
click at [215, 87] on link "PREVIOUS INVOICES" at bounding box center [220, 88] width 119 height 15
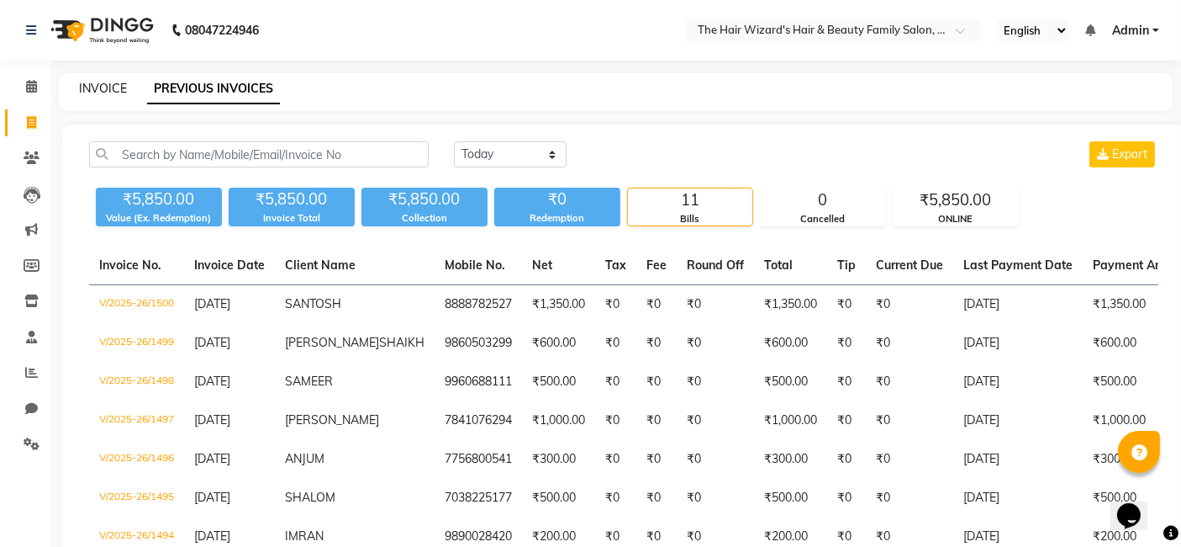
click at [91, 87] on link "INVOICE" at bounding box center [103, 88] width 48 height 15
